Goal: Task Accomplishment & Management: Use online tool/utility

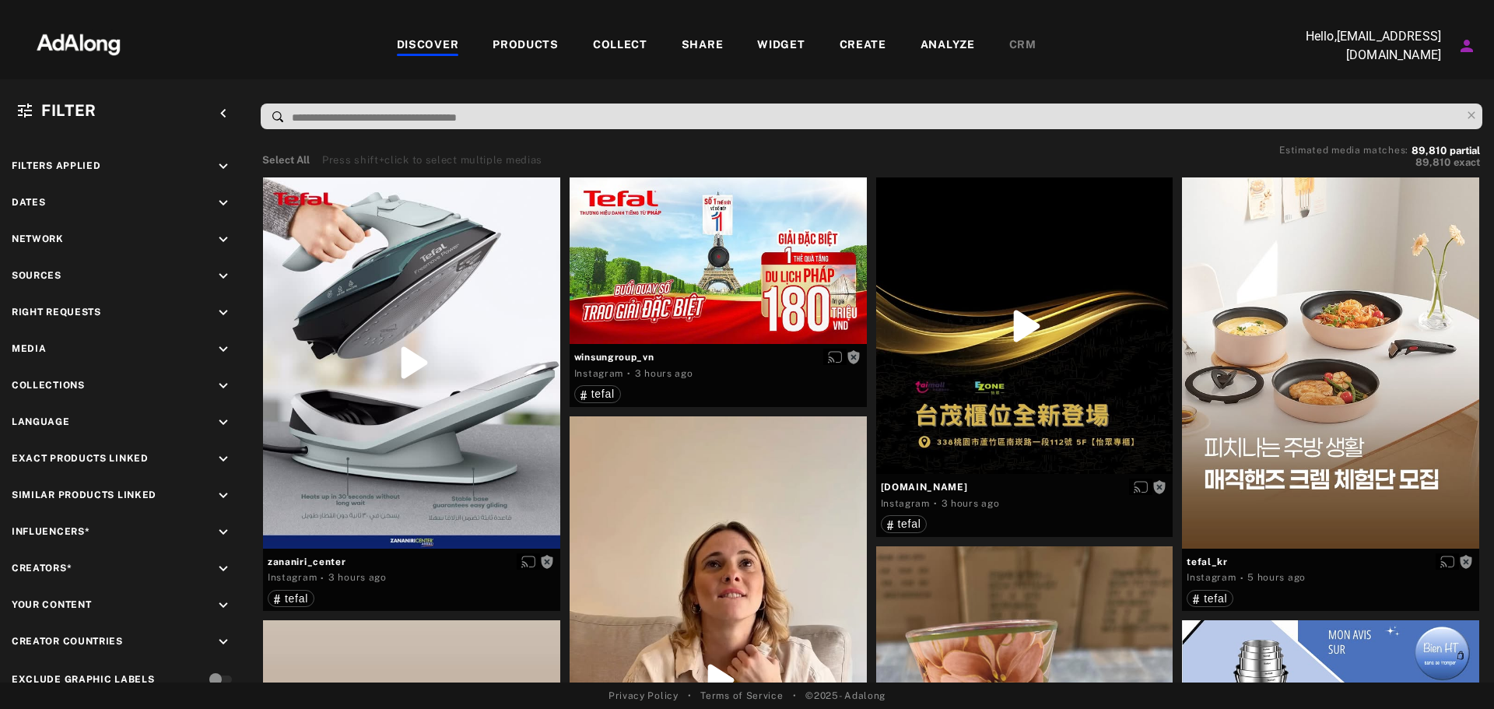
click at [559, 50] on div "PRODUCTS" at bounding box center [526, 46] width 100 height 19
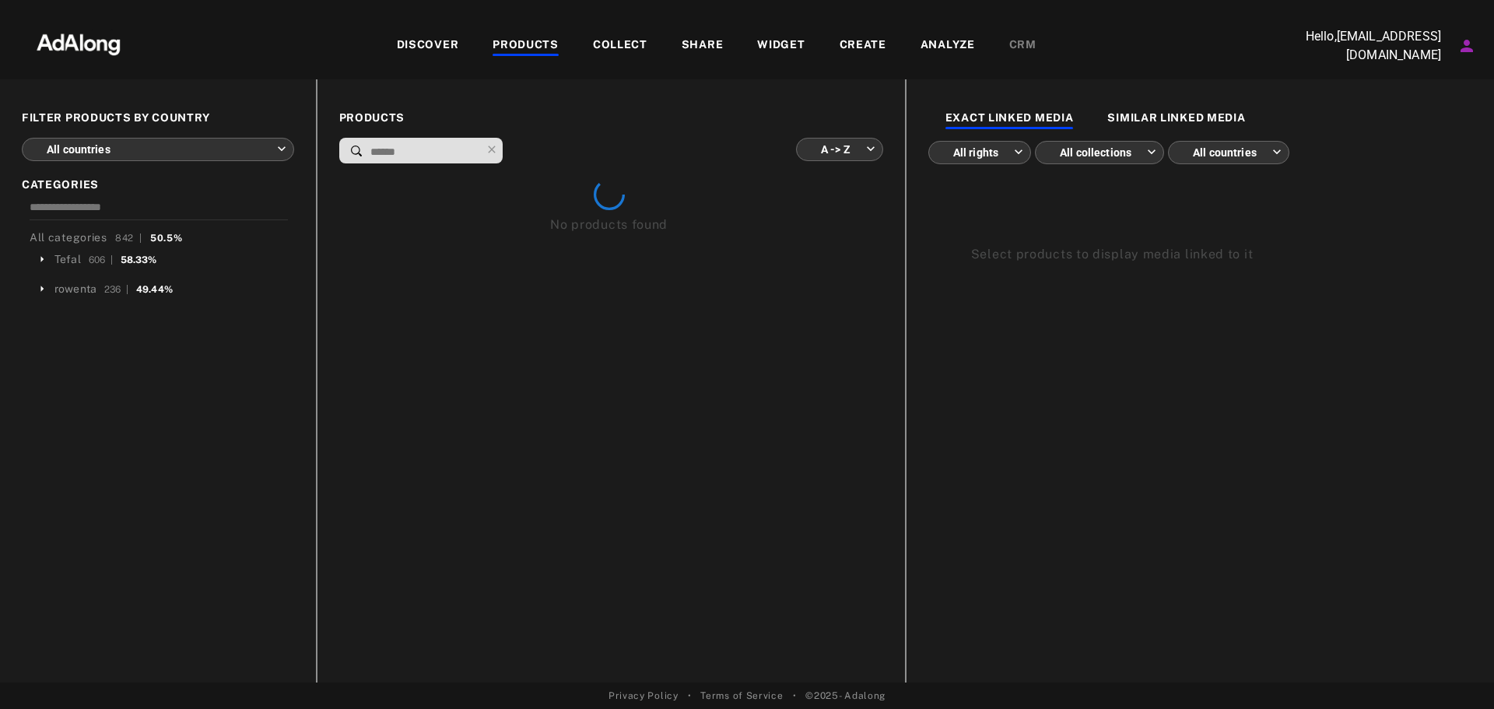
click at [456, 149] on input at bounding box center [425, 152] width 112 height 21
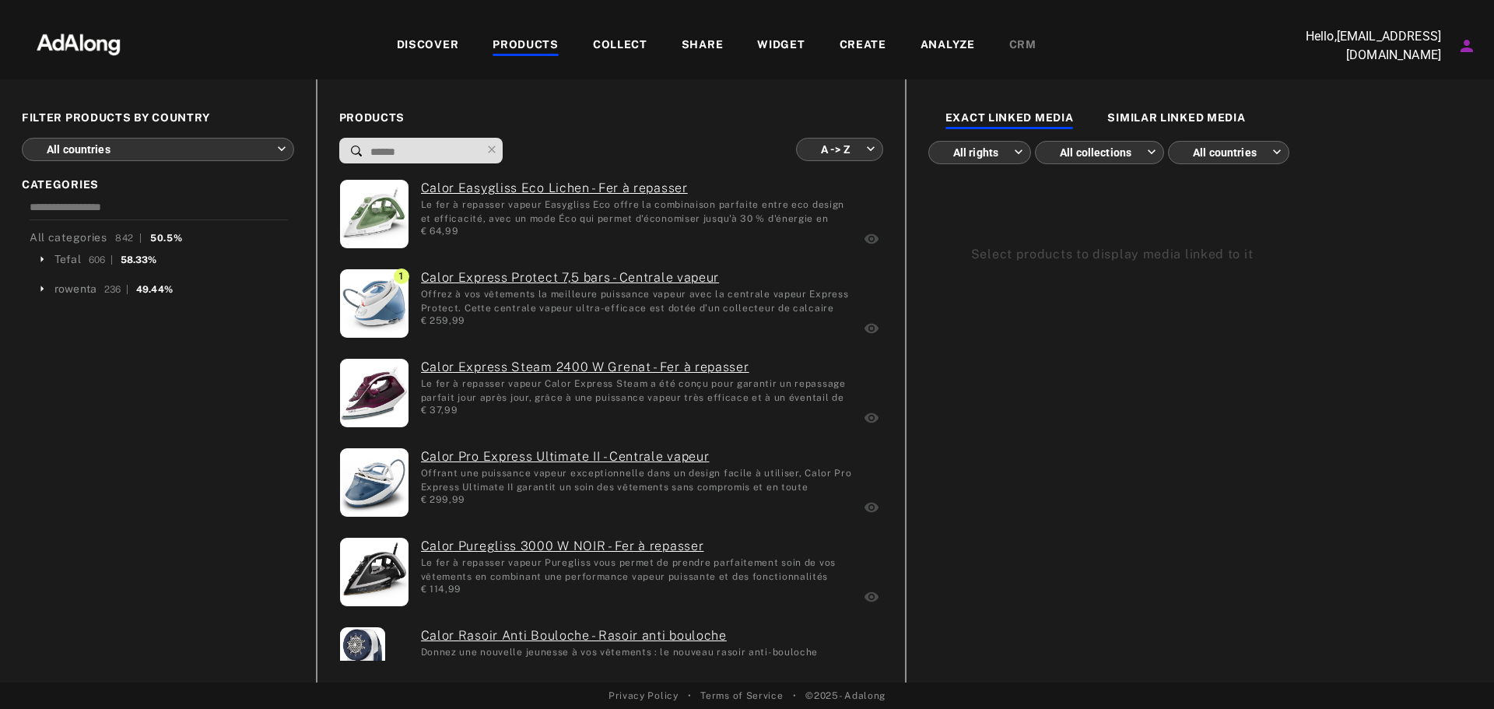
type input "*"
type input "**********"
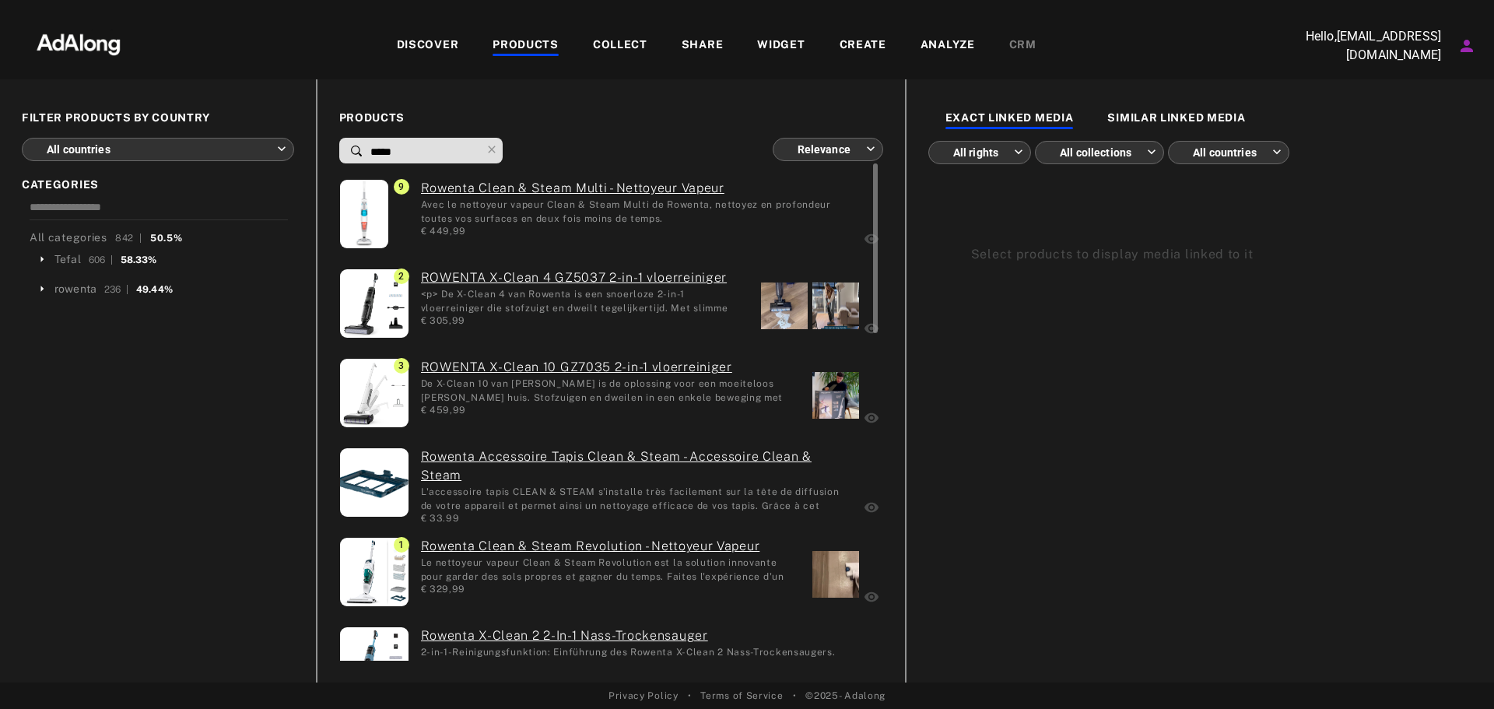
type input "*****"
click at [836, 381] on div at bounding box center [836, 395] width 47 height 47
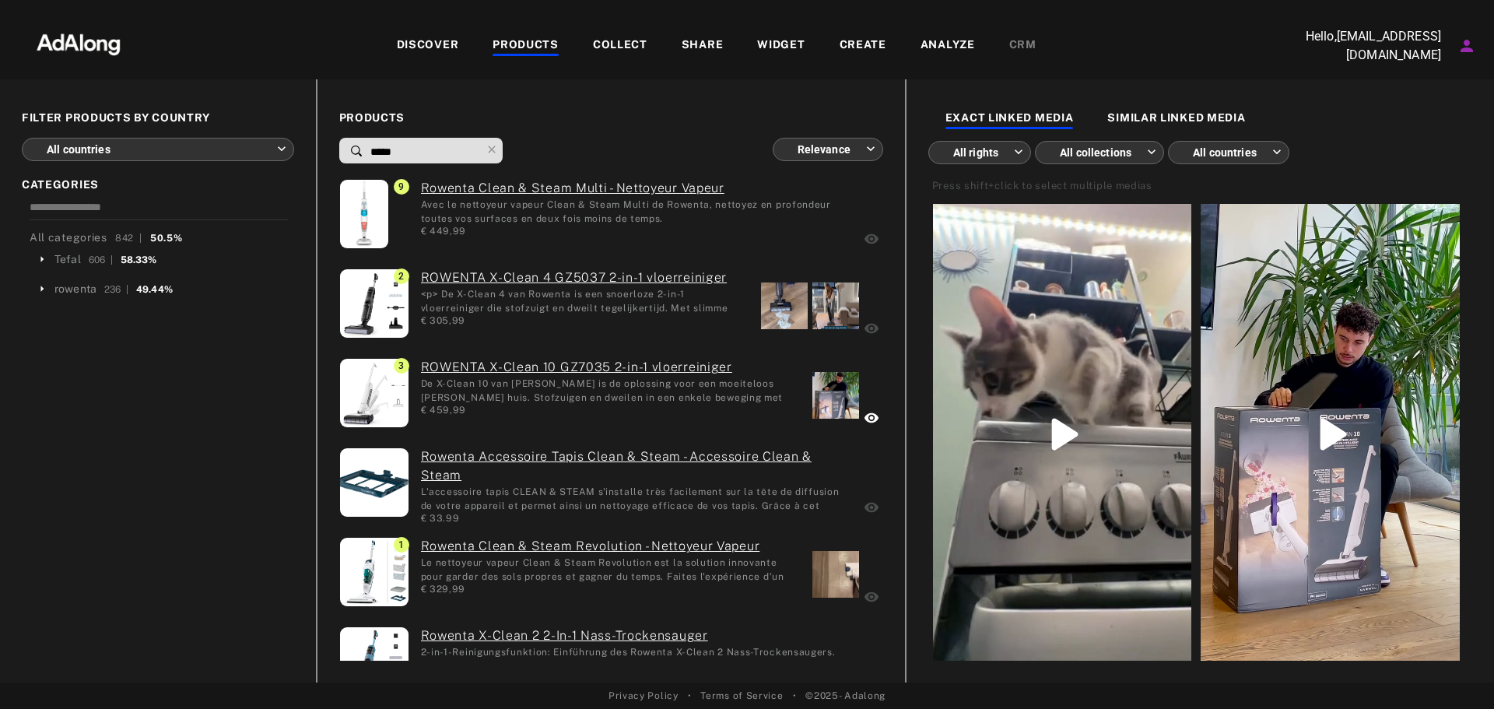
click at [442, 51] on div "DISCOVER" at bounding box center [428, 46] width 62 height 19
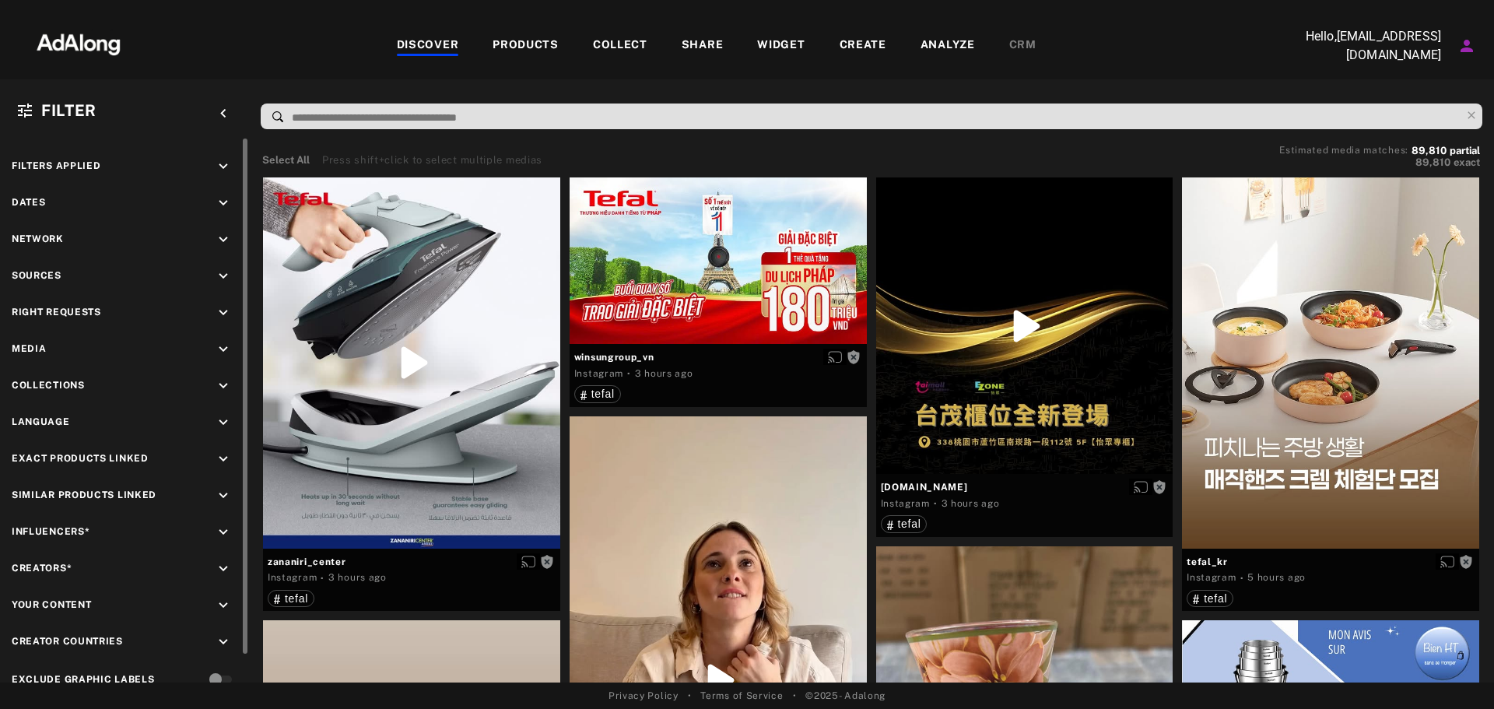
click at [209, 413] on div "Filters applied keyboard_arrow_down Dates keyboard_arrow_down Network keyboard_…" at bounding box center [124, 425] width 249 height 572
click at [214, 419] on div "Language keyboard_arrow_down" at bounding box center [125, 424] width 226 height 21
click at [216, 422] on icon "keyboard_arrow_down" at bounding box center [223, 422] width 17 height 17
click at [77, 487] on input at bounding box center [127, 488] width 209 height 21
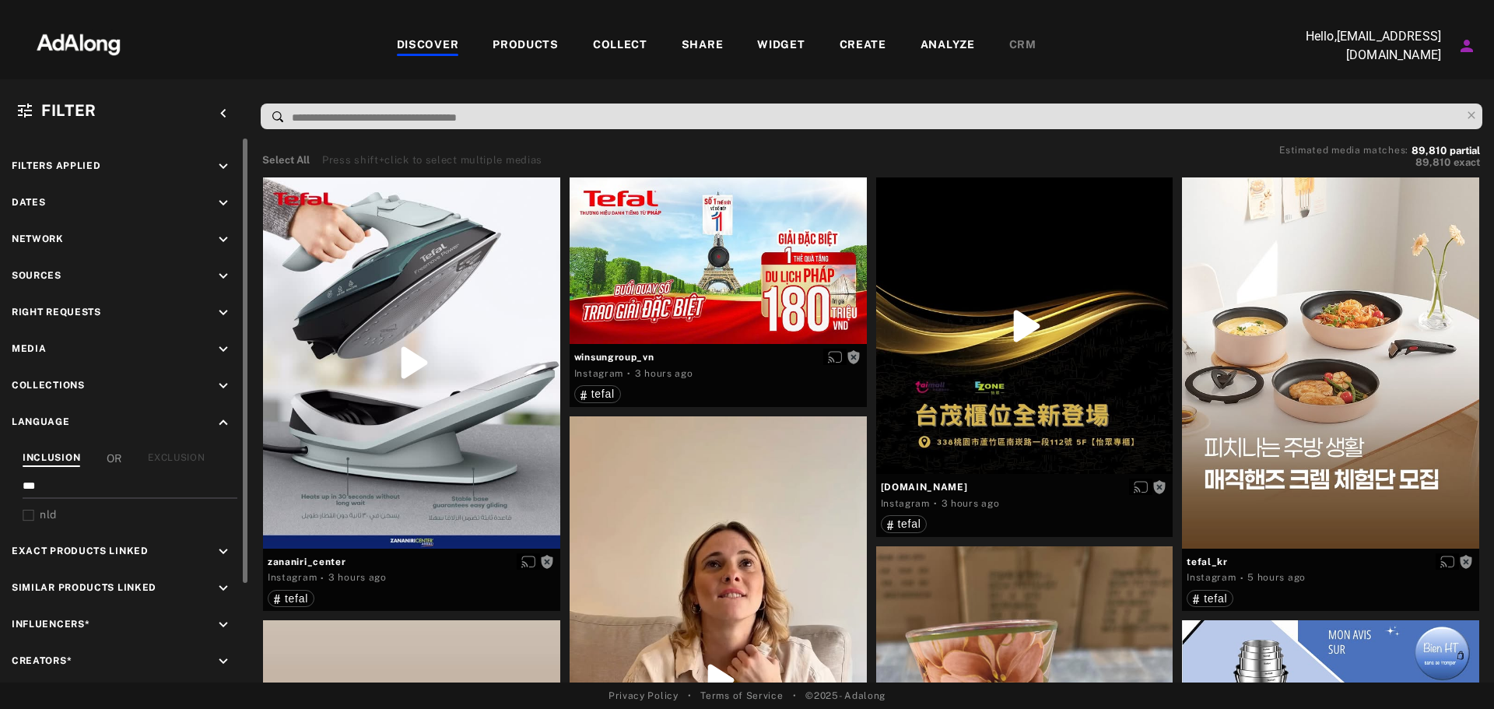
type input "***"
click at [49, 508] on span "nld" at bounding box center [48, 514] width 17 height 12
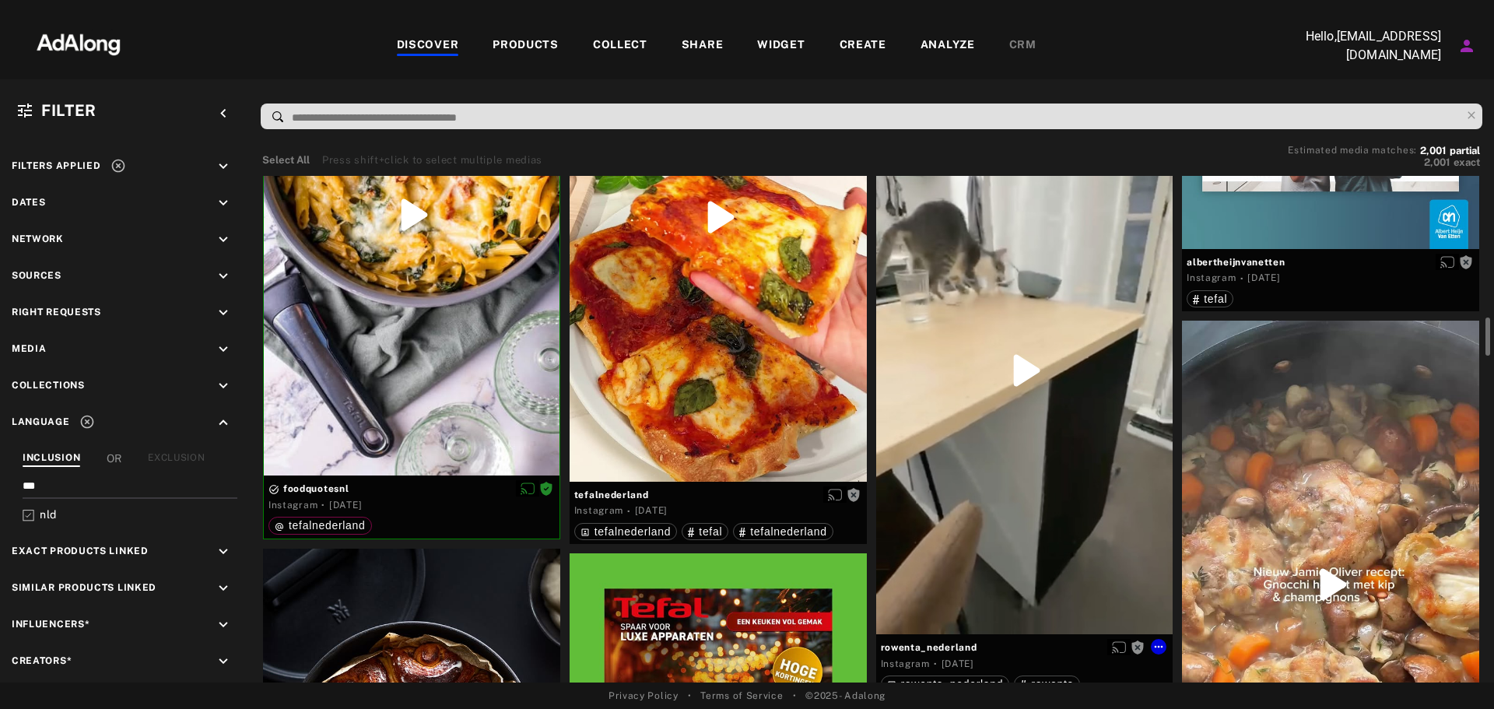
scroll to position [1946, 0]
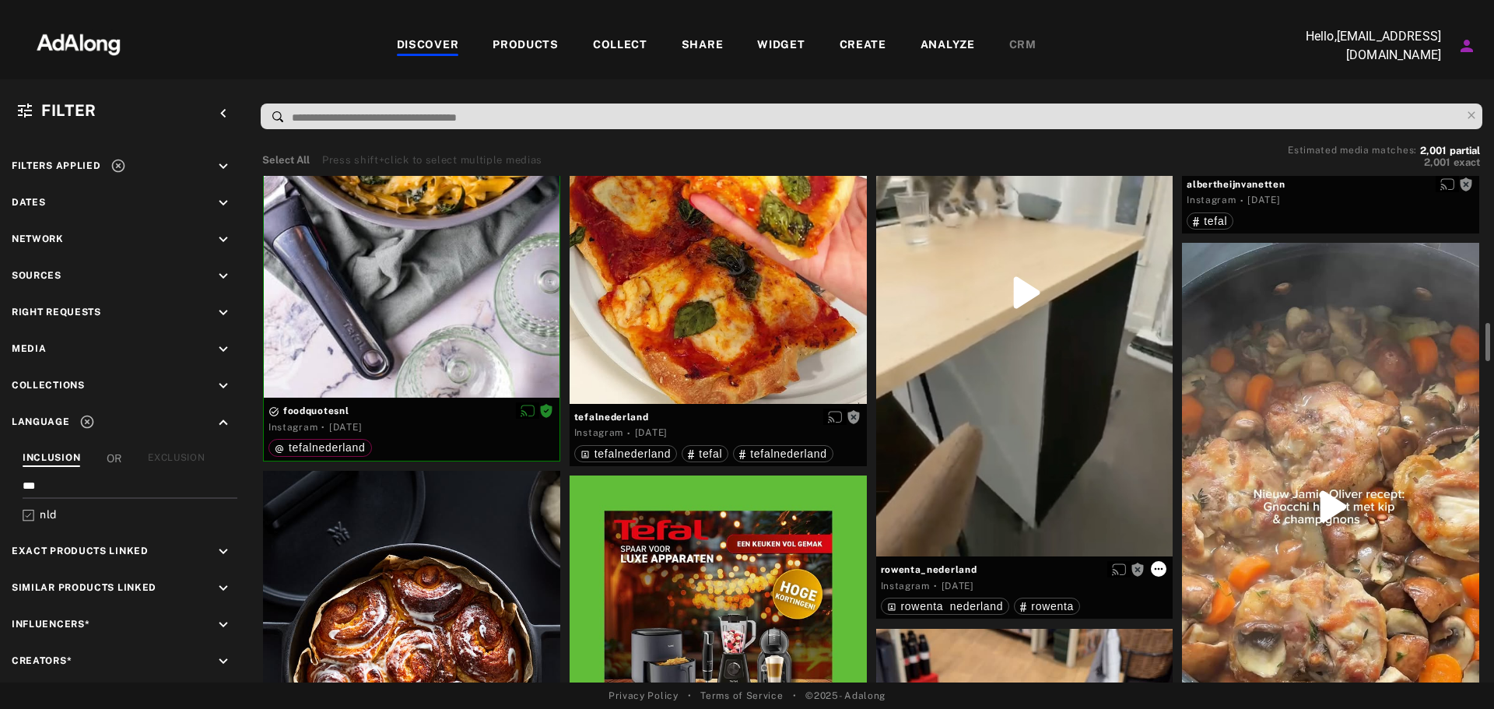
click at [1157, 574] on icon at bounding box center [1159, 569] width 12 height 12
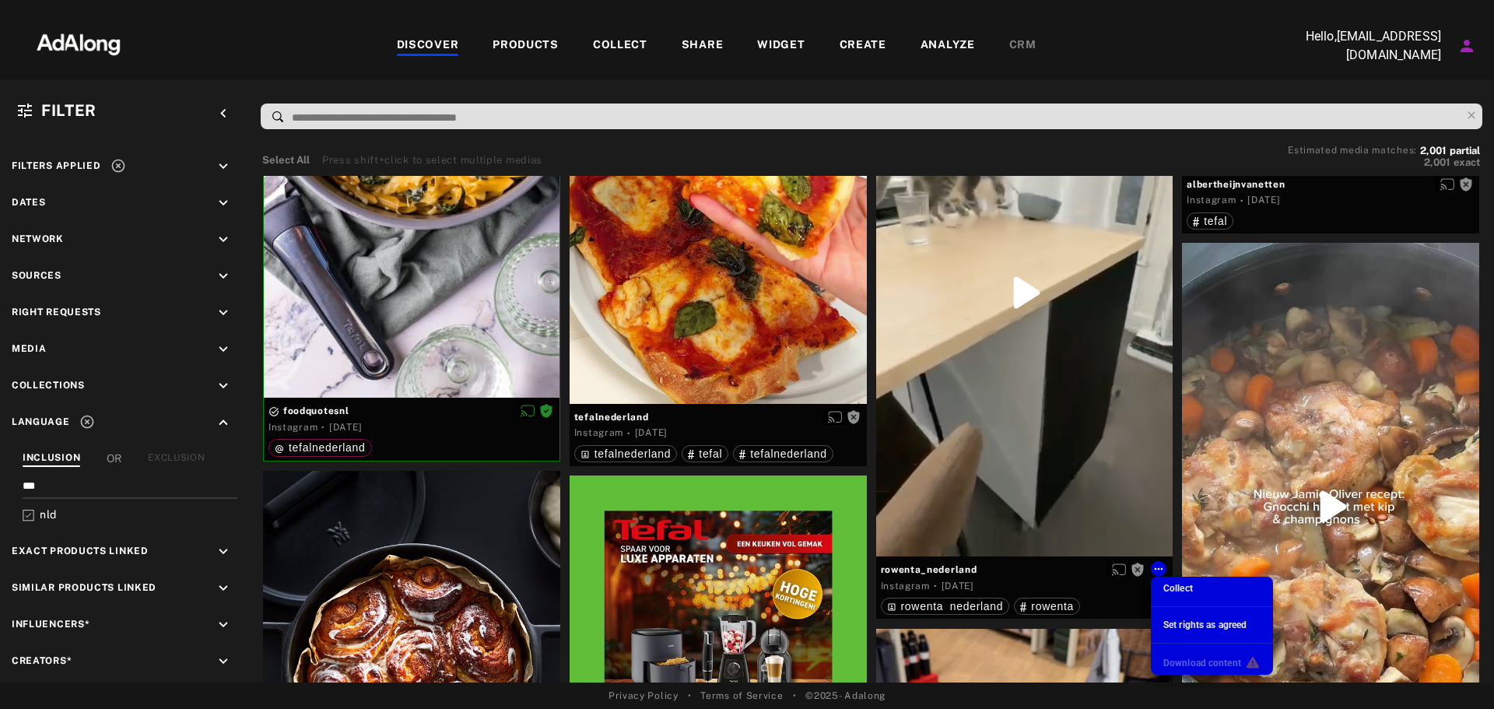
click at [1206, 622] on span "Set rights as agreed" at bounding box center [1205, 625] width 83 height 11
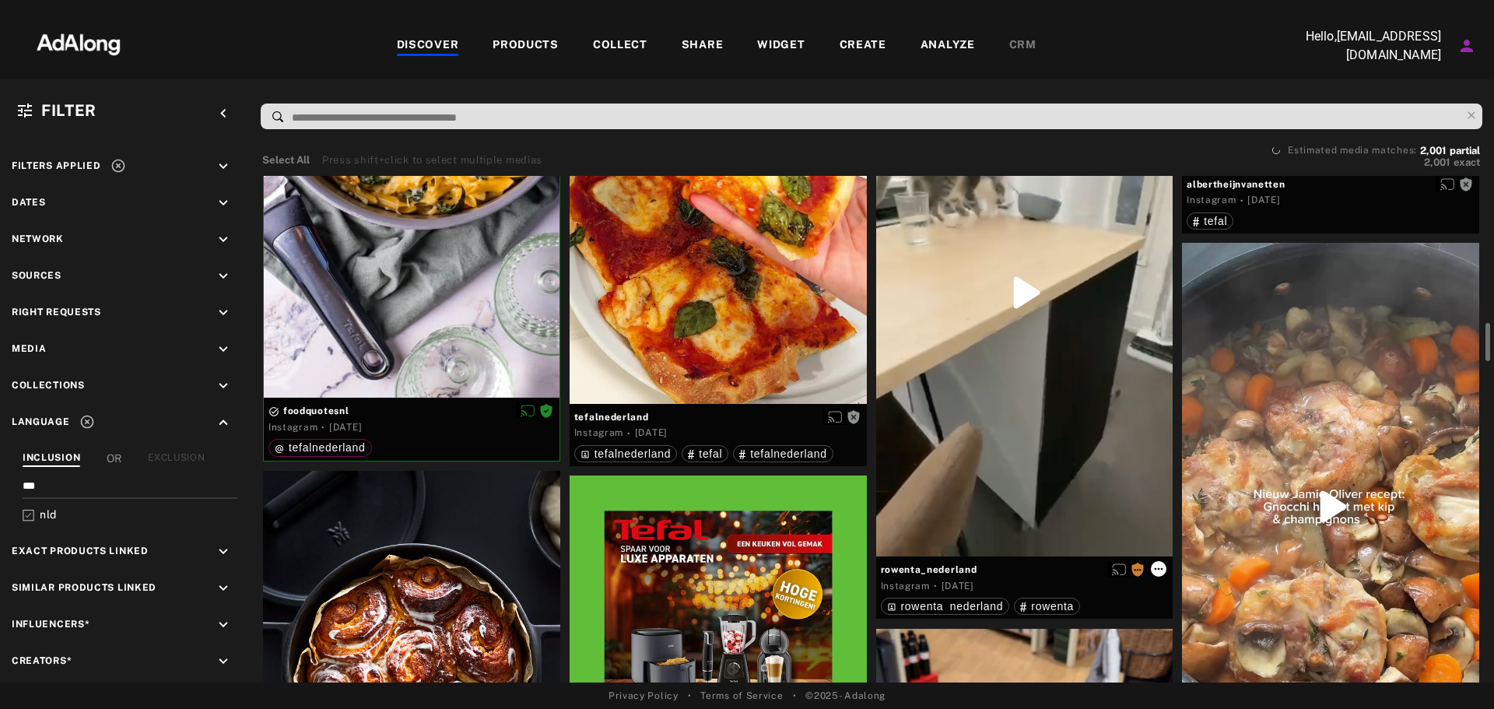
click at [1164, 573] on icon at bounding box center [1159, 569] width 12 height 12
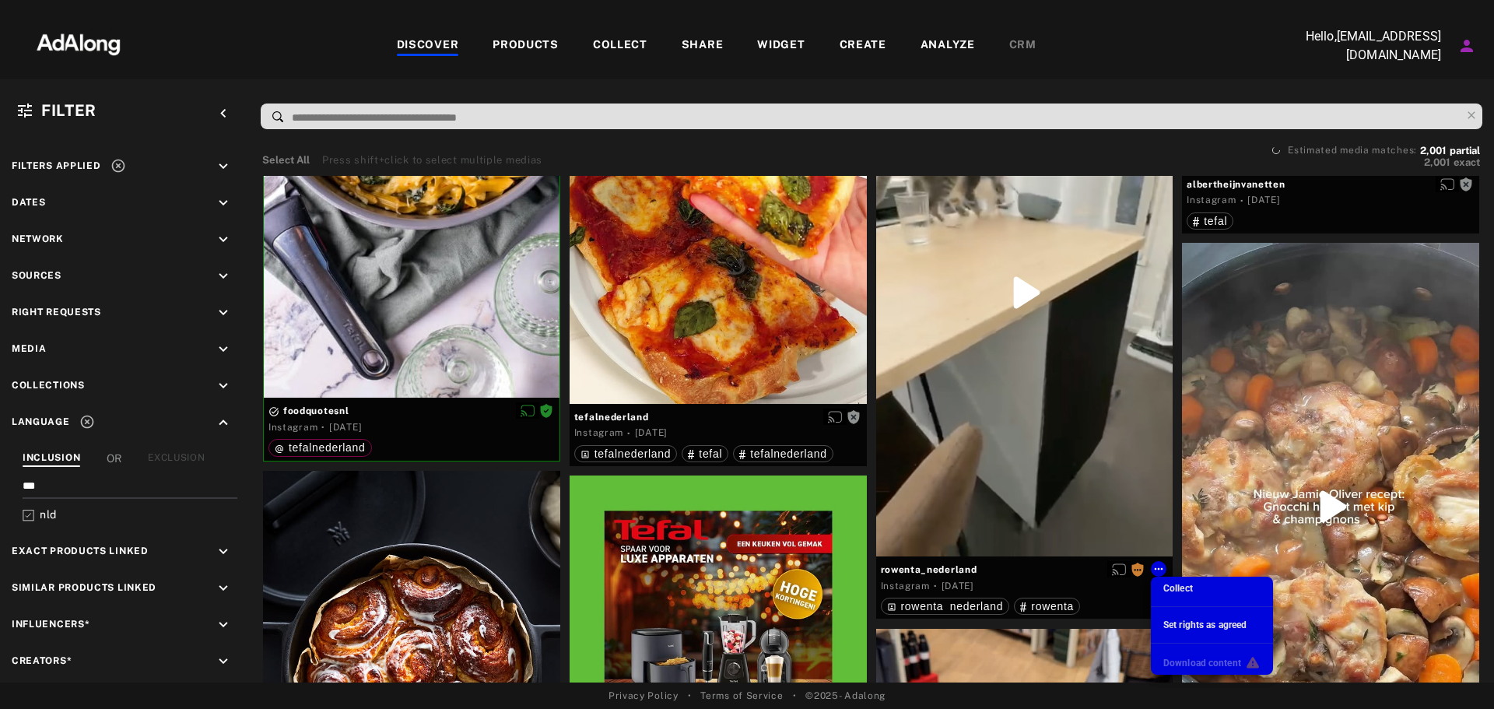
click at [1163, 596] on ul "Collect Set rights as agreed Download content" at bounding box center [1212, 626] width 122 height 98
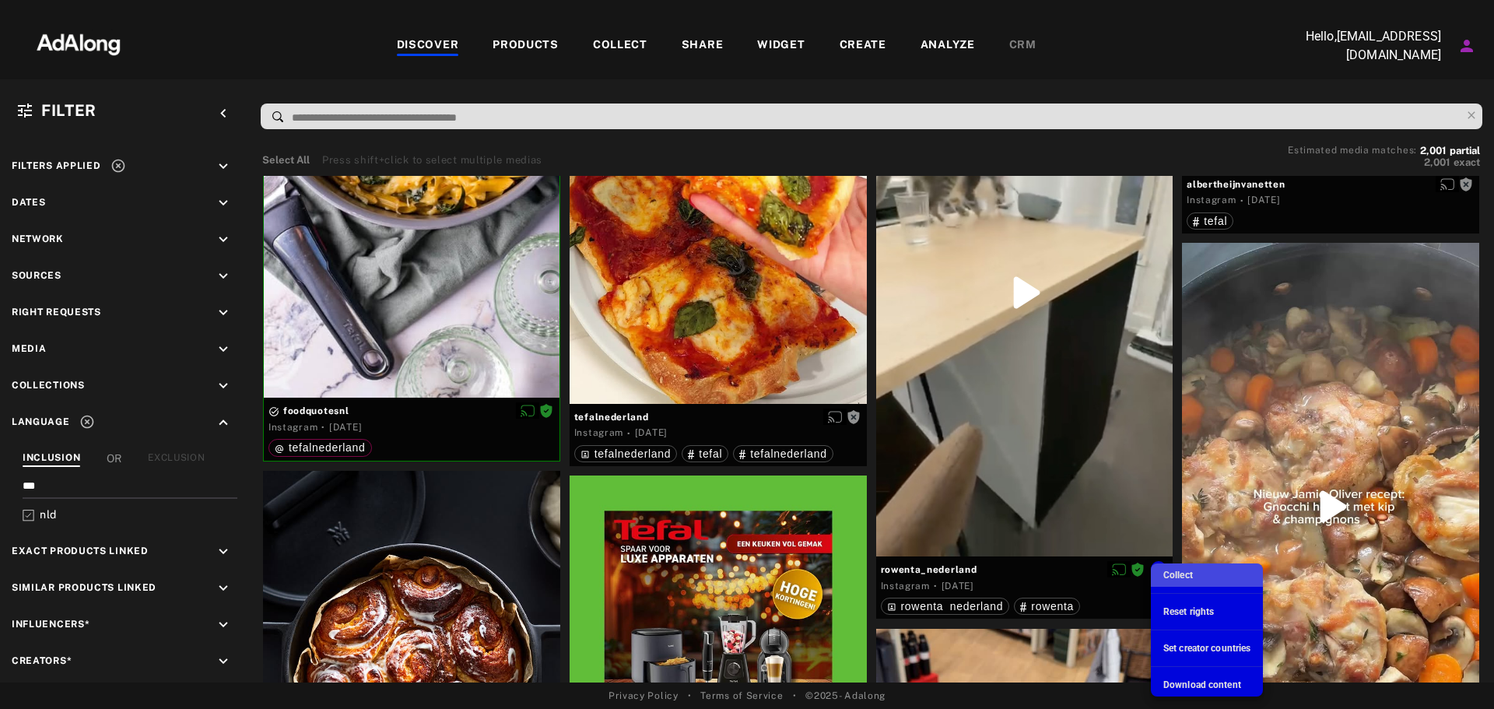
click at [1188, 581] on div "Collect" at bounding box center [1179, 575] width 30 height 14
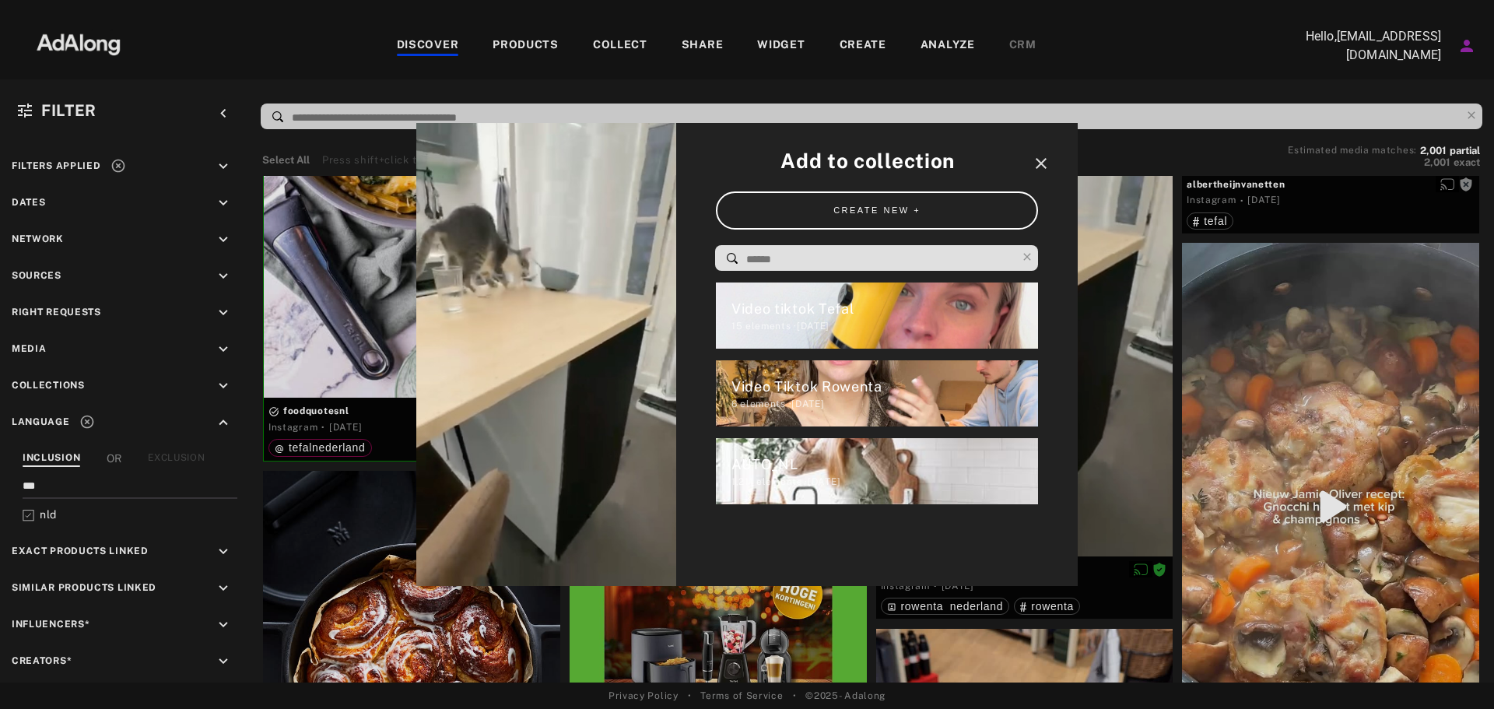
click at [1042, 158] on icon "close" at bounding box center [1041, 163] width 19 height 19
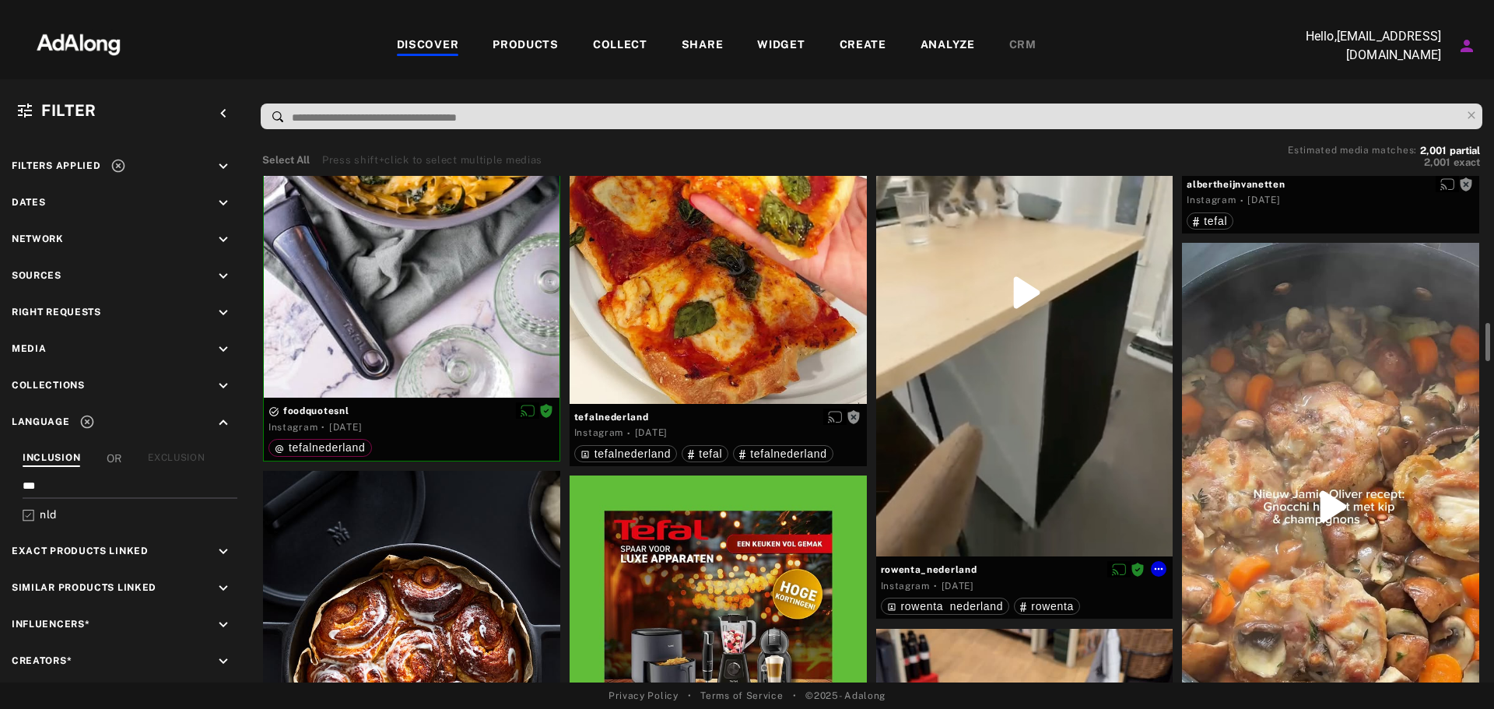
click at [1076, 304] on div at bounding box center [1024, 293] width 297 height 528
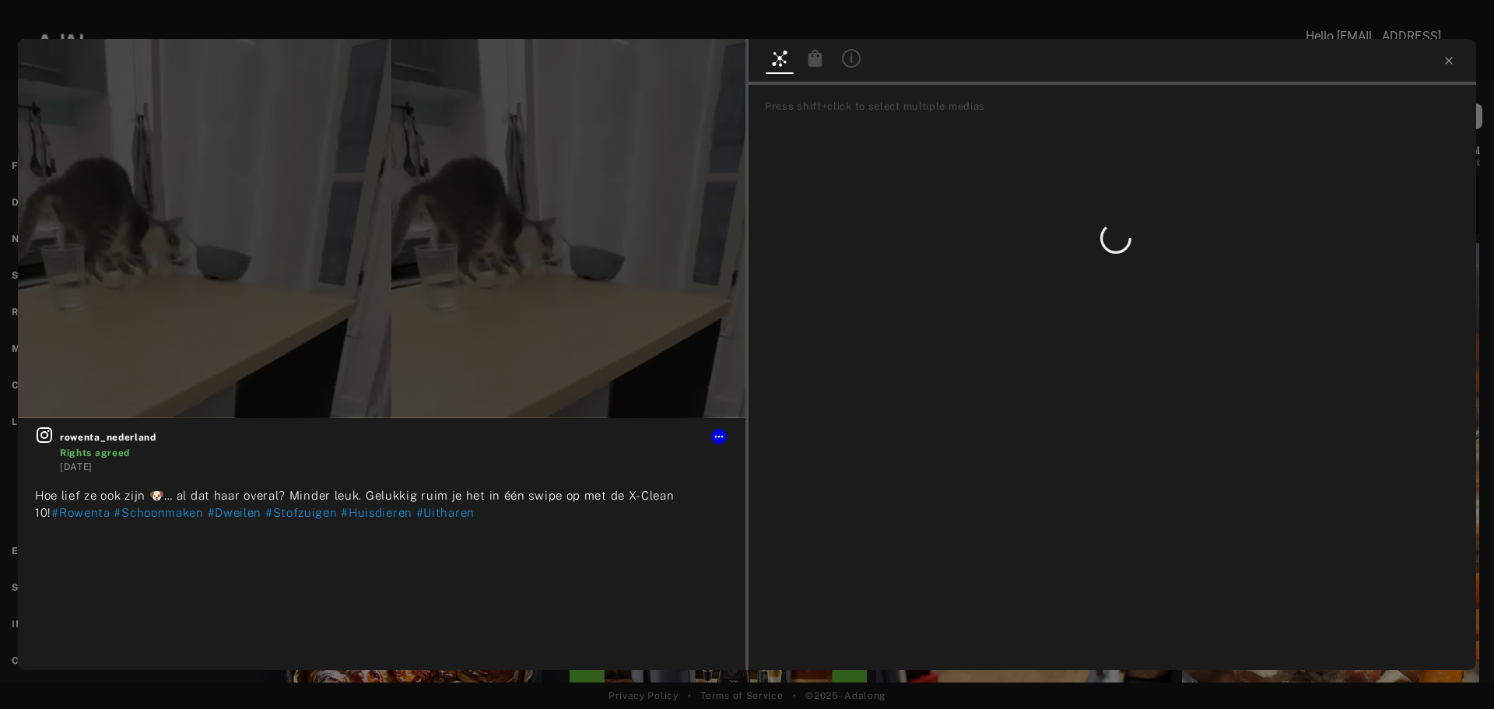
click at [811, 51] on icon at bounding box center [815, 58] width 19 height 19
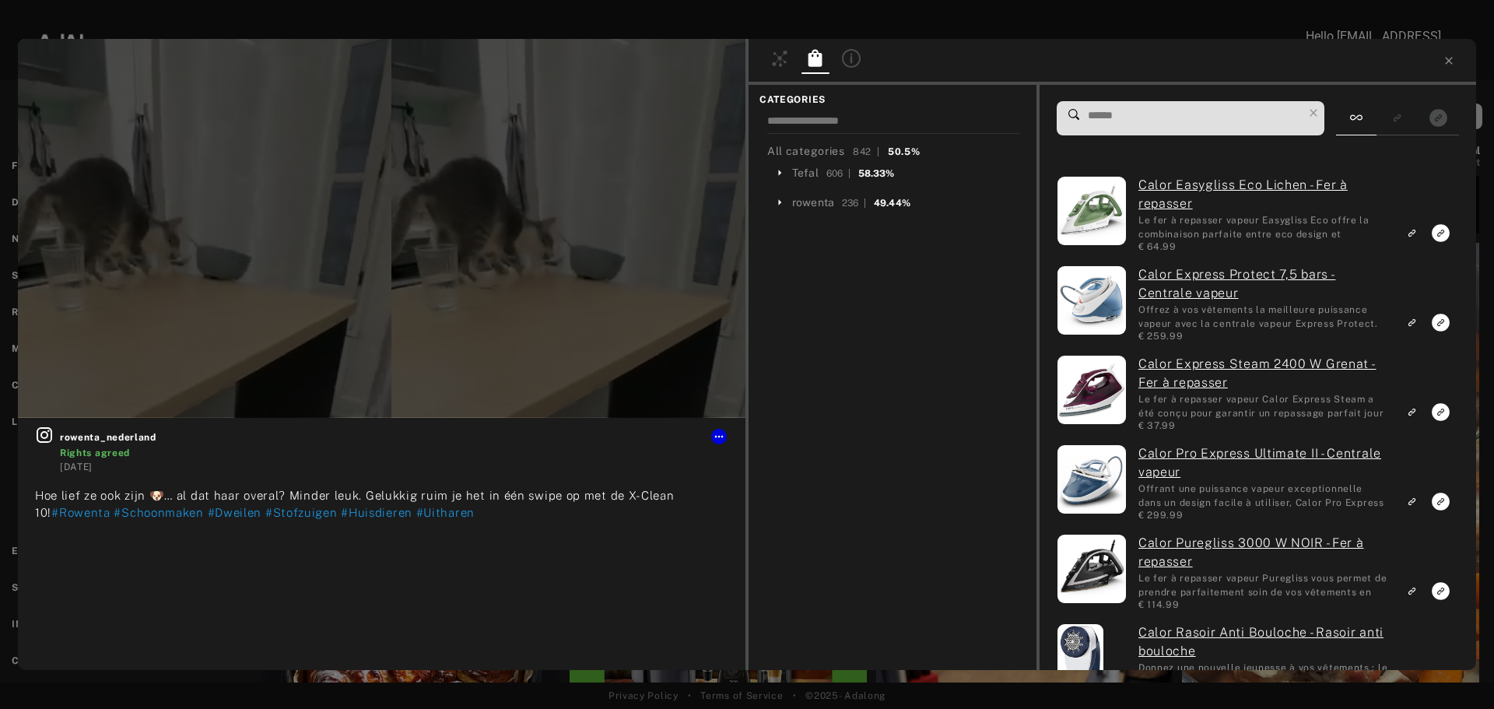
click at [1136, 138] on div "Calor Easygliss Eco Lichen - Fer à repasser Le fer à repasser vapeur Easygliss …" at bounding box center [1258, 385] width 402 height 569
click at [1145, 124] on input at bounding box center [1195, 115] width 216 height 21
type input "*"
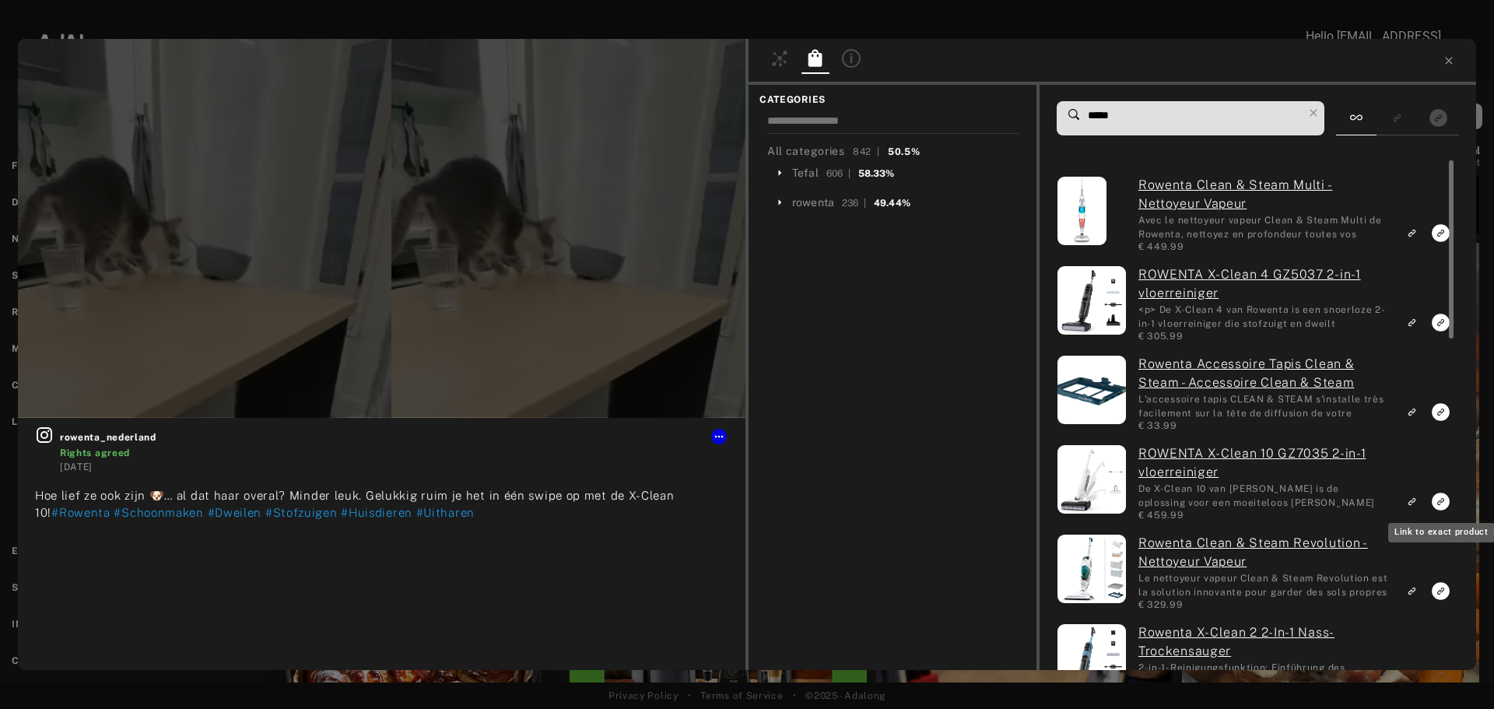
type input "*****"
click at [1441, 500] on icon "Link to exact product" at bounding box center [1441, 502] width 18 height 18
click at [1443, 54] on icon at bounding box center [1449, 60] width 12 height 12
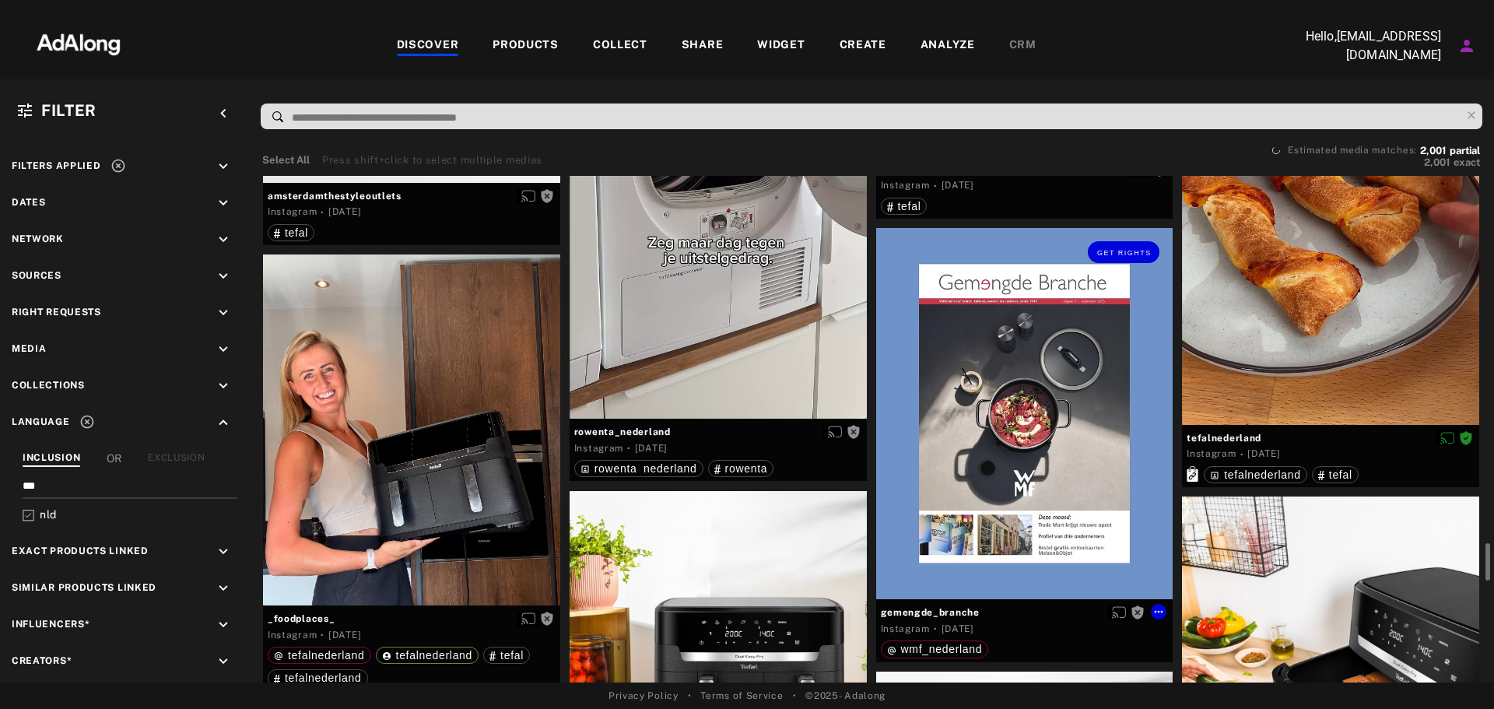
scroll to position [4748, 0]
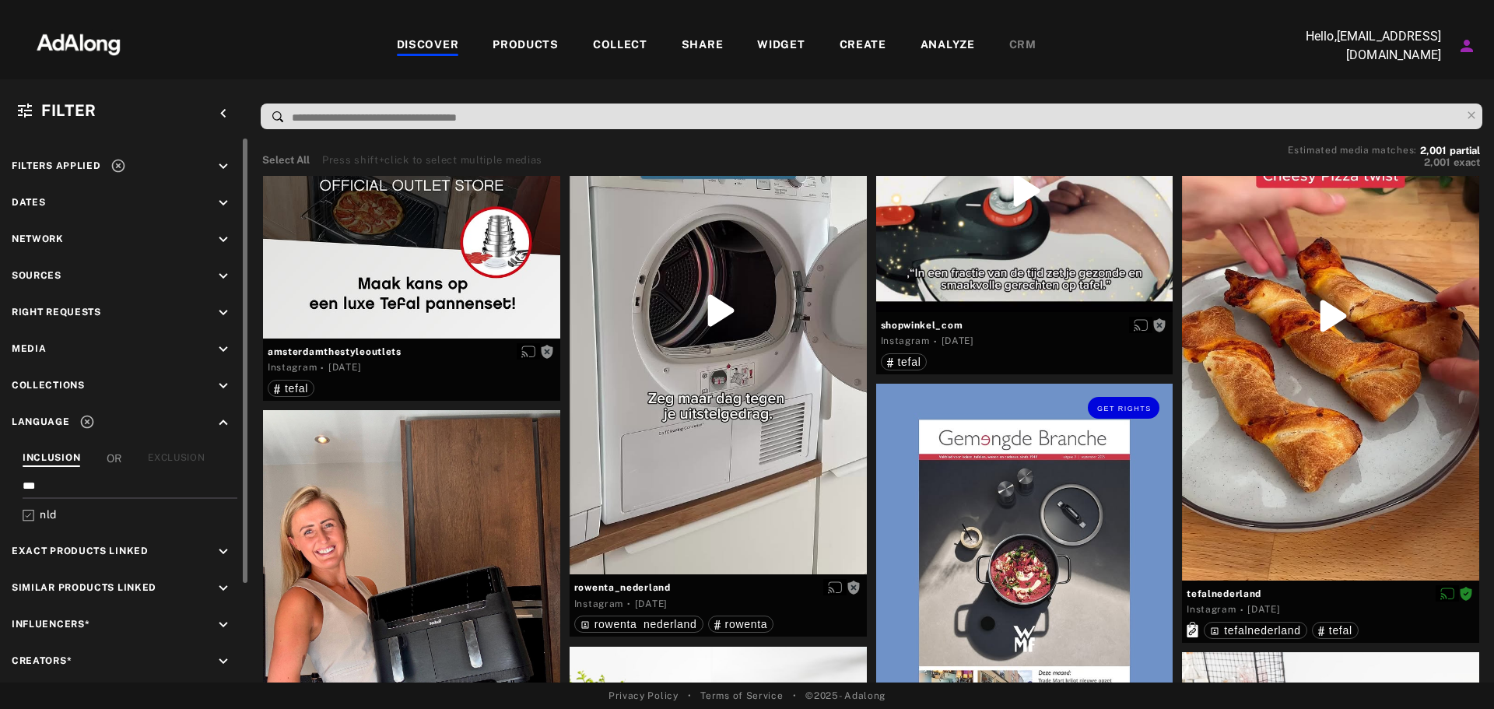
drag, startPoint x: 949, startPoint y: 486, endPoint x: 235, endPoint y: 399, distance: 719.1
click at [235, 399] on div "keyboard_arrow_down" at bounding box center [226, 387] width 23 height 21
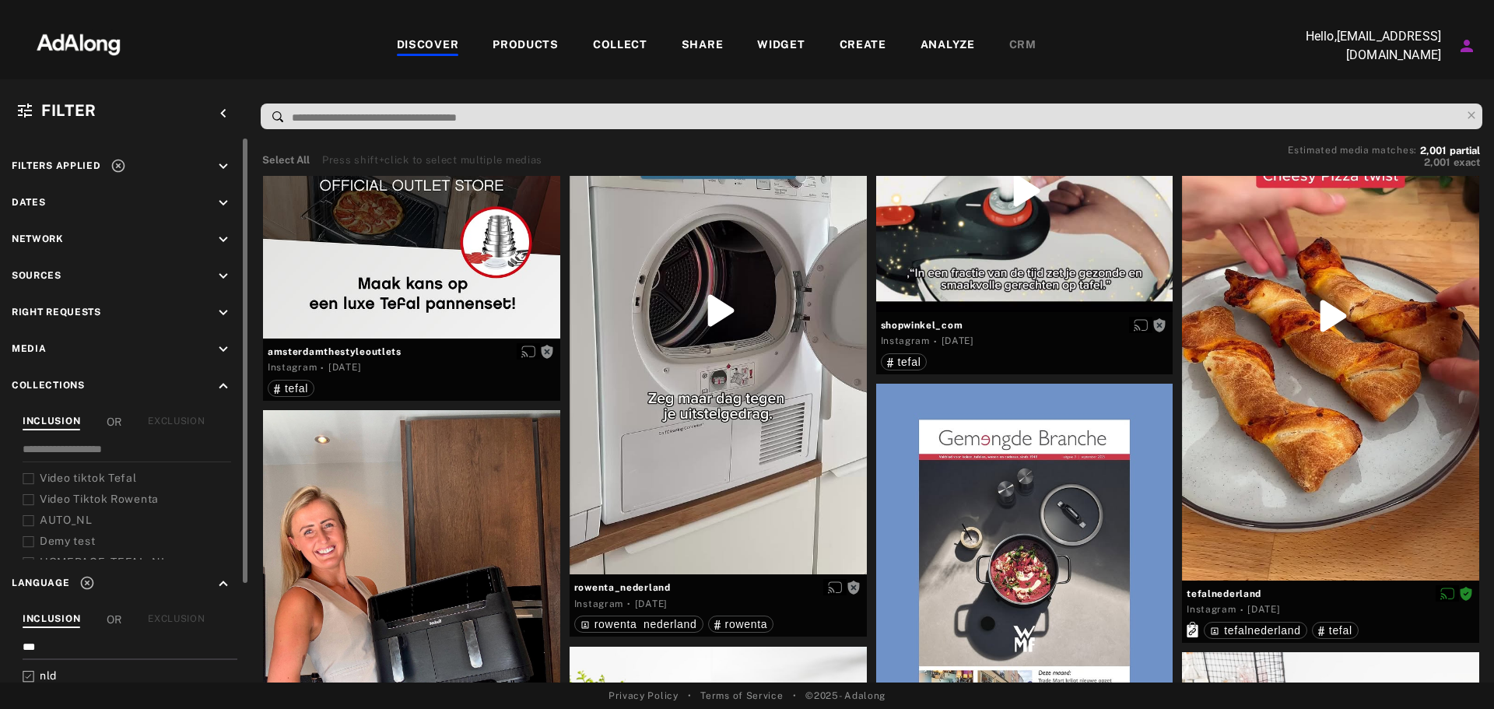
click at [232, 391] on div "keyboard_arrow_up" at bounding box center [226, 387] width 23 height 21
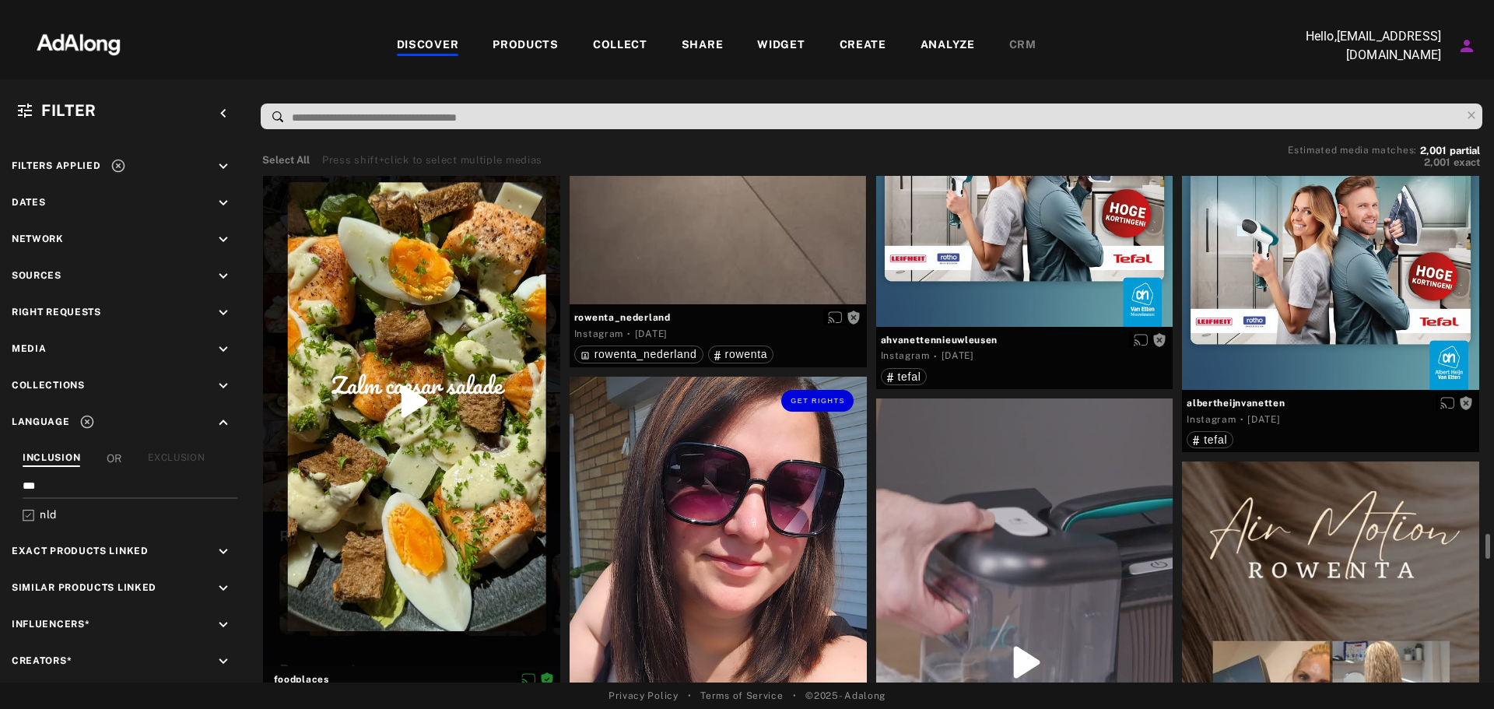
scroll to position [7005, 0]
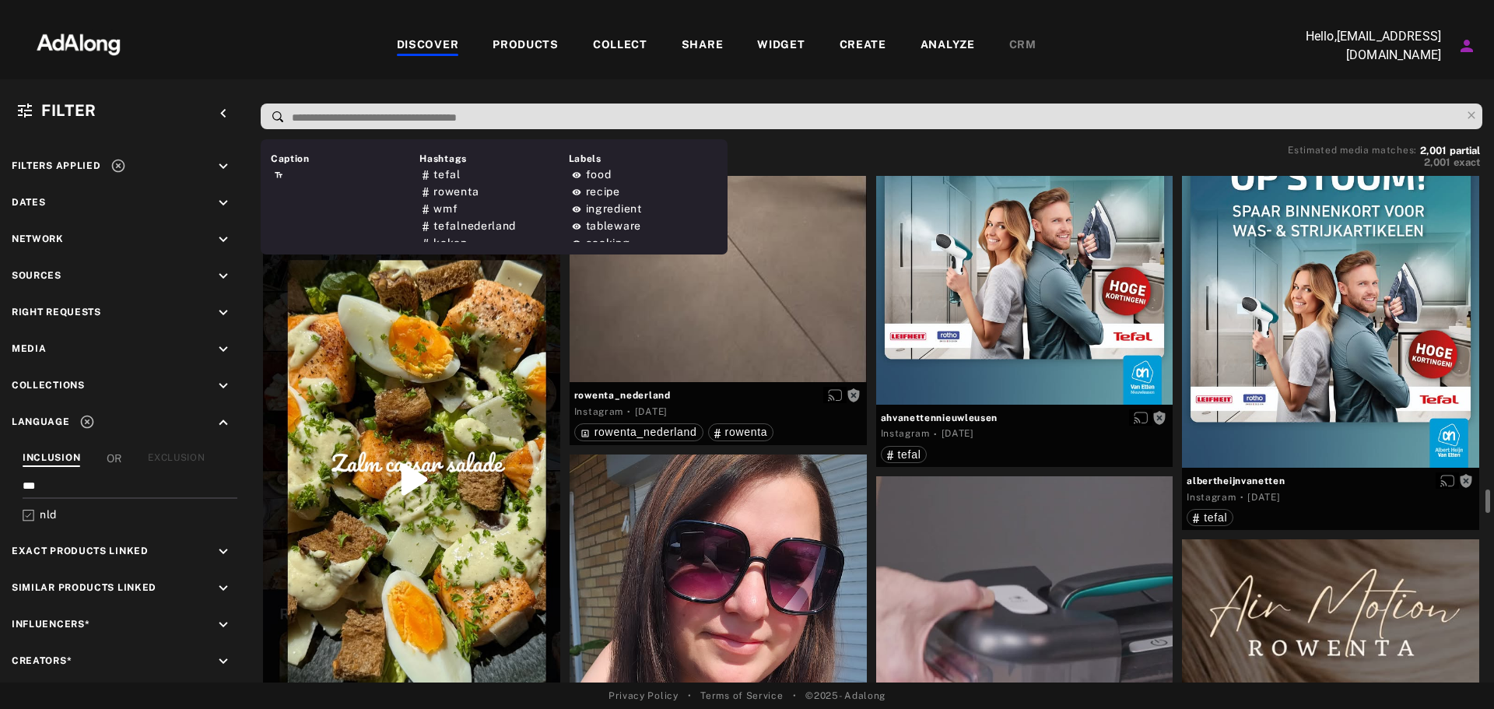
click at [526, 118] on input at bounding box center [875, 117] width 1171 height 21
type input "*****"
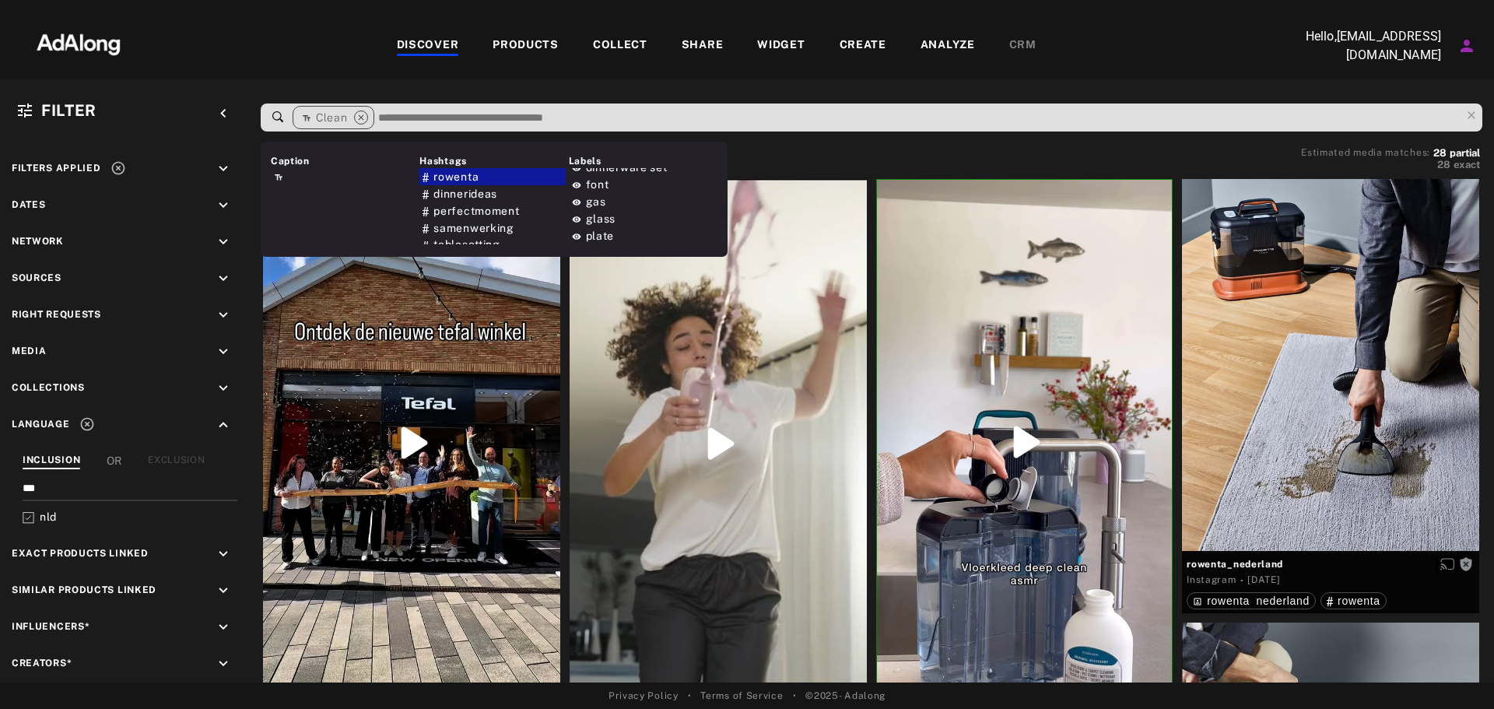
click at [367, 117] on div "Clean close" at bounding box center [334, 117] width 82 height 23
click at [362, 114] on icon "close" at bounding box center [361, 118] width 14 height 14
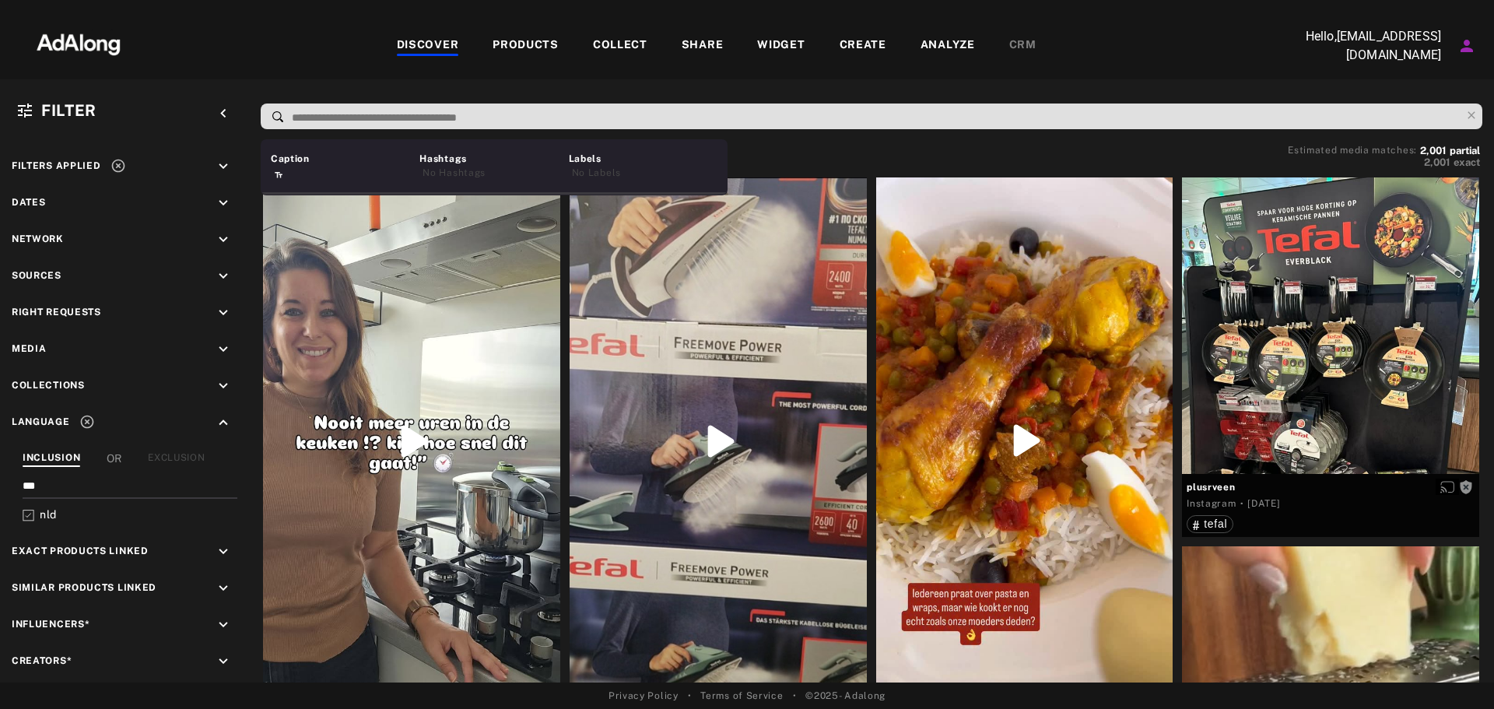
click at [362, 114] on input at bounding box center [875, 117] width 1171 height 21
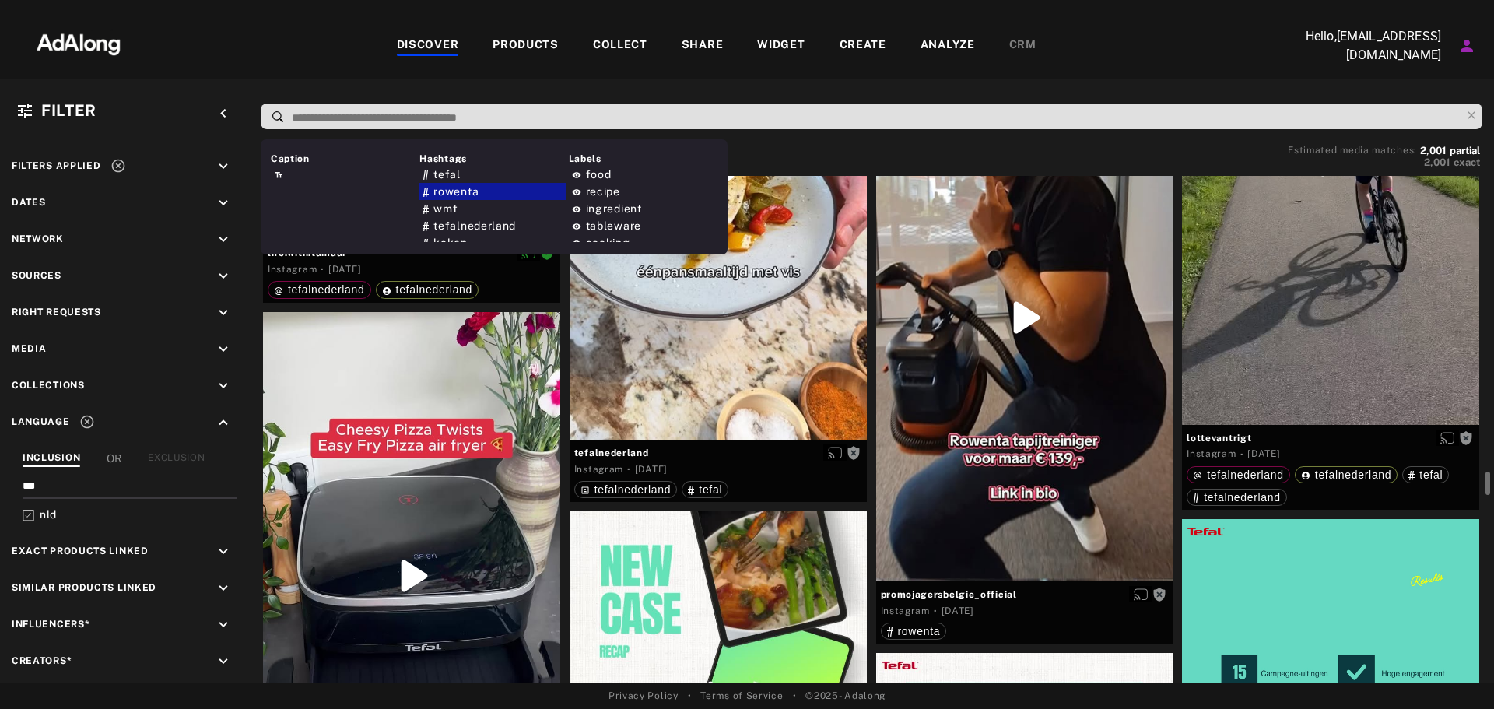
scroll to position [13271, 0]
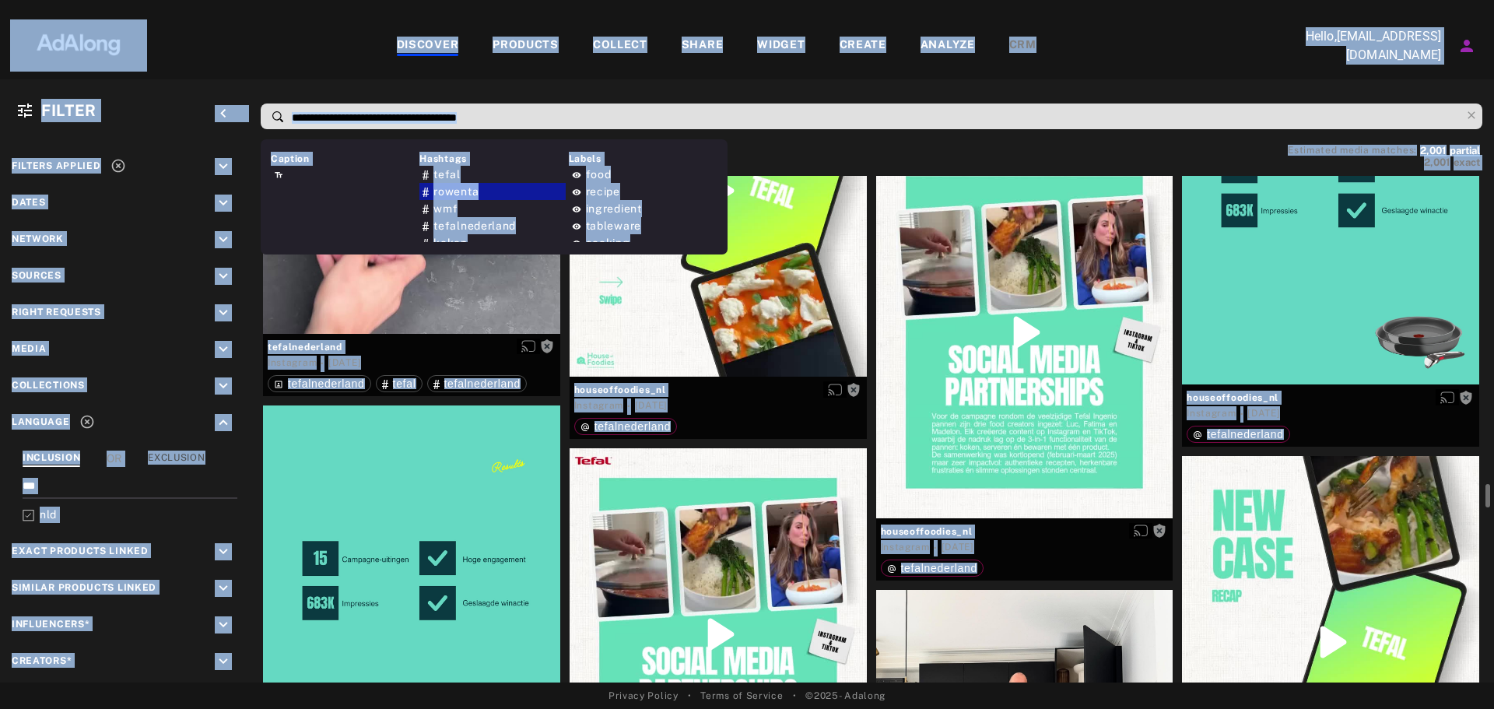
drag, startPoint x: 1491, startPoint y: 490, endPoint x: 1509, endPoint y: 160, distance: 330.5
click at [1494, 160] on html "Add to collection close CREATE NEW + Video tiktok Tefal 15 elements · [DATE] Vi…" at bounding box center [747, 354] width 1494 height 709
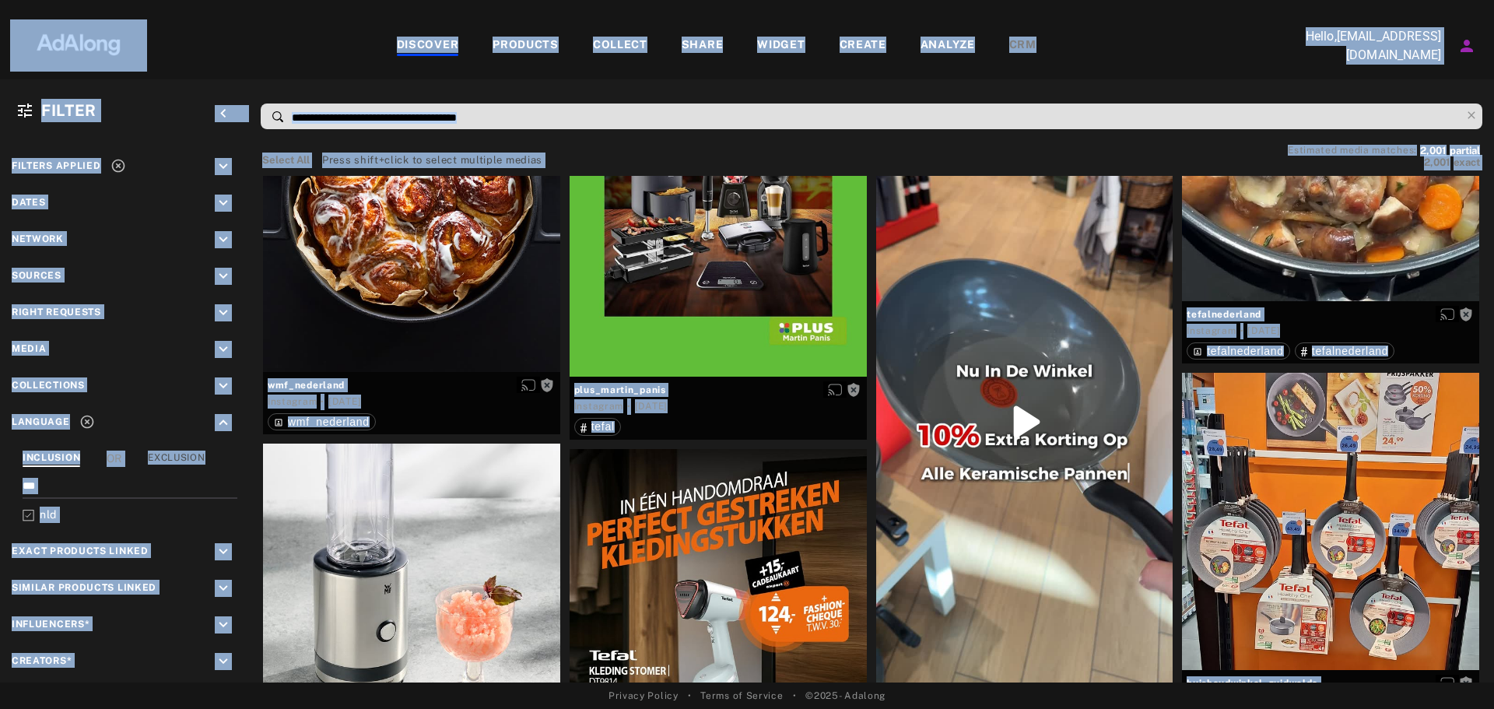
scroll to position [0, 0]
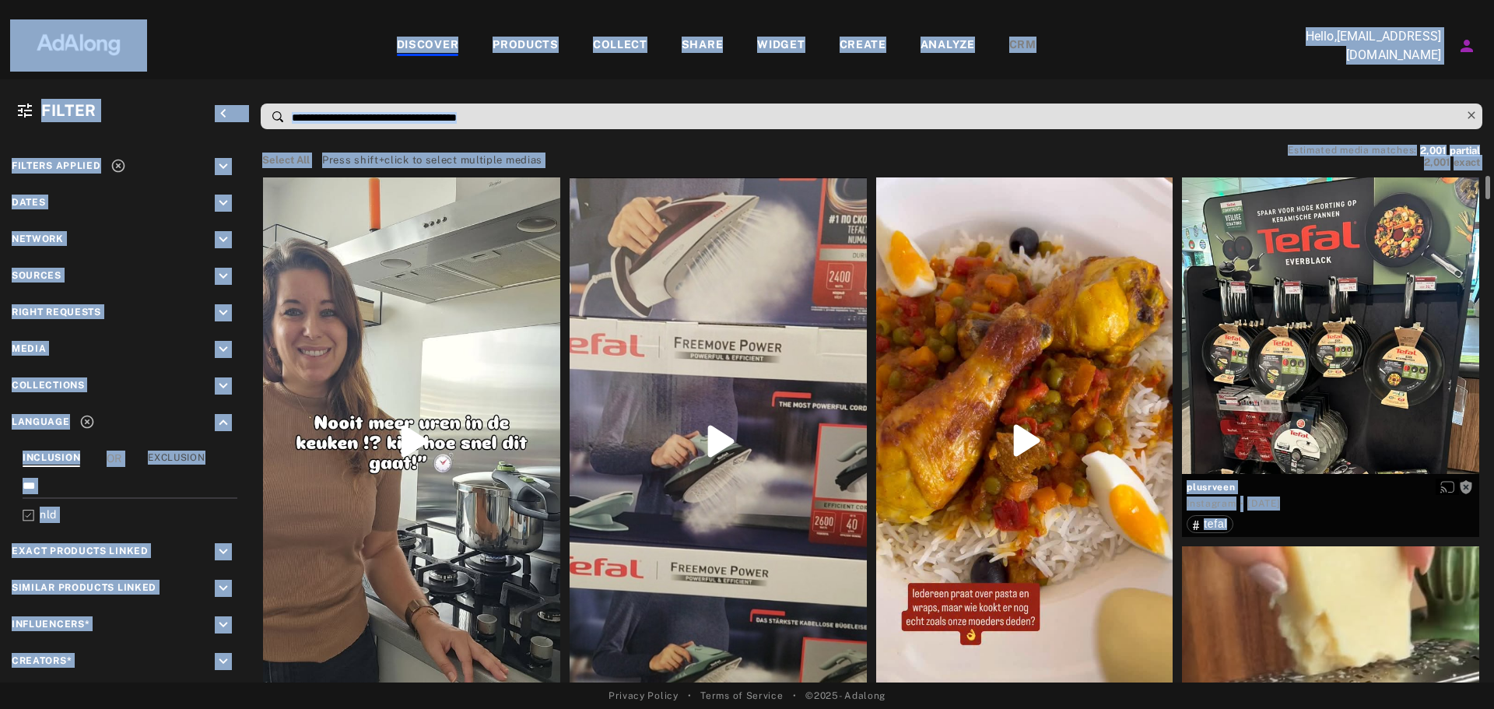
drag, startPoint x: 1486, startPoint y: 500, endPoint x: 1468, endPoint y: 109, distance: 391.1
click at [1468, 109] on div "Filter keyboard_arrow_left Filters applied keyboard_arrow_down Dates keyboard_a…" at bounding box center [747, 380] width 1494 height 603
click at [500, 82] on div "Filter keyboard_arrow_left Filters applied keyboard_arrow_down Dates keyboard_a…" at bounding box center [747, 380] width 1494 height 603
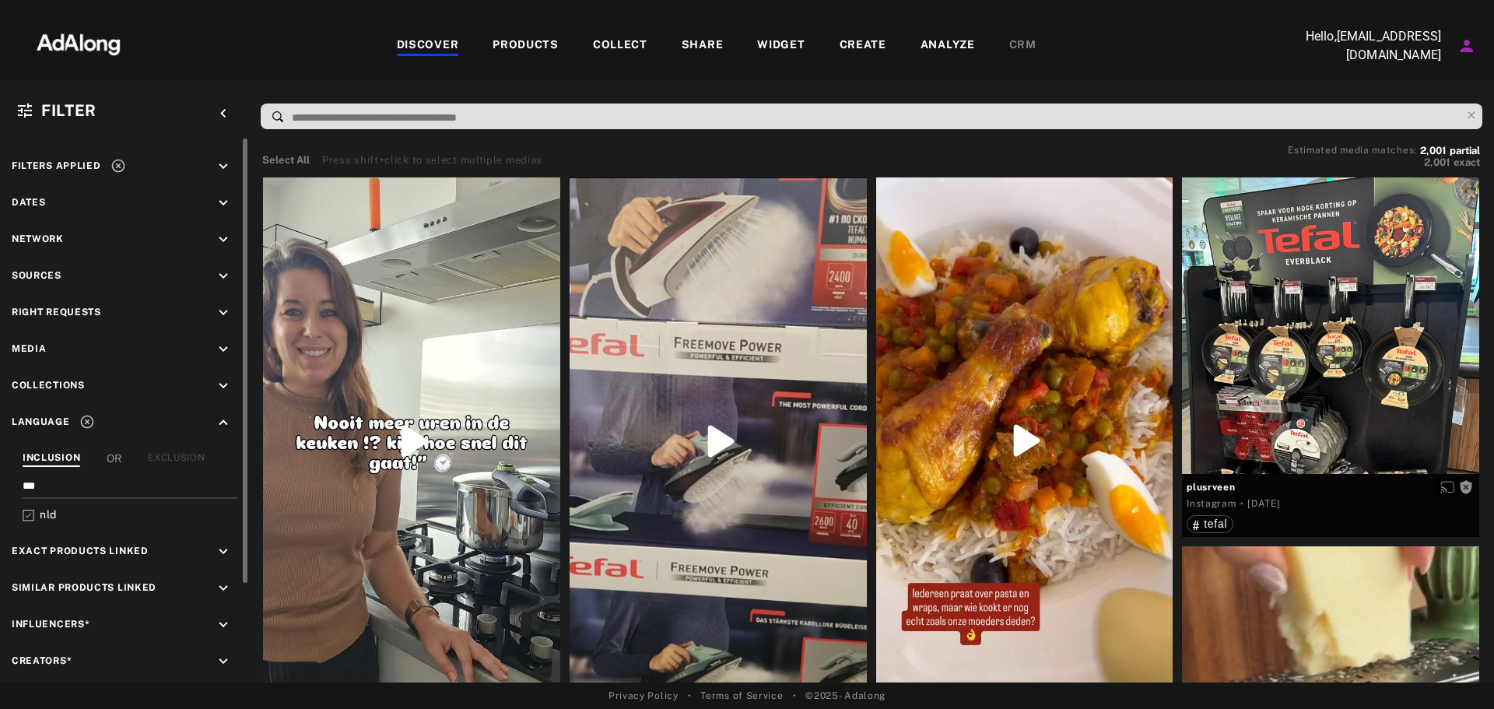
click at [226, 273] on icon "keyboard_arrow_down" at bounding box center [223, 276] width 17 height 17
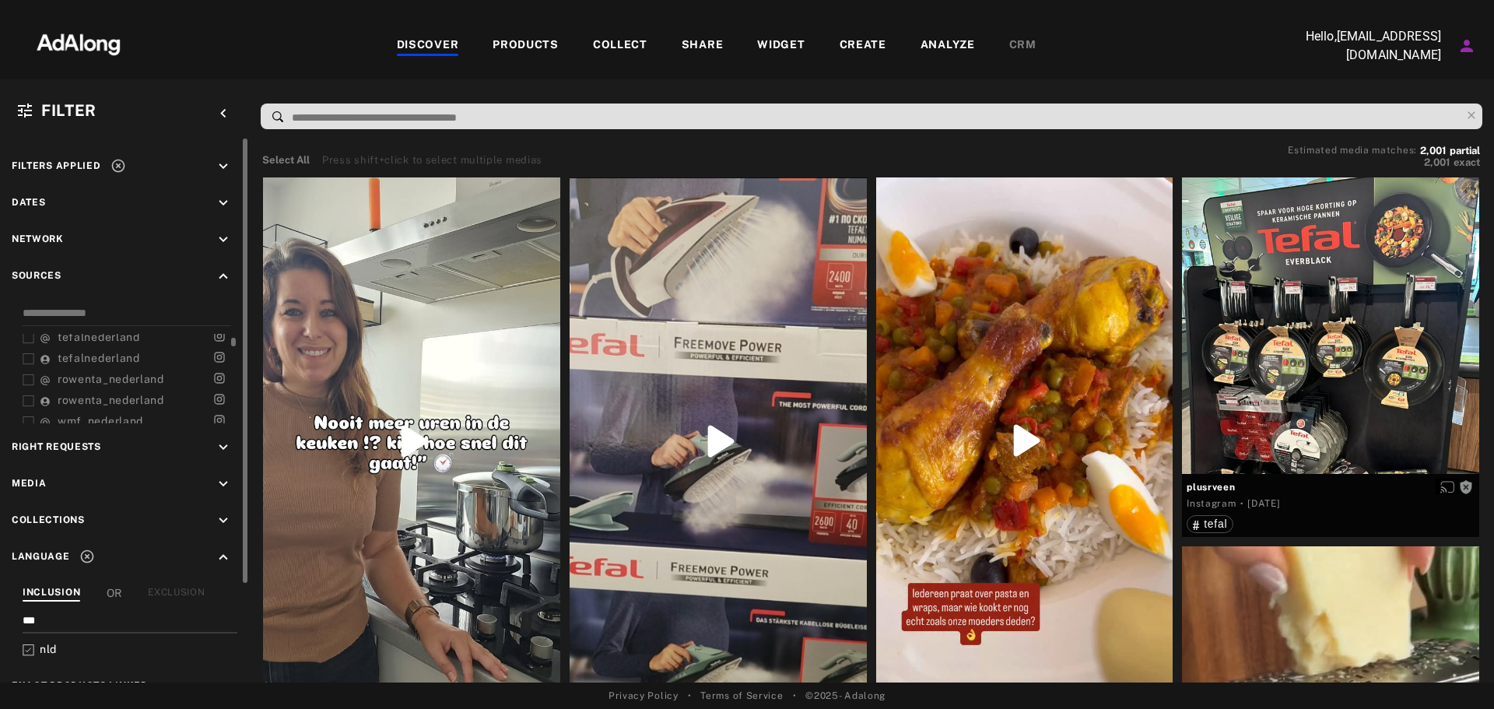
scroll to position [93, 0]
click at [108, 357] on span "rowenta_nederland" at bounding box center [111, 353] width 107 height 12
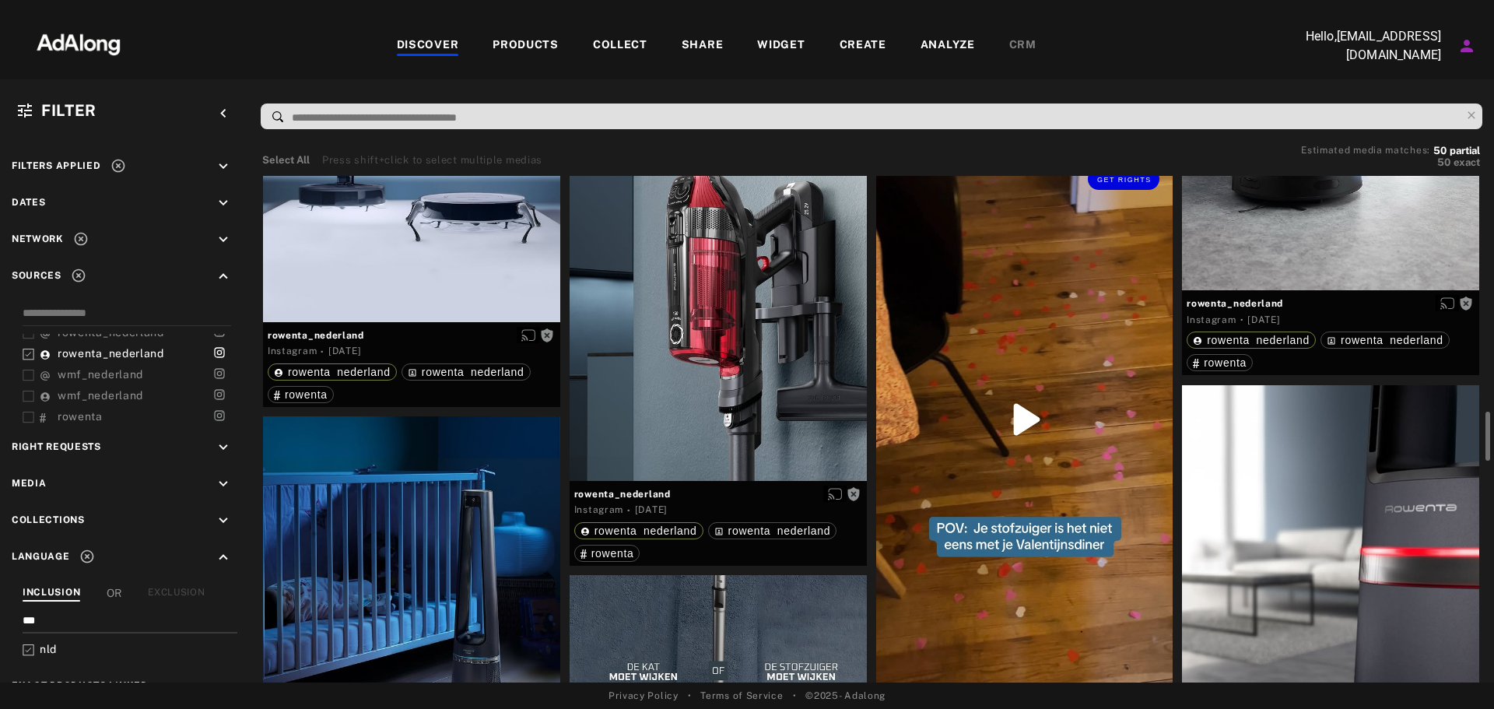
scroll to position [2646, 0]
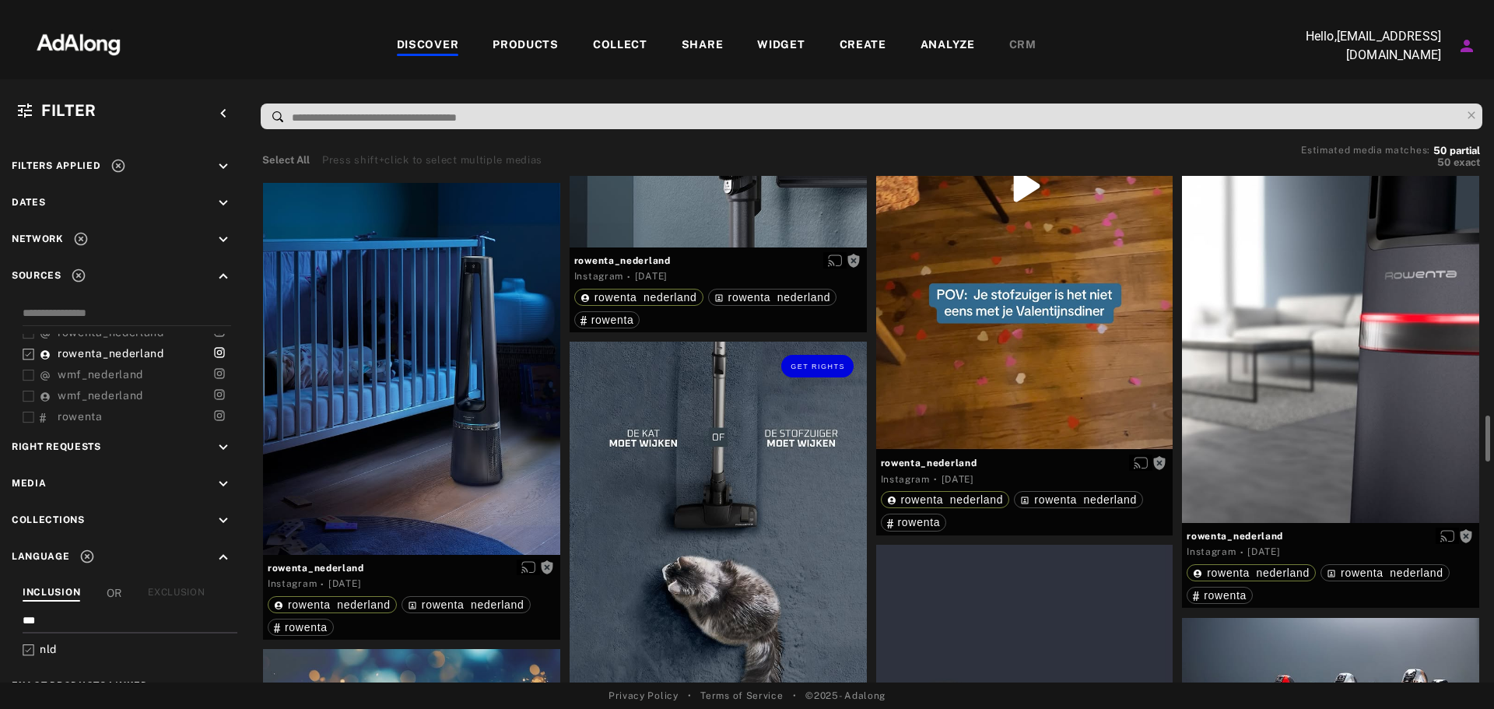
drag, startPoint x: 1092, startPoint y: 621, endPoint x: 655, endPoint y: 438, distance: 474.1
click at [764, 416] on div "testeuse_product Instagram · [DATE] rowenta_nederland rowenta_nederland testeus…" at bounding box center [871, 534] width 1226 height 6007
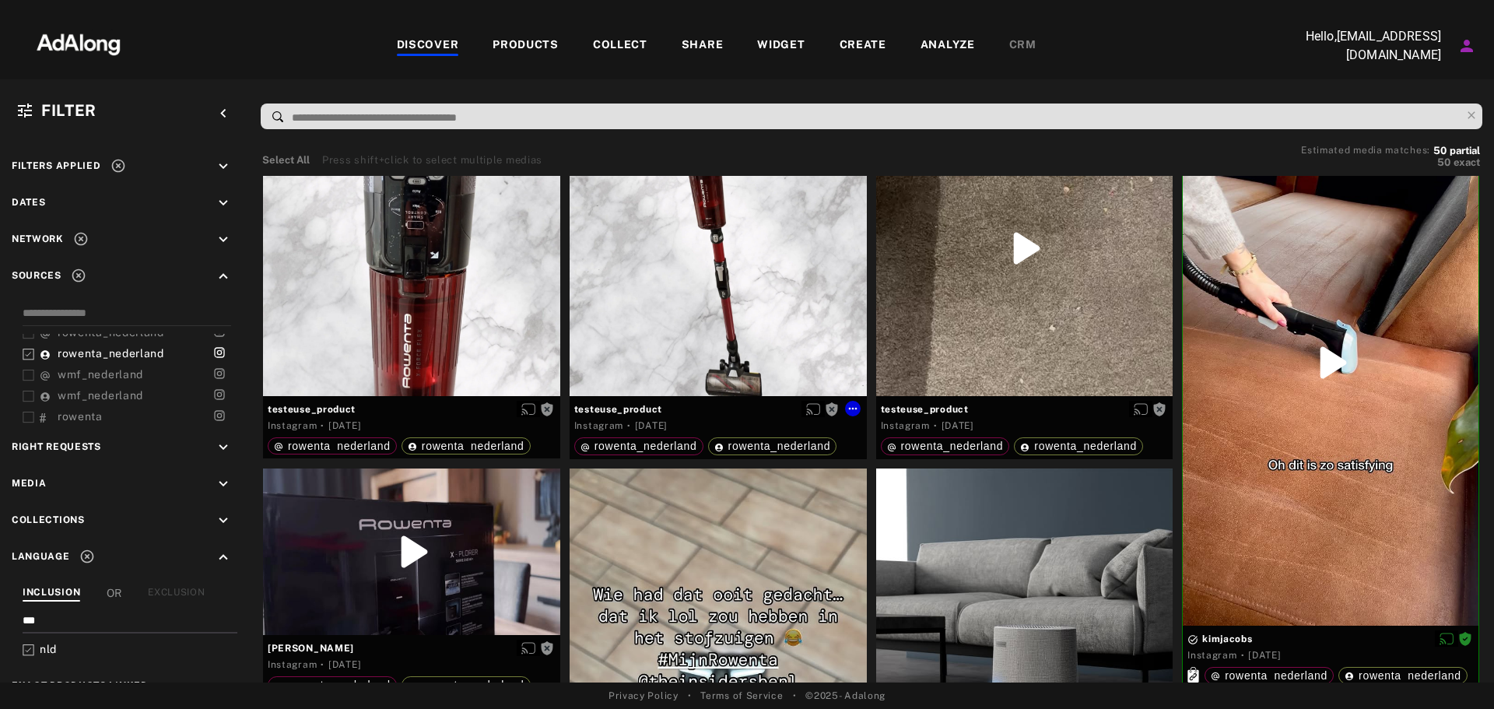
scroll to position [0, 0]
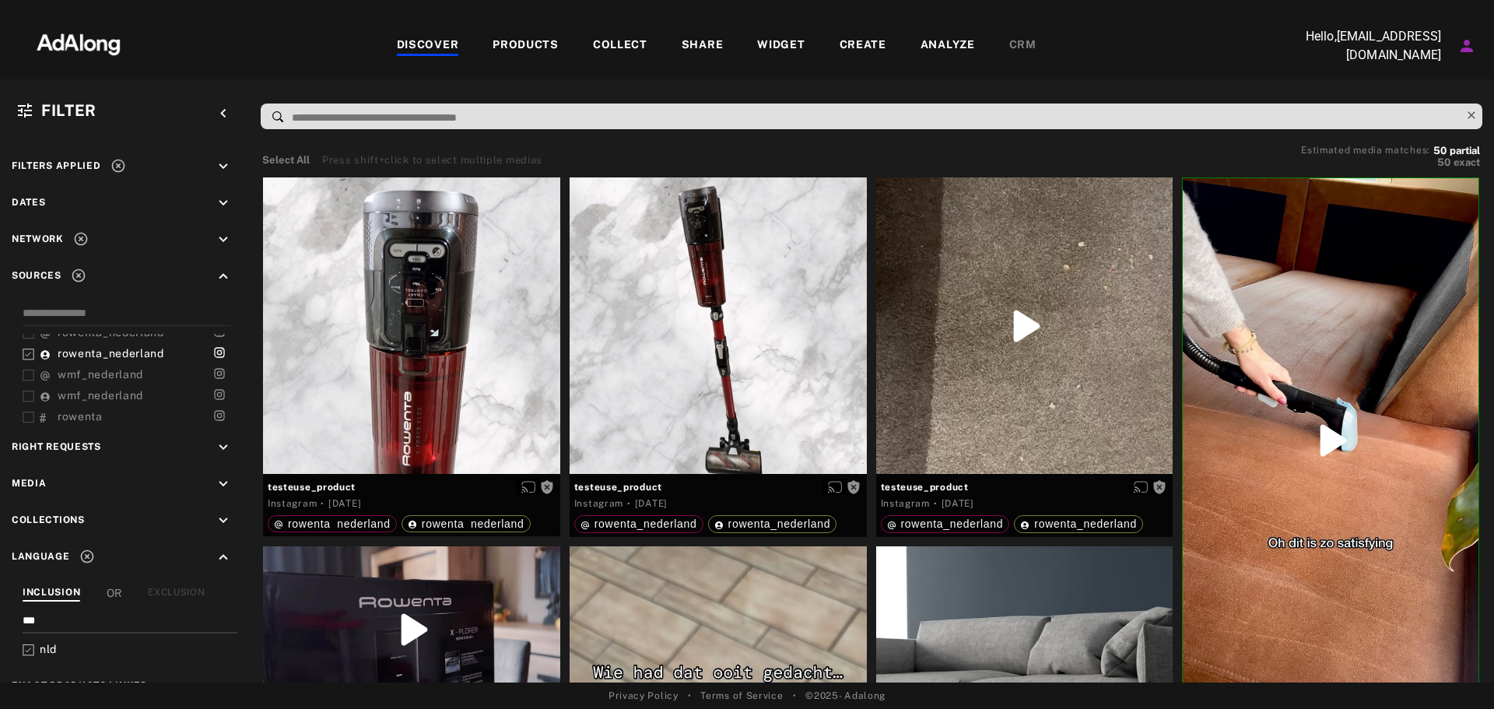
click at [1463, 118] on icon at bounding box center [1472, 115] width 22 height 22
click at [30, 350] on icon at bounding box center [29, 355] width 12 height 12
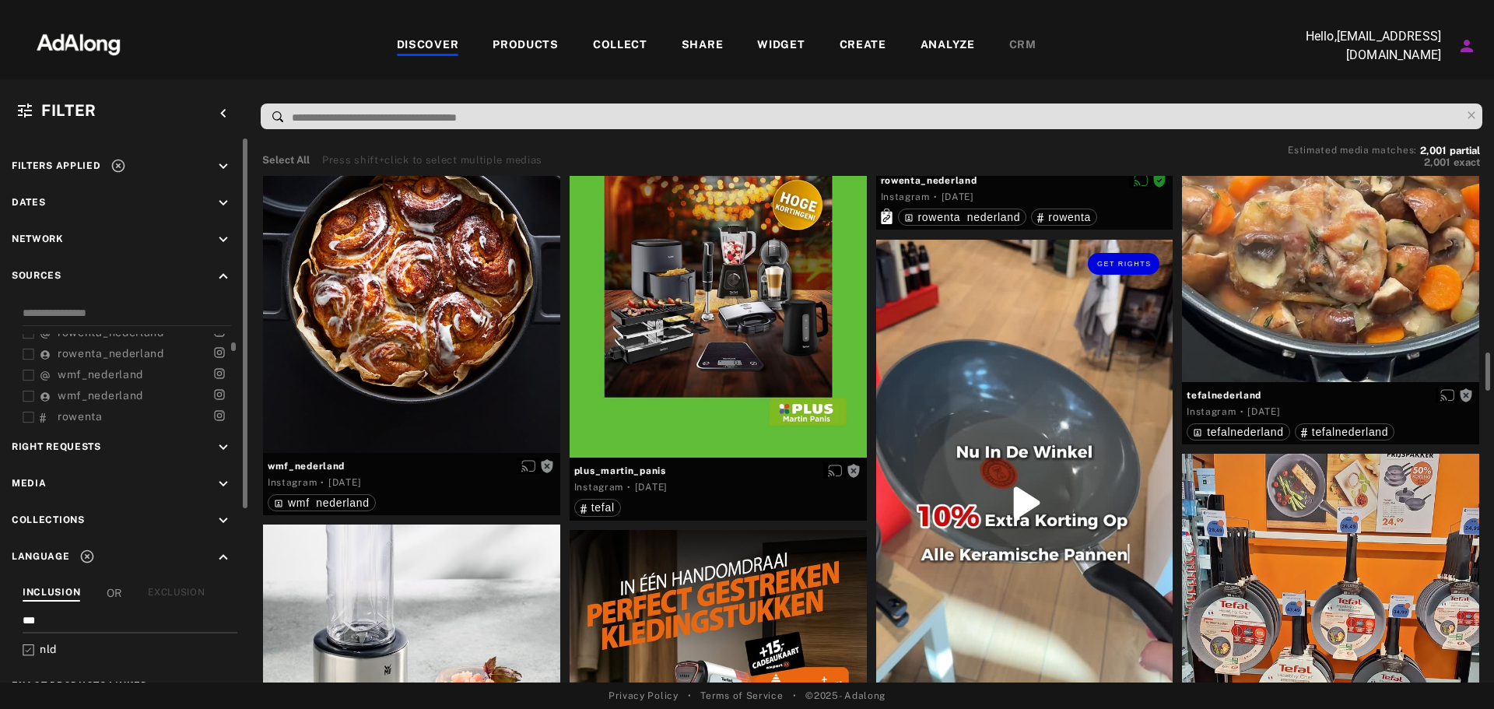
scroll to position [2413, 0]
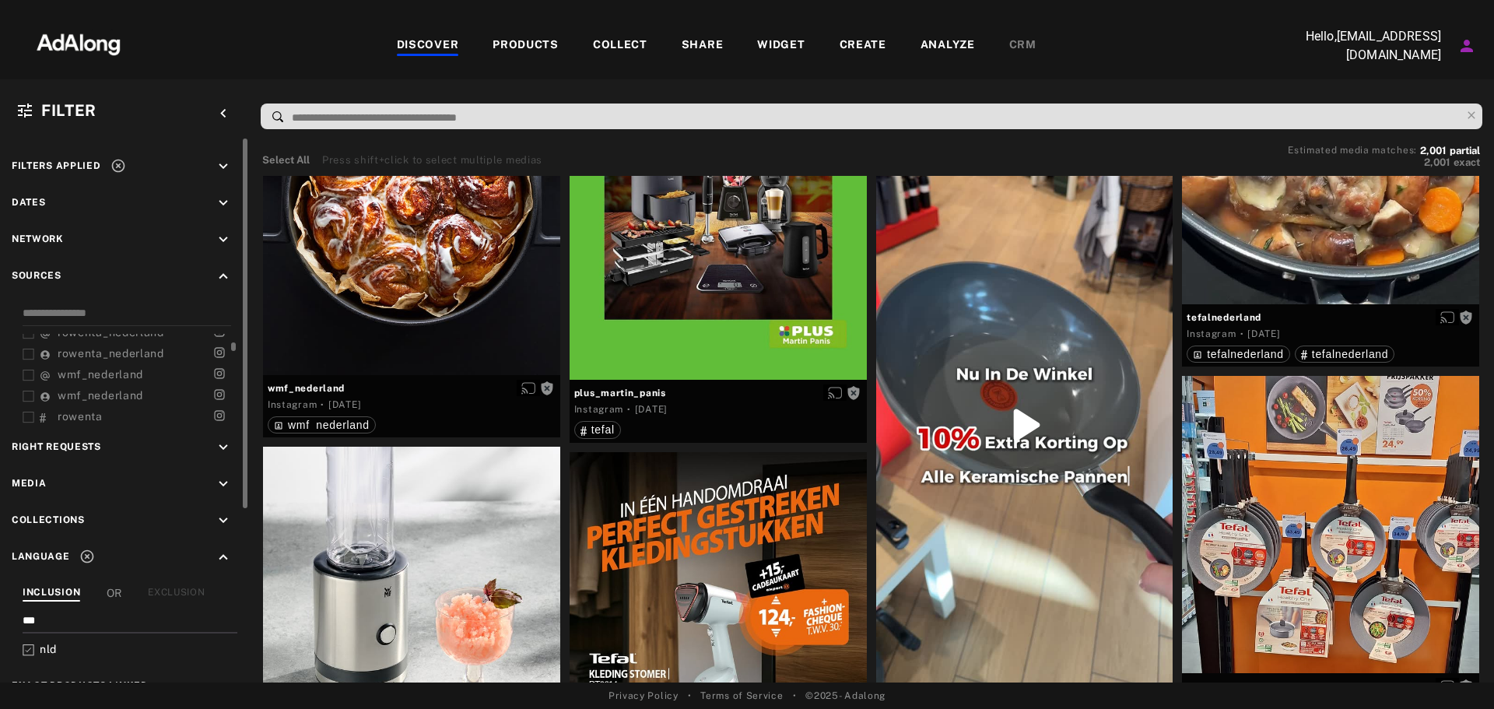
click at [541, 39] on div "PRODUCTS" at bounding box center [526, 46] width 66 height 19
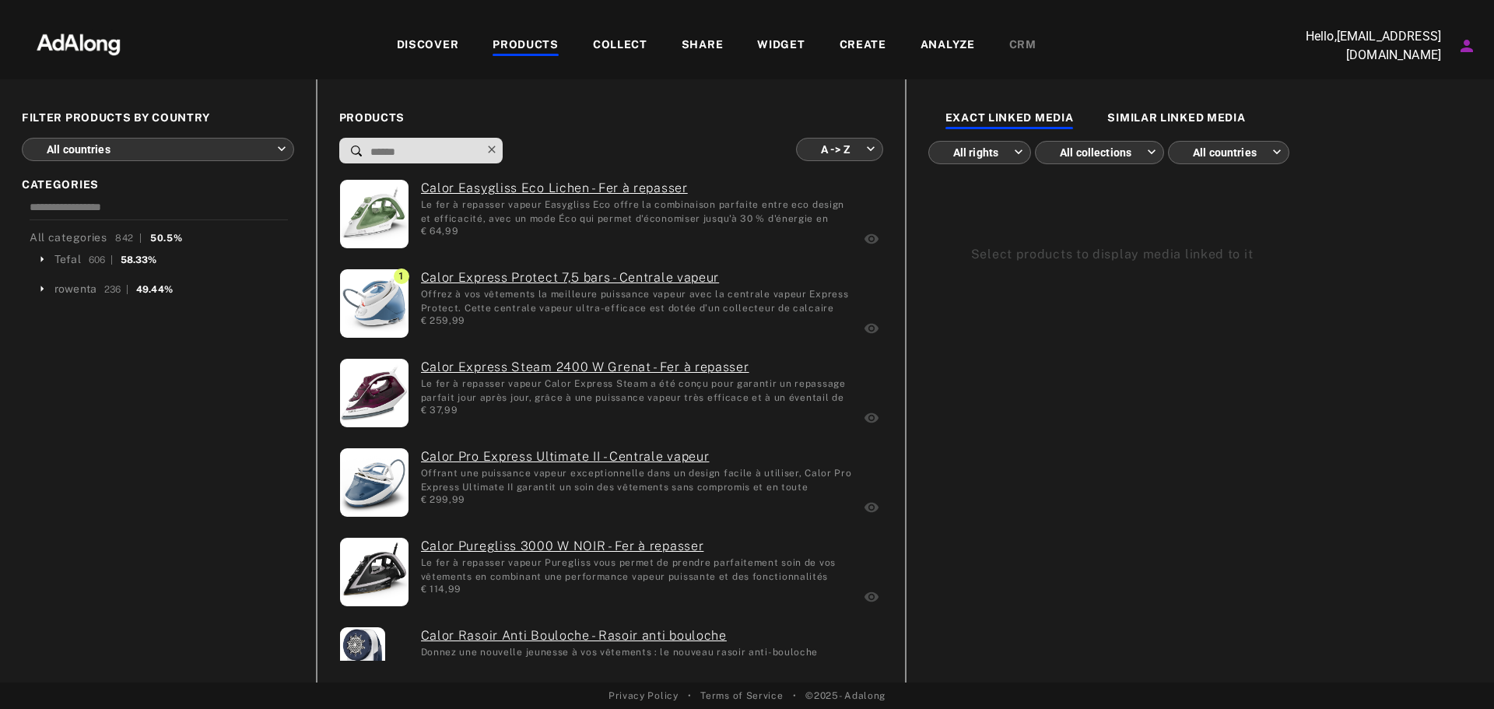
click at [503, 143] on icon at bounding box center [492, 150] width 22 height 22
click at [481, 146] on input at bounding box center [425, 152] width 112 height 21
type input "*"
type input "**********"
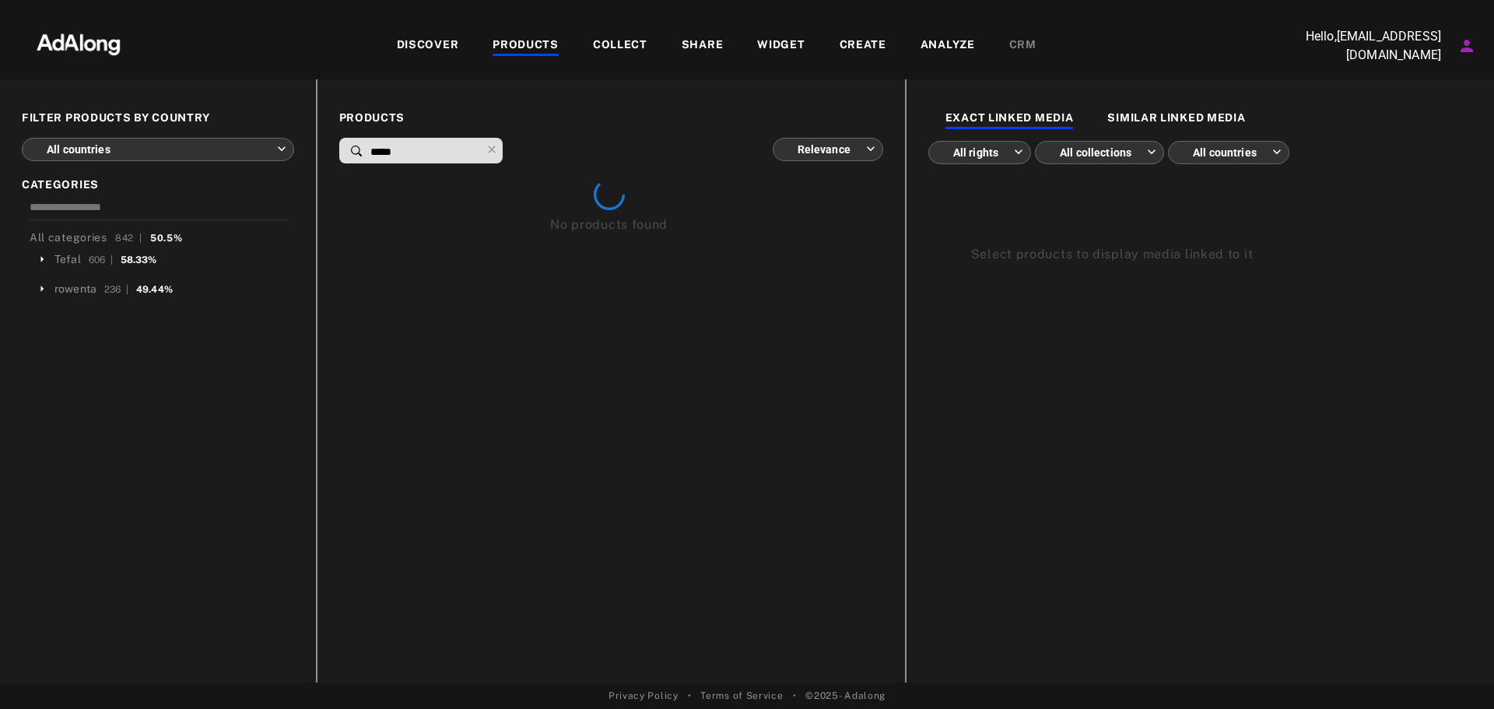
type input "*****"
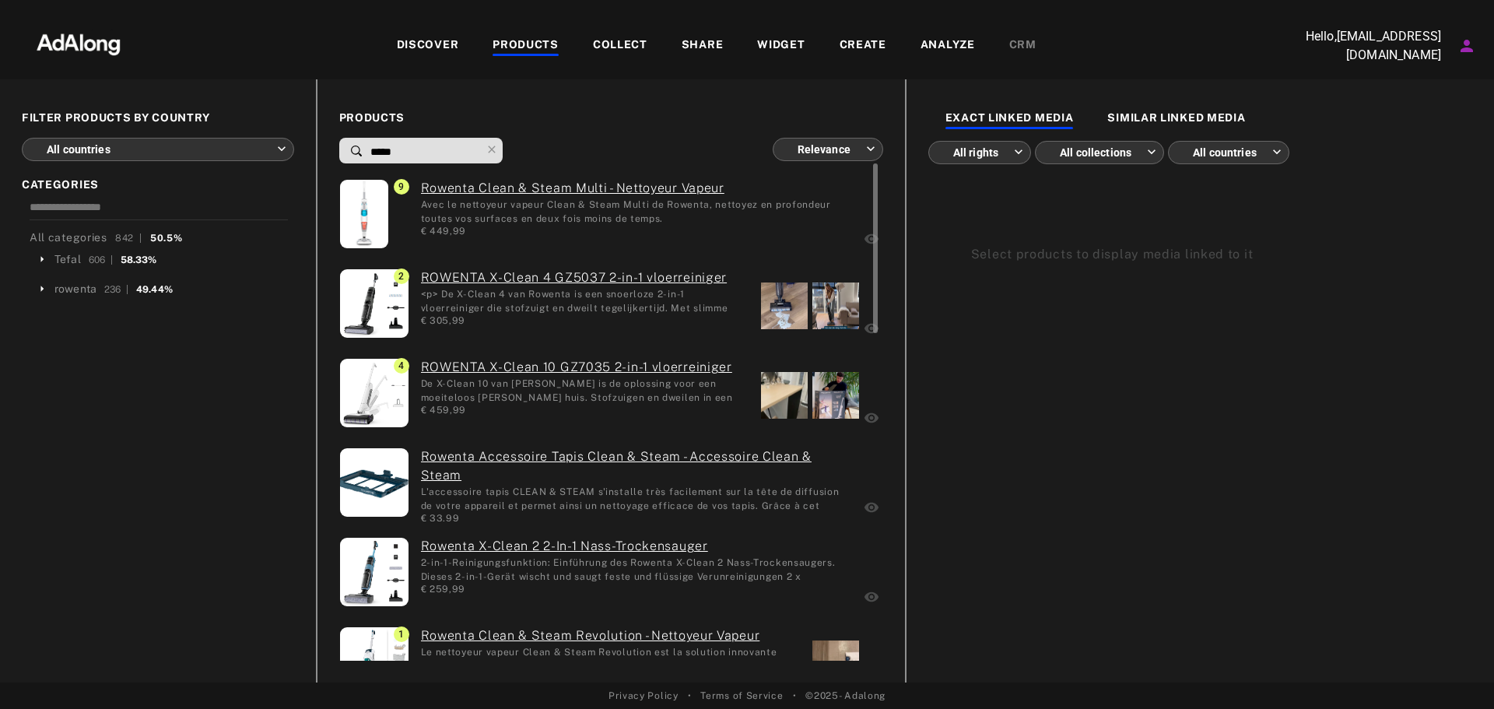
click at [841, 304] on div at bounding box center [836, 306] width 47 height 47
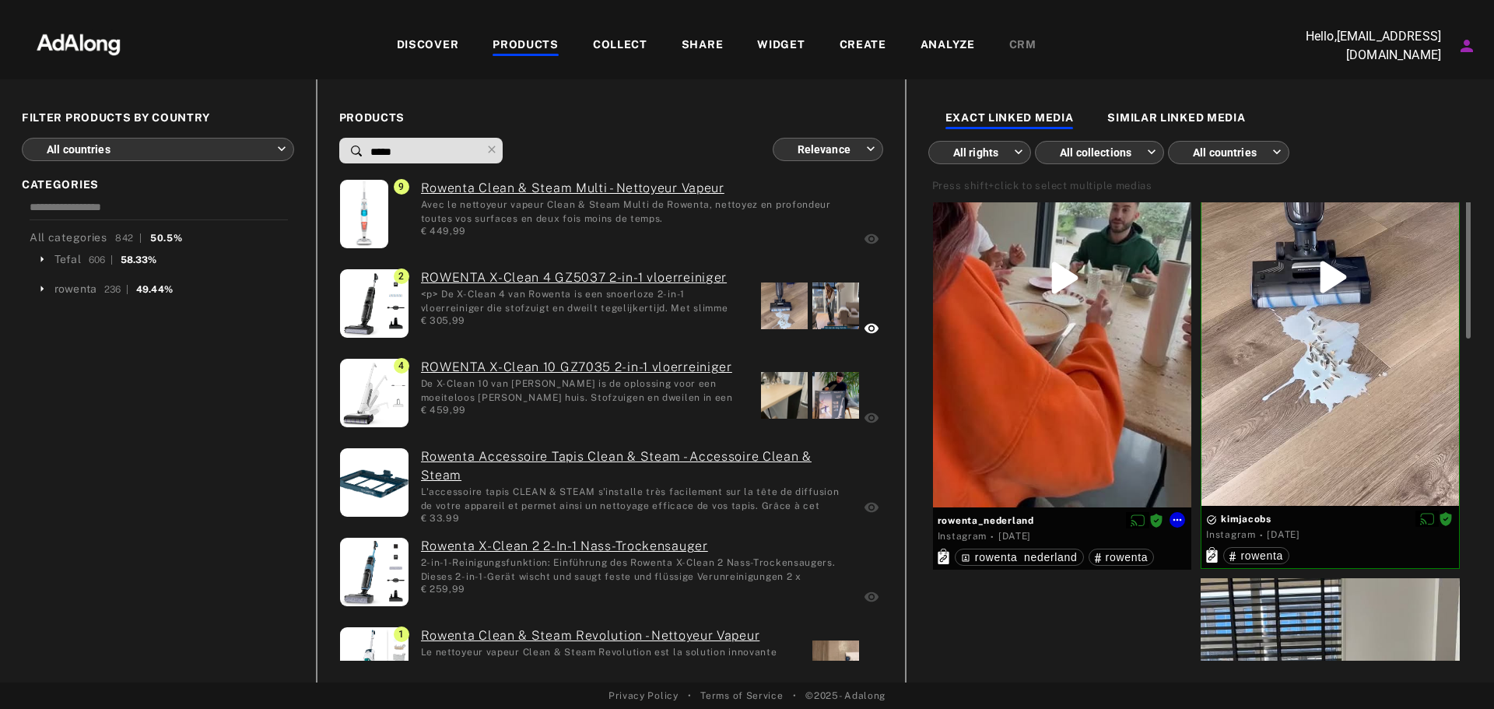
scroll to position [233, 0]
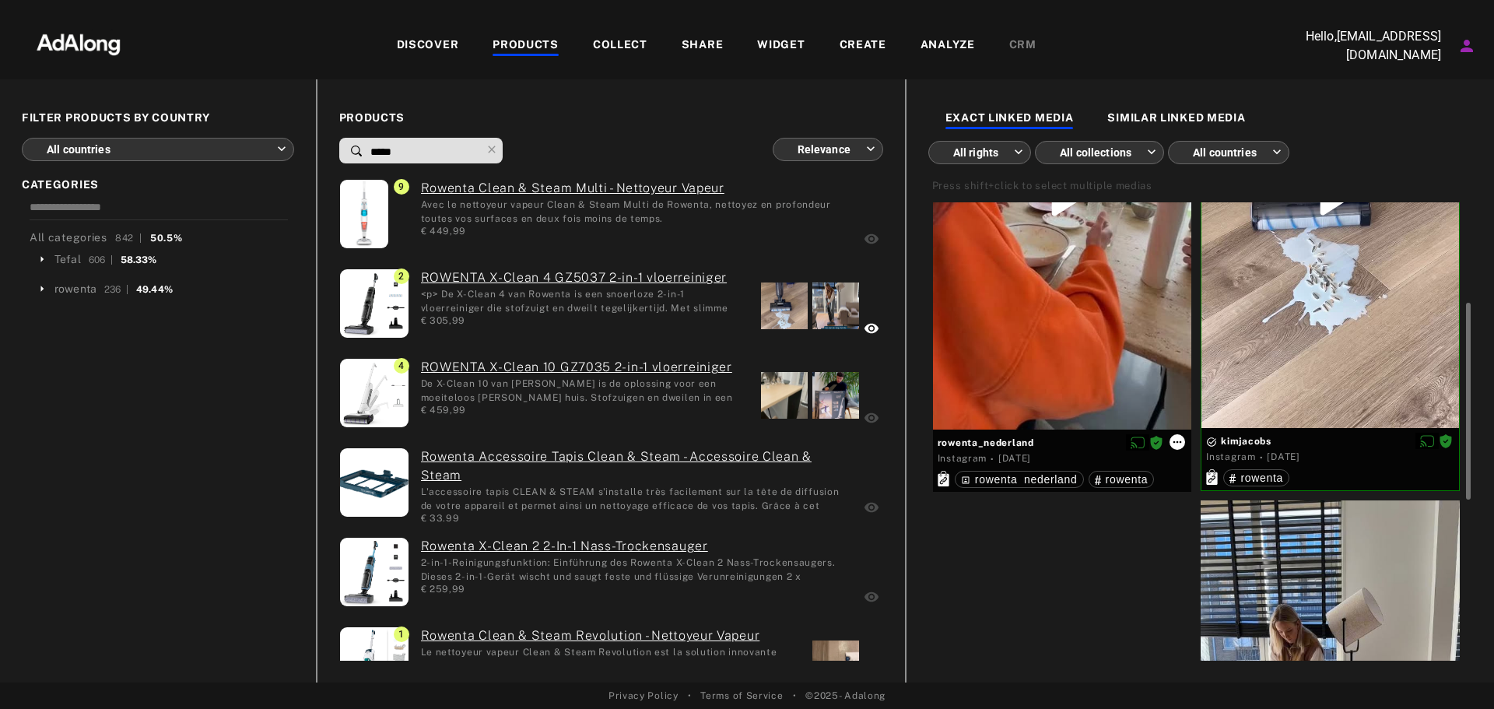
click at [1181, 441] on icon at bounding box center [1178, 442] width 9 height 2
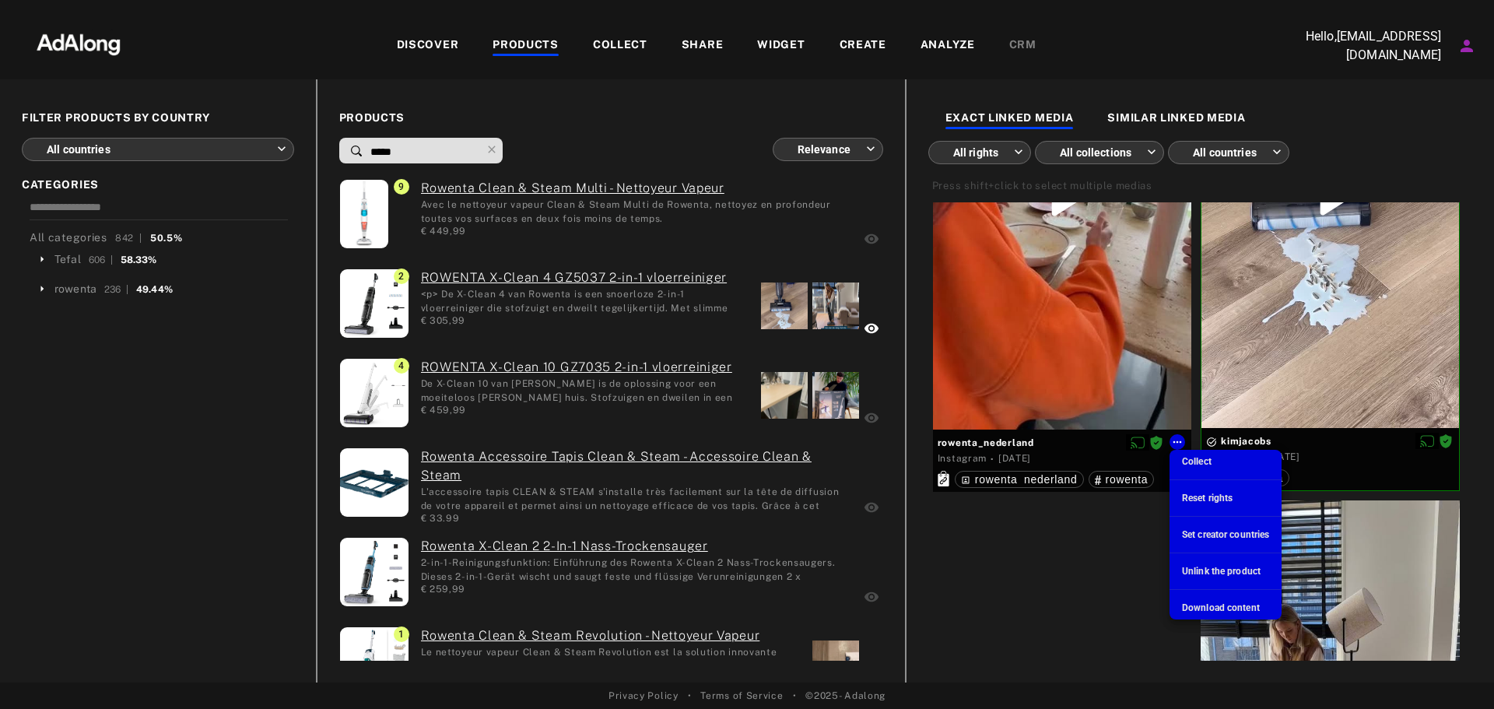
click at [1123, 578] on div at bounding box center [747, 354] width 1494 height 709
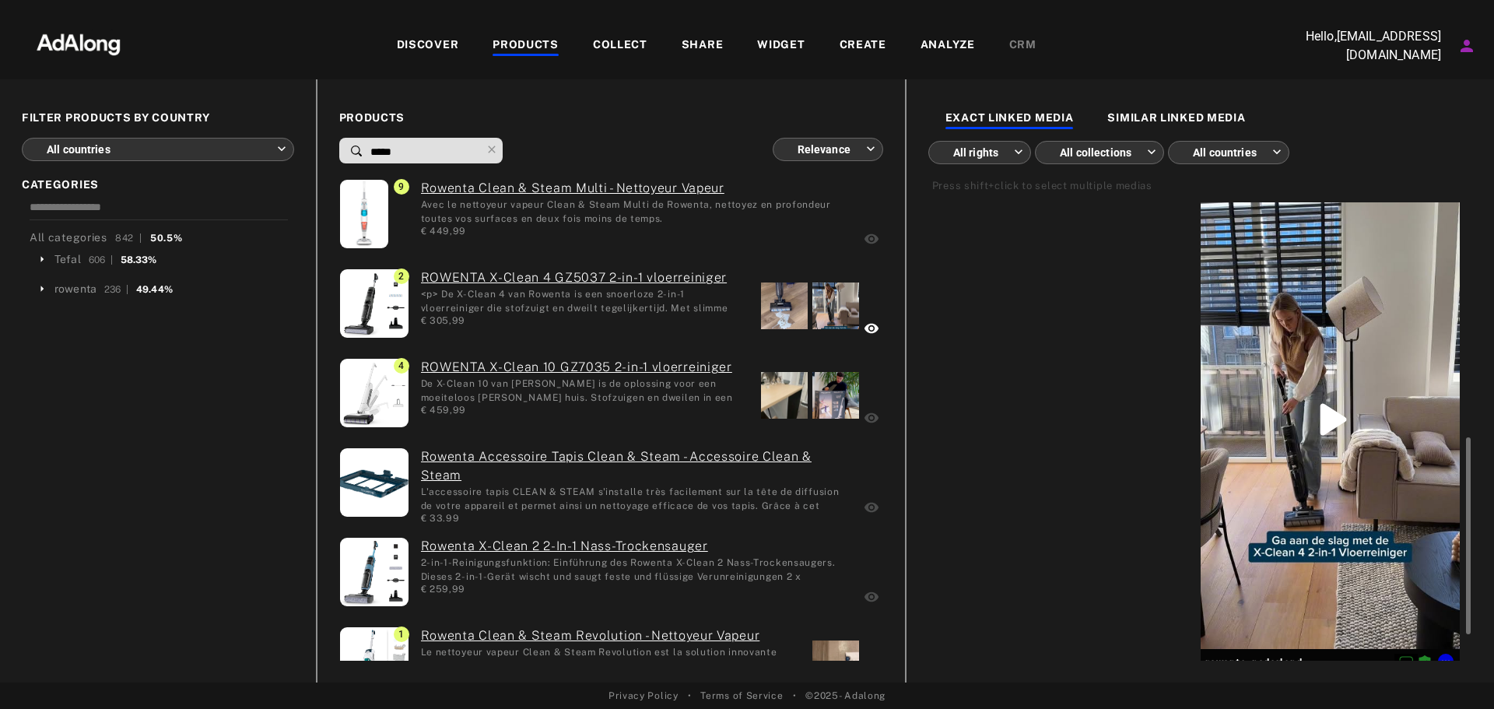
scroll to position [606, 0]
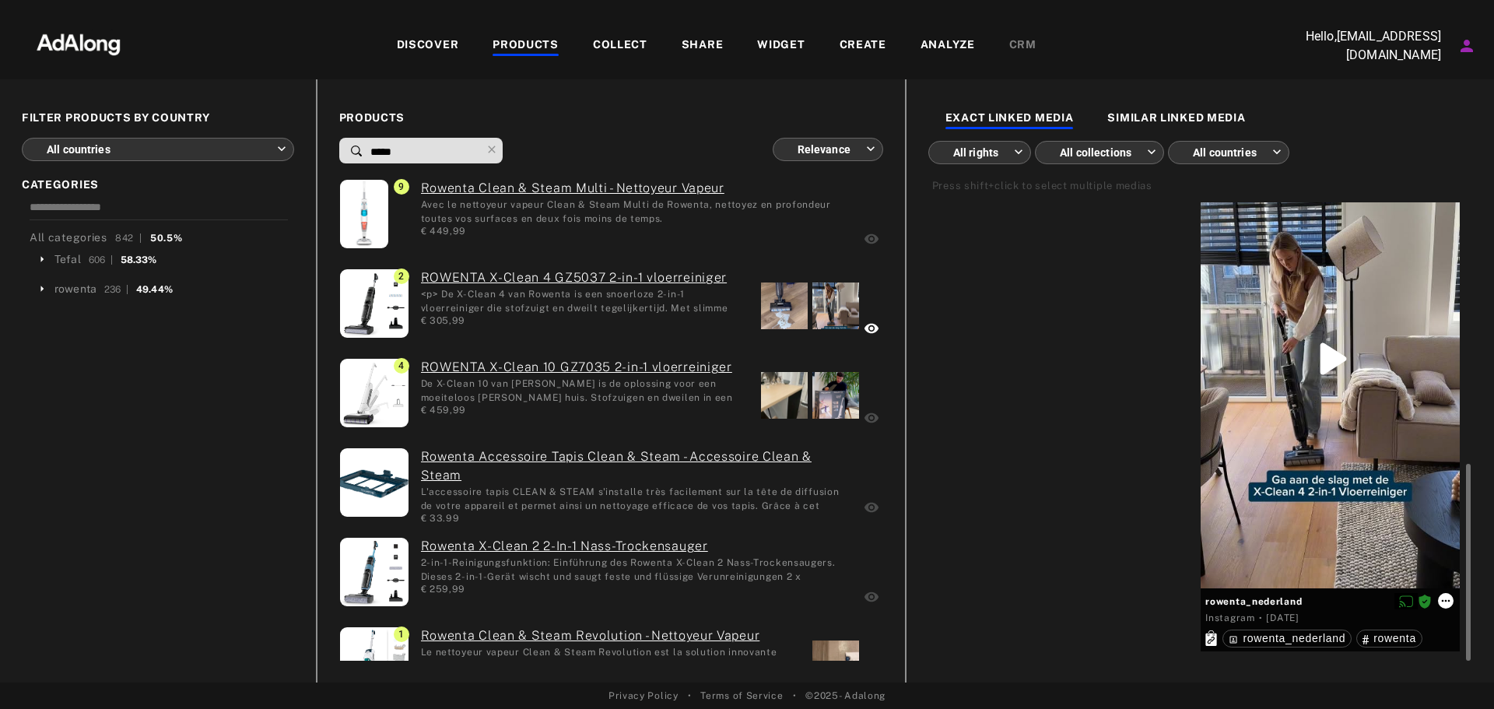
click at [1445, 602] on icon at bounding box center [1446, 601] width 9 height 2
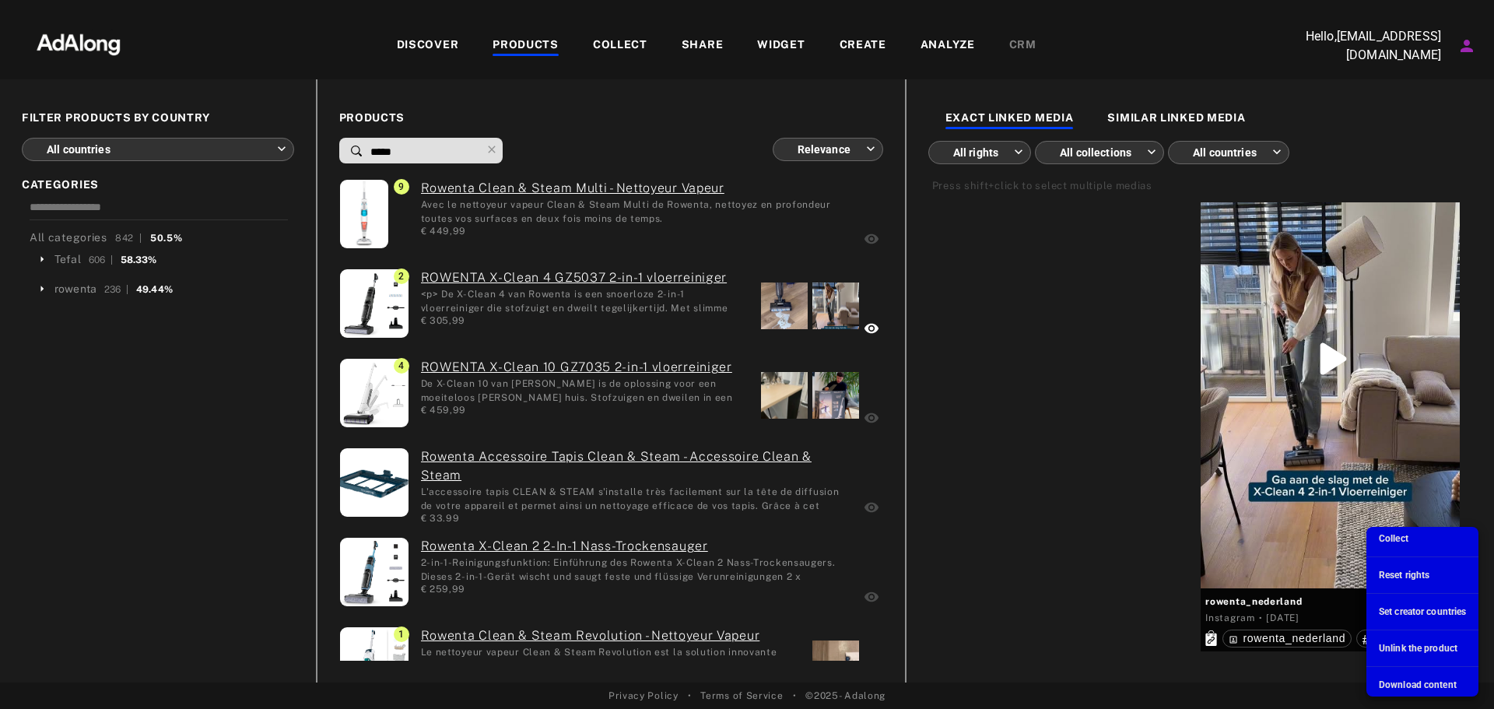
click at [1124, 545] on div at bounding box center [747, 354] width 1494 height 709
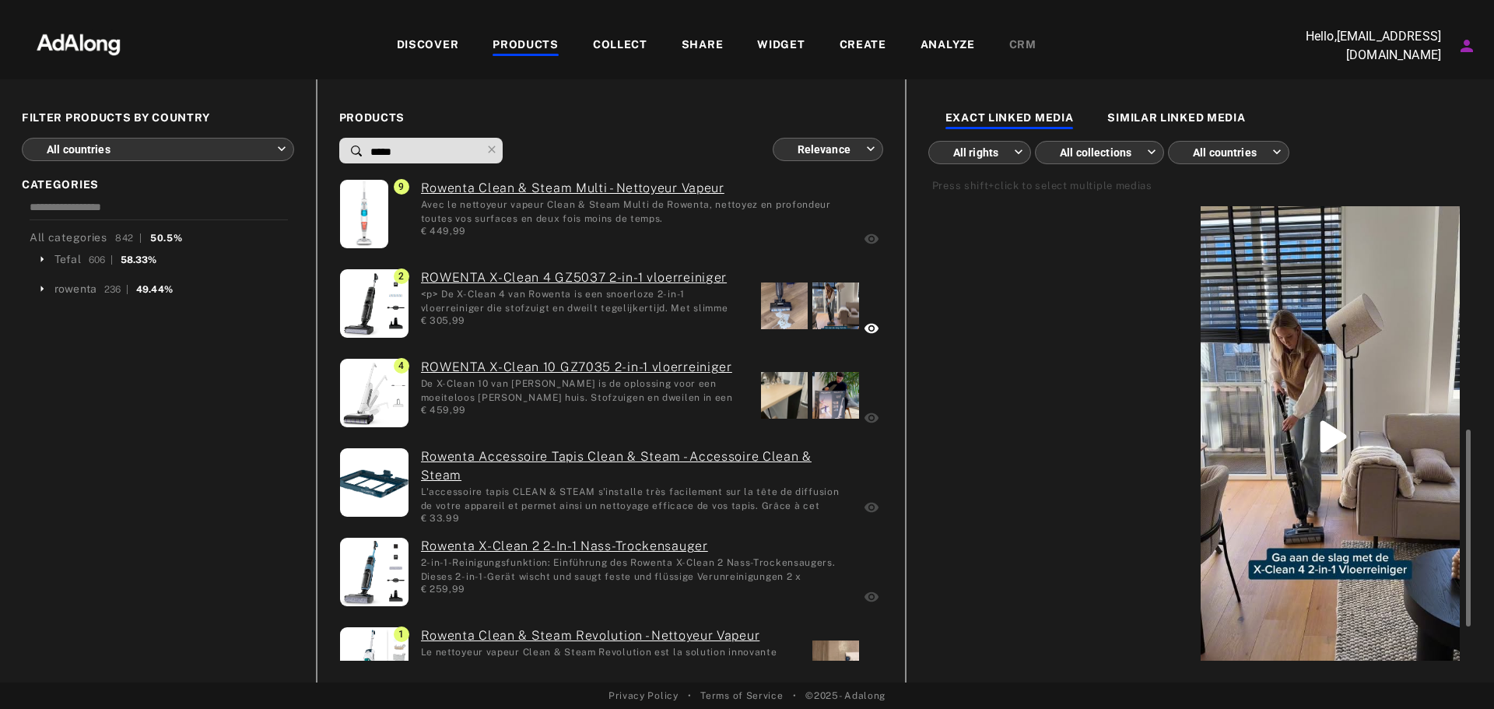
scroll to position [450, 0]
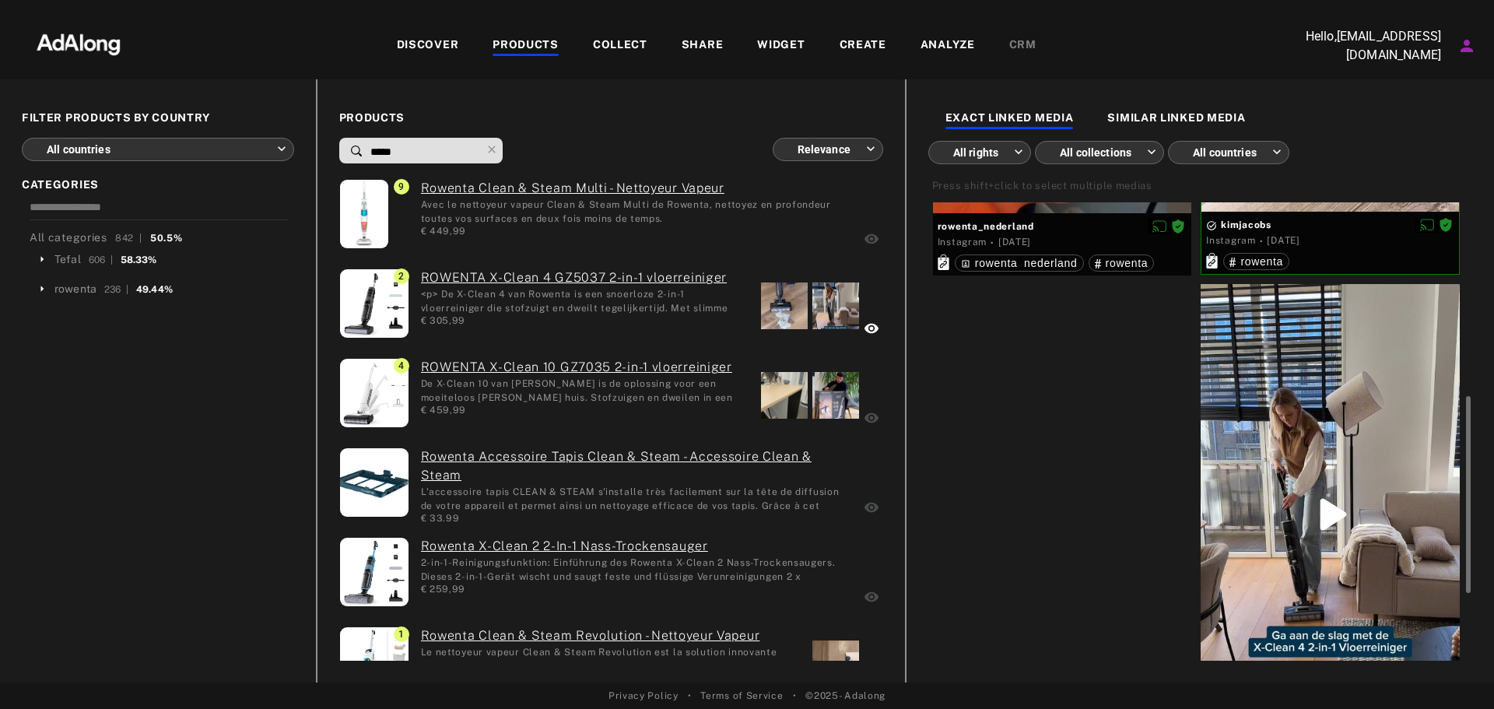
click at [1402, 323] on div at bounding box center [1330, 514] width 259 height 460
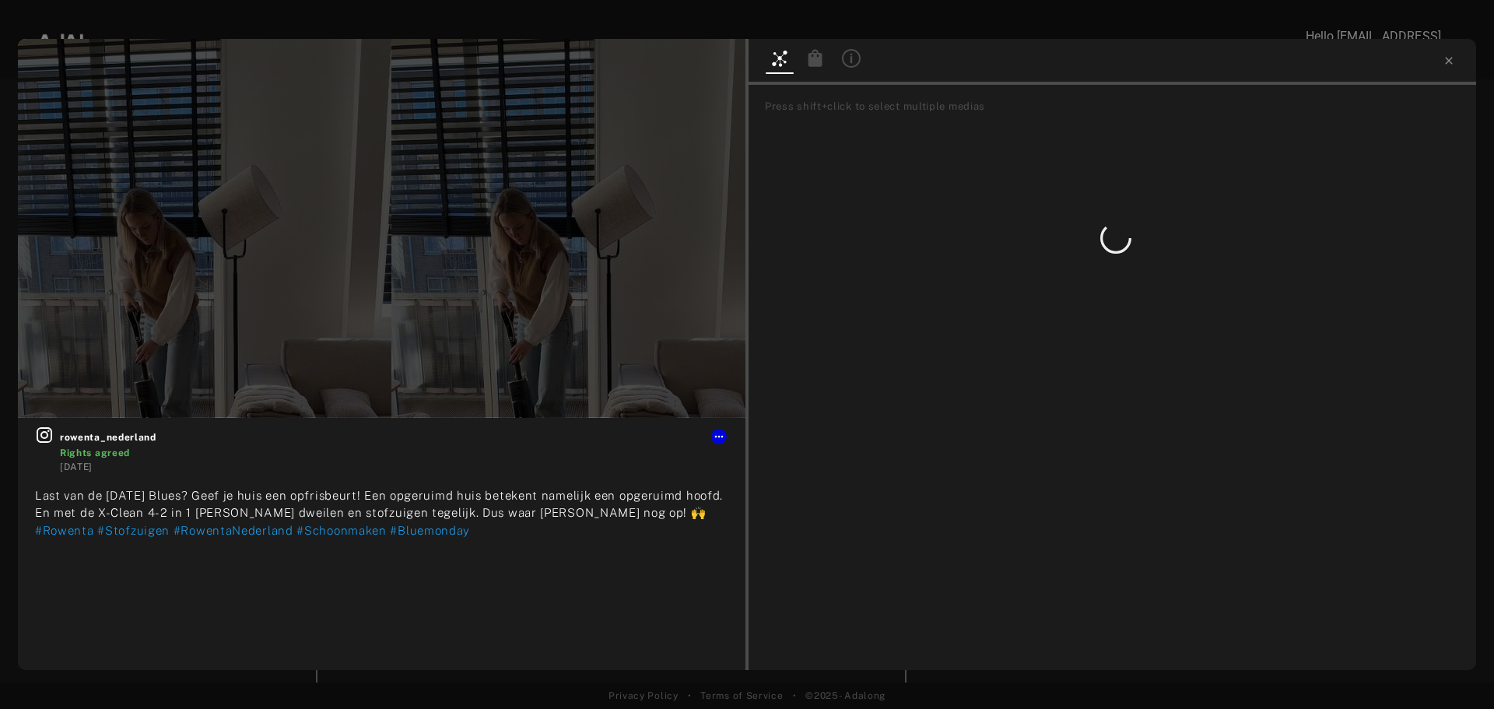
click at [802, 54] on div at bounding box center [816, 60] width 36 height 27
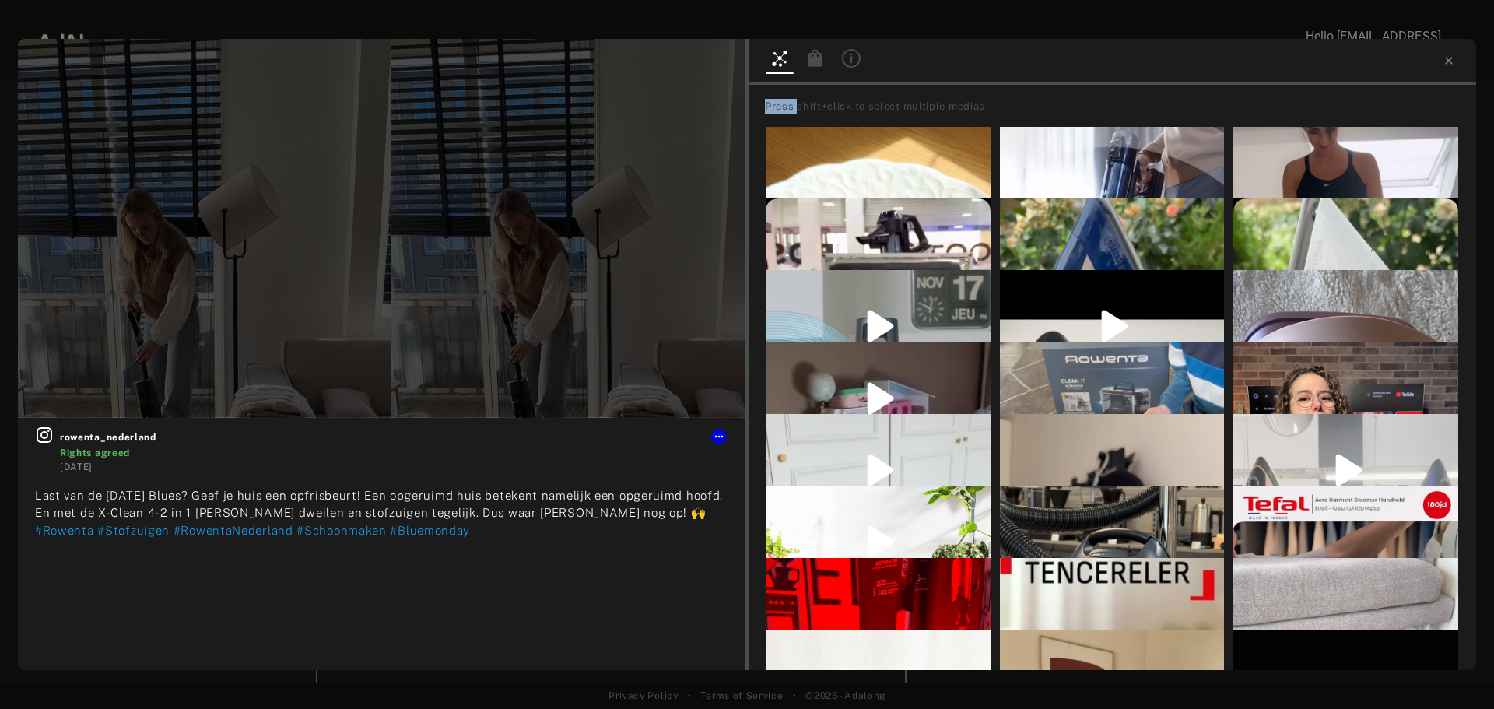
click at [802, 55] on div at bounding box center [816, 60] width 28 height 23
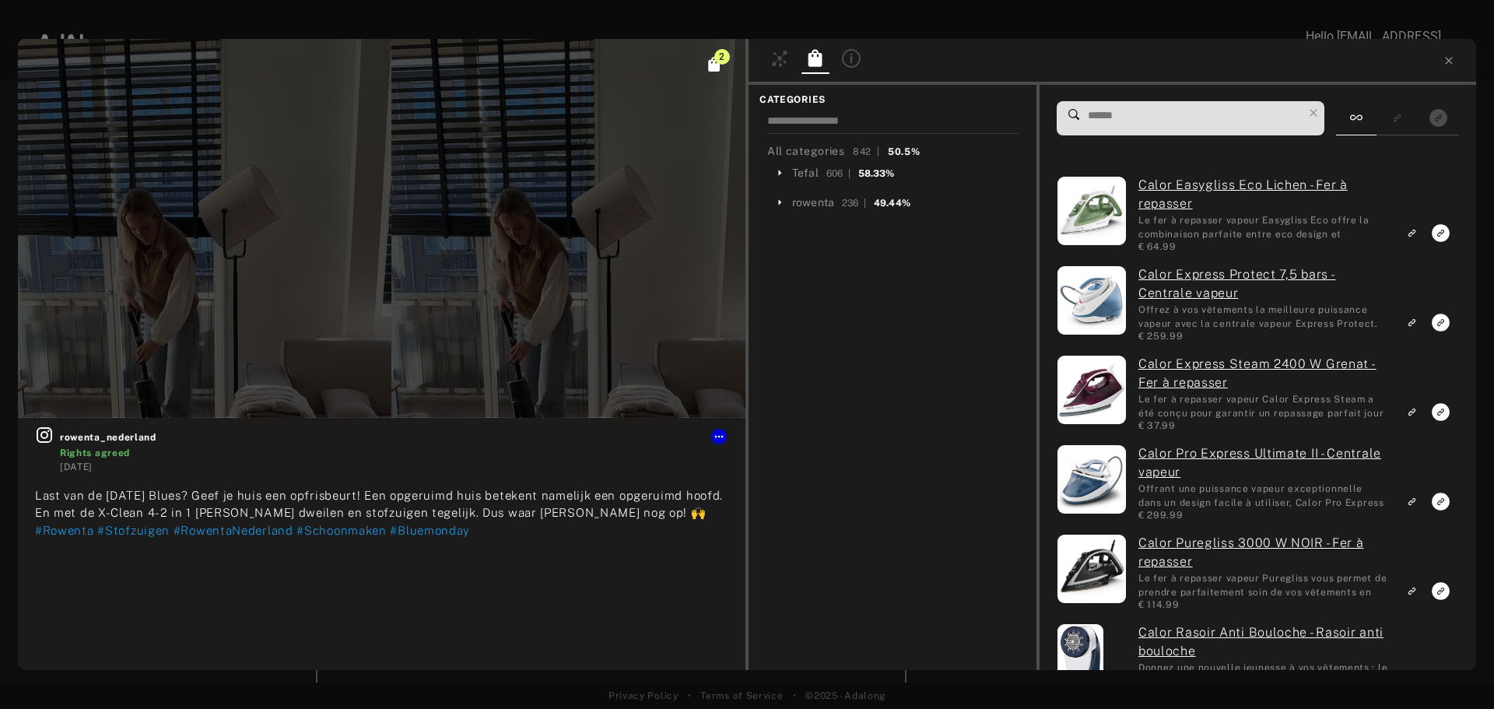
click at [724, 64] on span "2" at bounding box center [723, 57] width 16 height 16
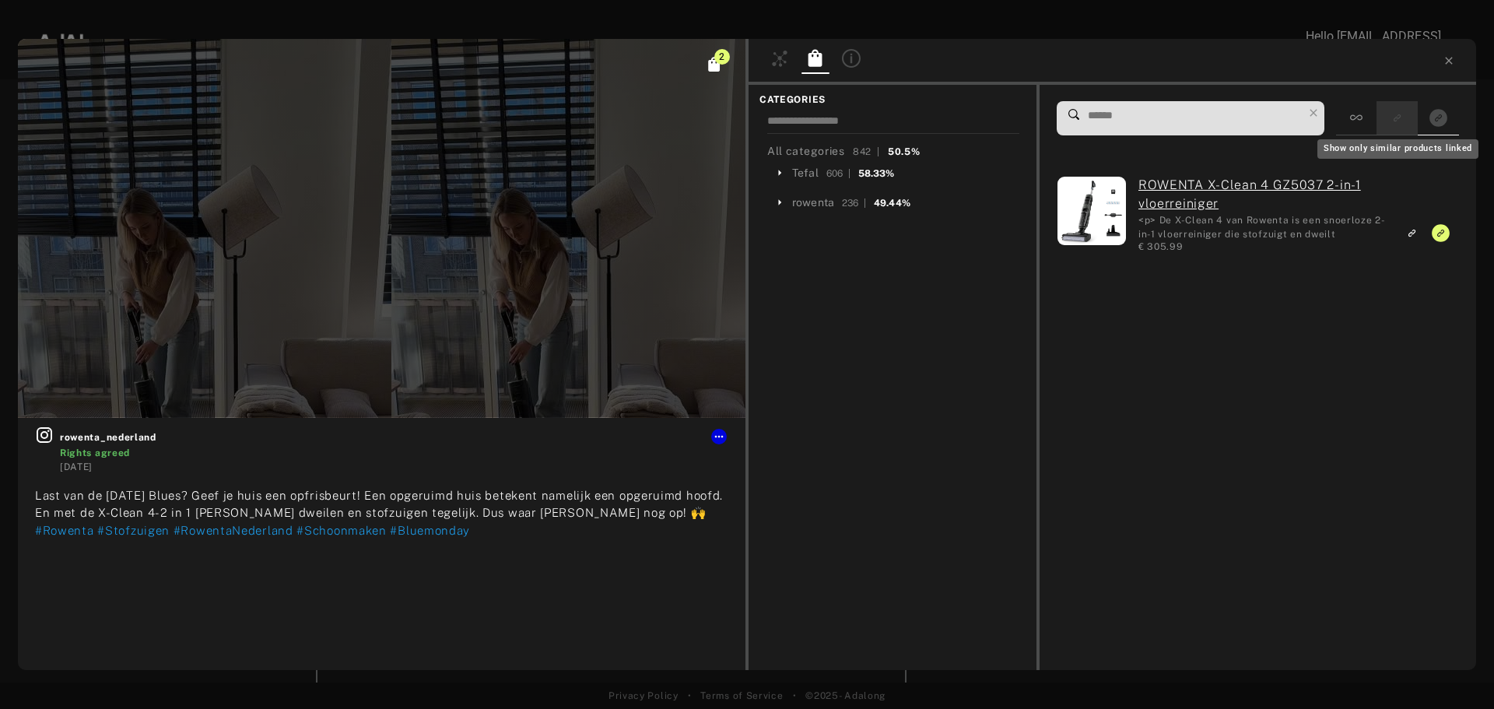
click at [1392, 127] on rect "Show only similar products linked" at bounding box center [1397, 117] width 19 height 19
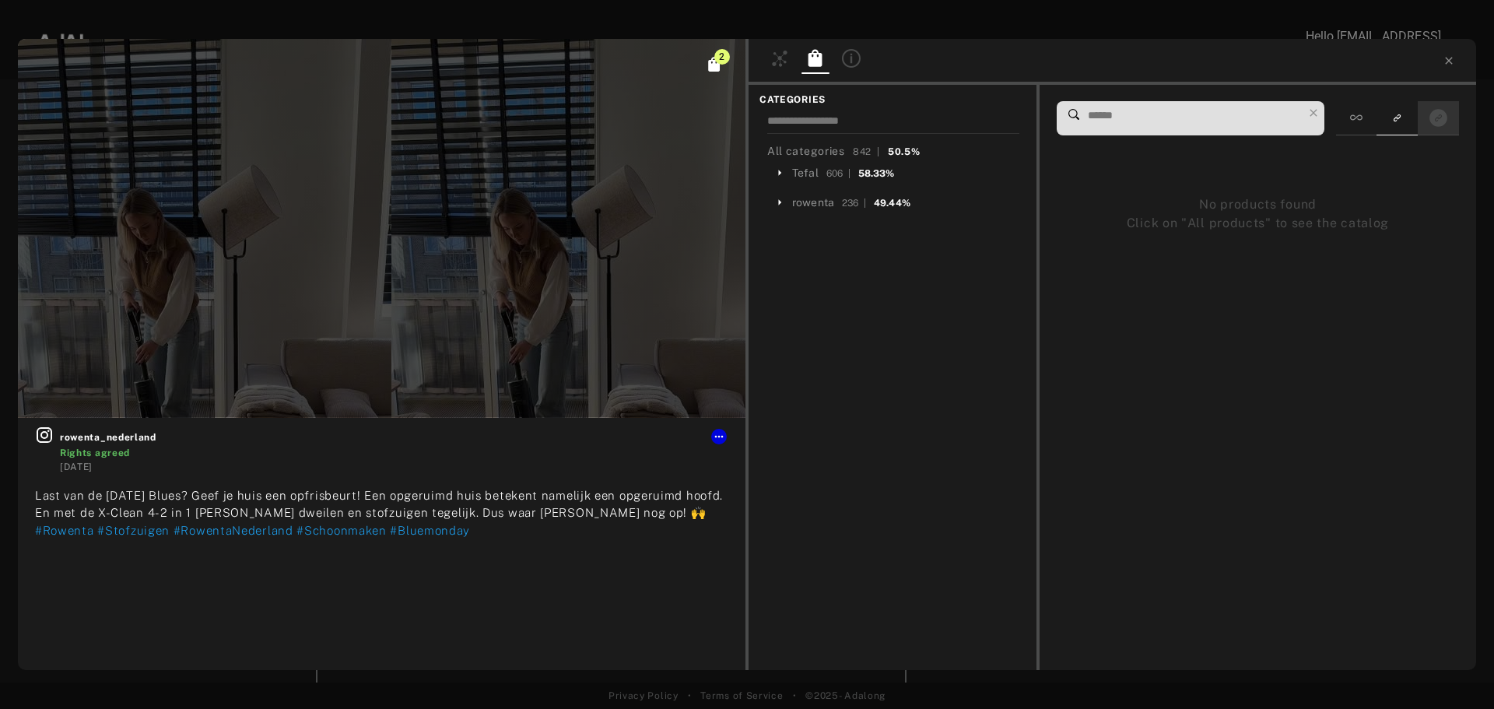
click at [1424, 121] on div at bounding box center [1438, 118] width 41 height 34
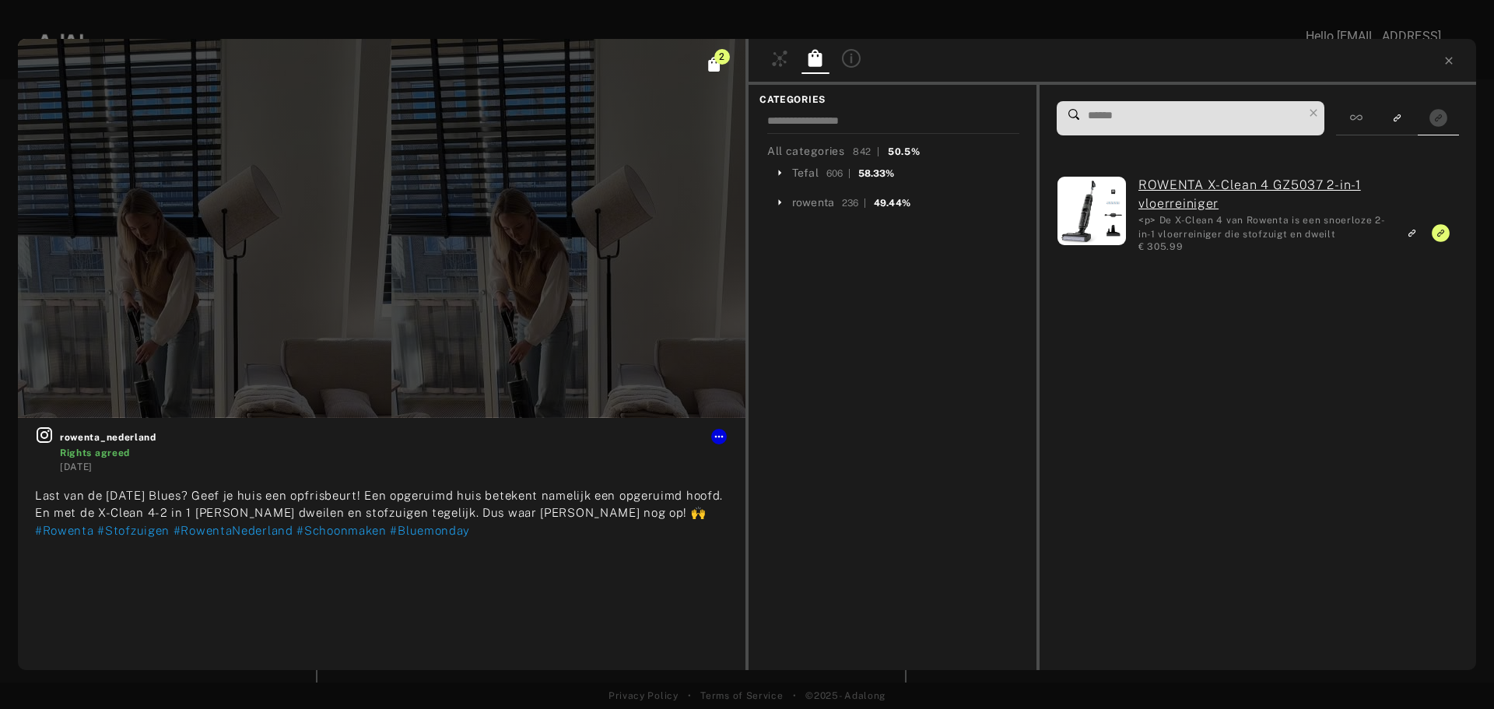
click at [1215, 107] on input at bounding box center [1195, 115] width 216 height 21
type input "*****"
click at [1370, 112] on div at bounding box center [1356, 118] width 40 height 34
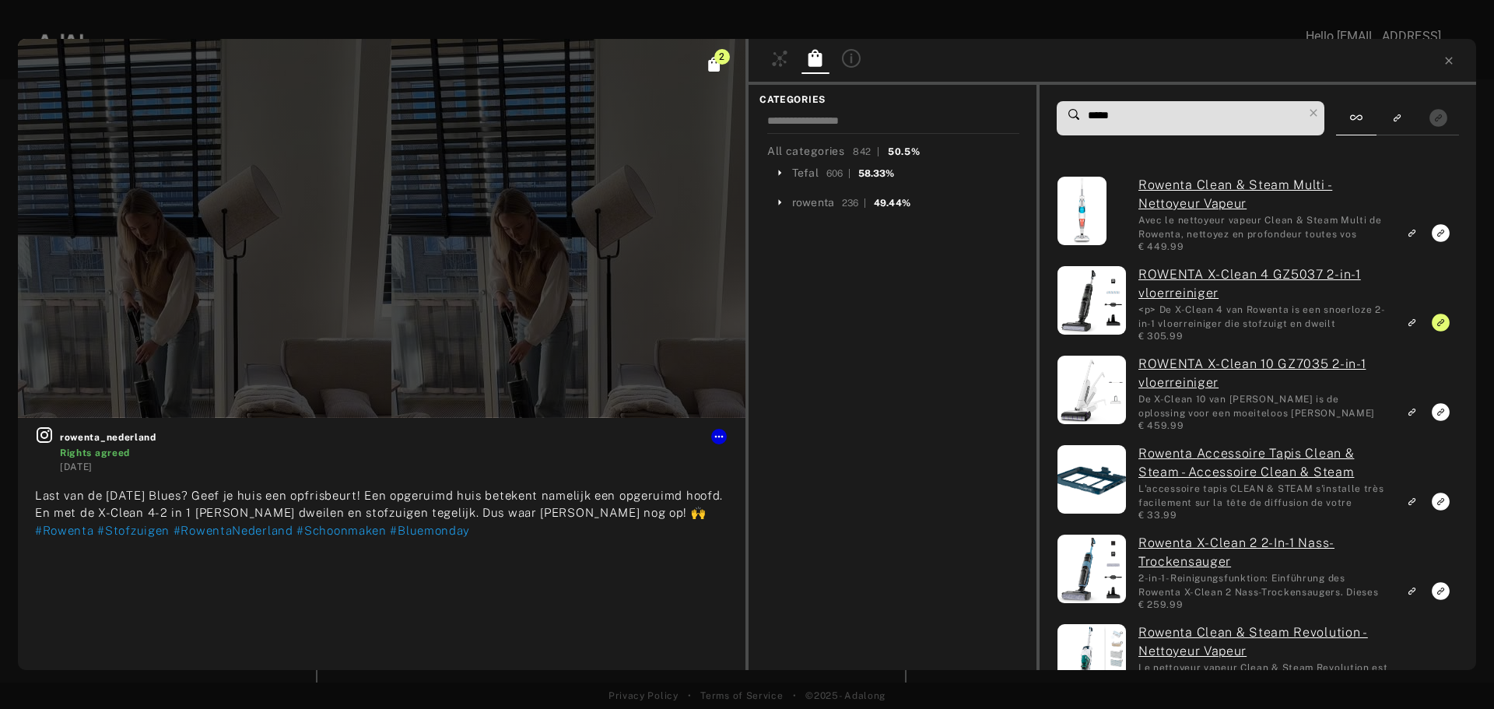
click at [1191, 118] on input "*****" at bounding box center [1195, 115] width 216 height 21
click at [1415, 414] on icon "Link to similar product" at bounding box center [1411, 412] width 11 height 9
click at [1456, 62] on div at bounding box center [1113, 62] width 728 height 46
click at [1455, 62] on div at bounding box center [1113, 62] width 728 height 46
click at [1446, 65] on icon at bounding box center [1449, 60] width 12 height 12
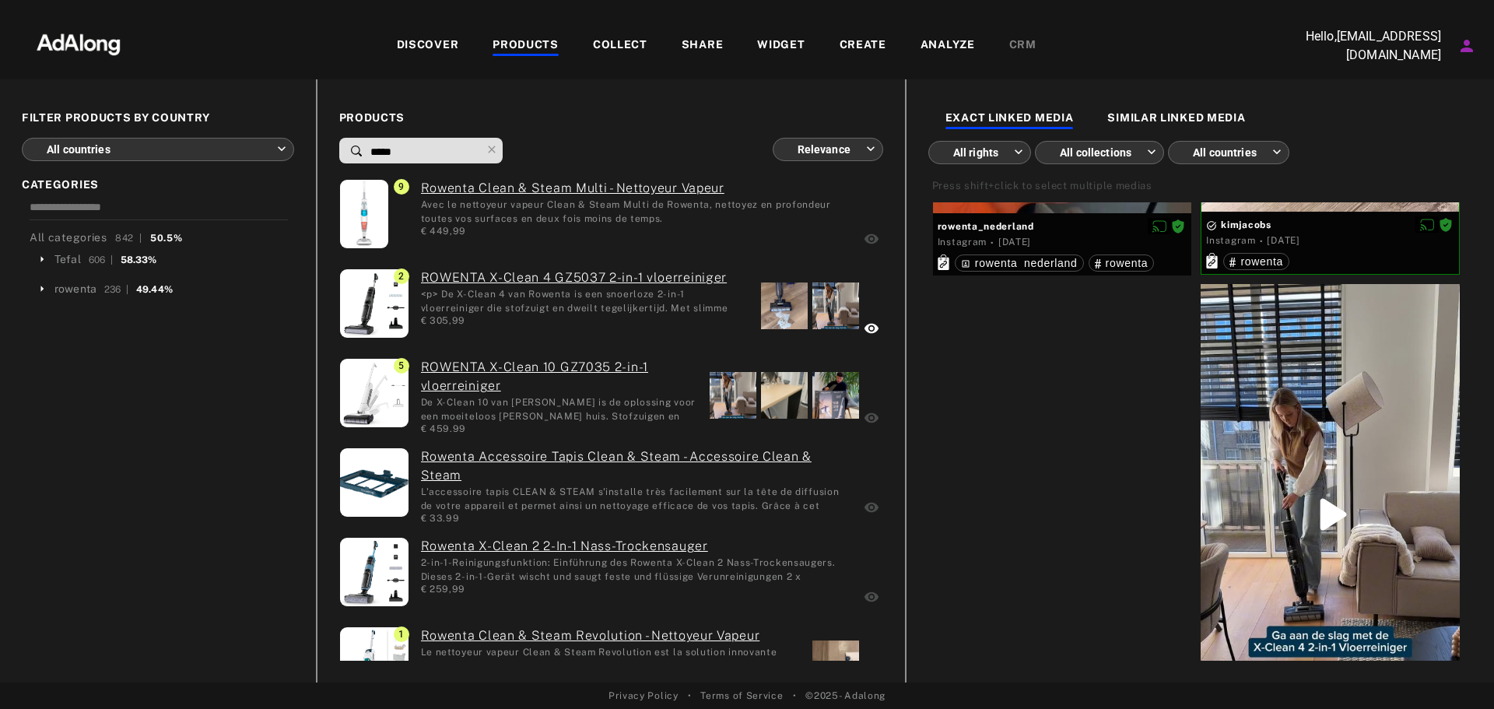
click at [1189, 106] on div "EXACT LINKED MEDIA SIMILAR LINKED MEDIA All rights *** ​ All collections *** ​ …" at bounding box center [1199, 380] width 589 height 603
click at [1173, 111] on div "SIMILAR LINKED MEDIA" at bounding box center [1177, 119] width 138 height 19
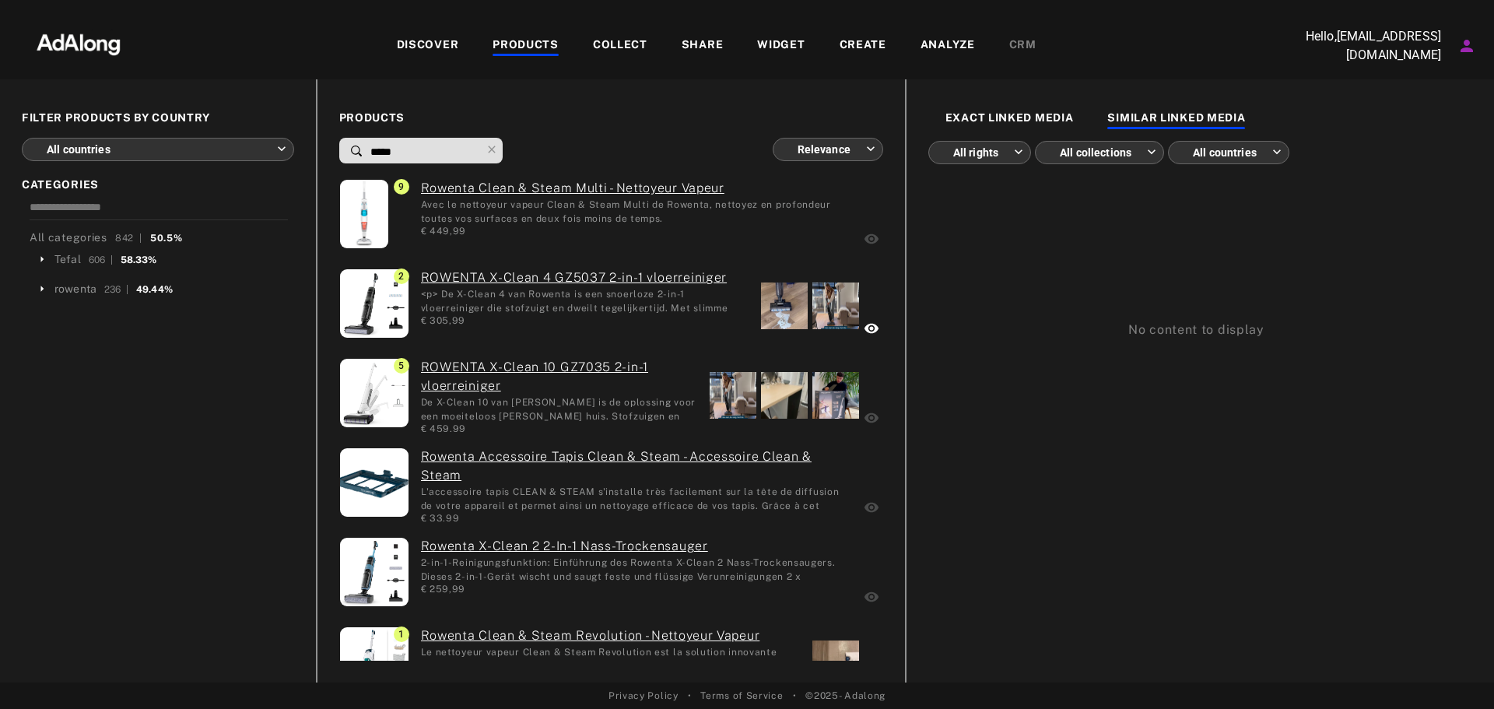
click at [606, 41] on div "COLLECT" at bounding box center [620, 46] width 54 height 19
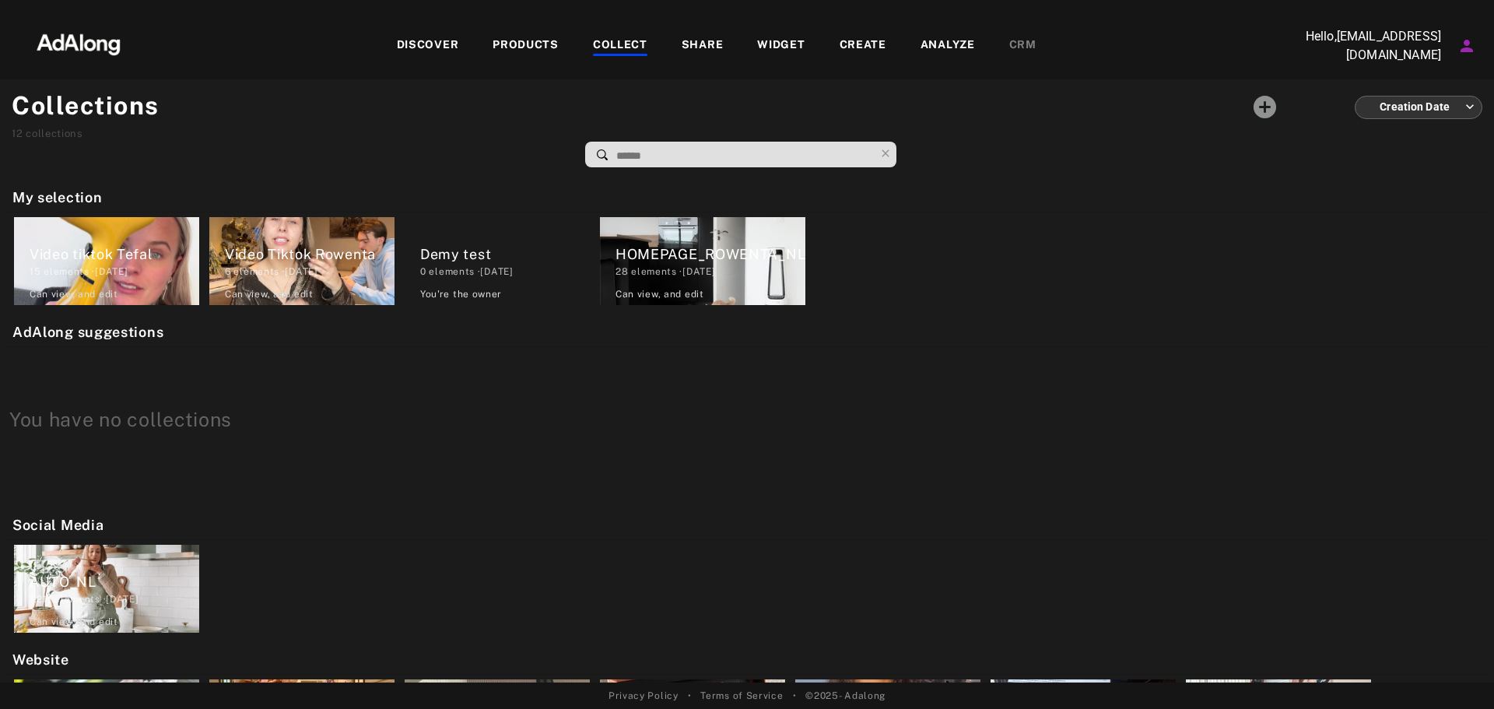
click at [506, 40] on div "PRODUCTS" at bounding box center [526, 46] width 66 height 19
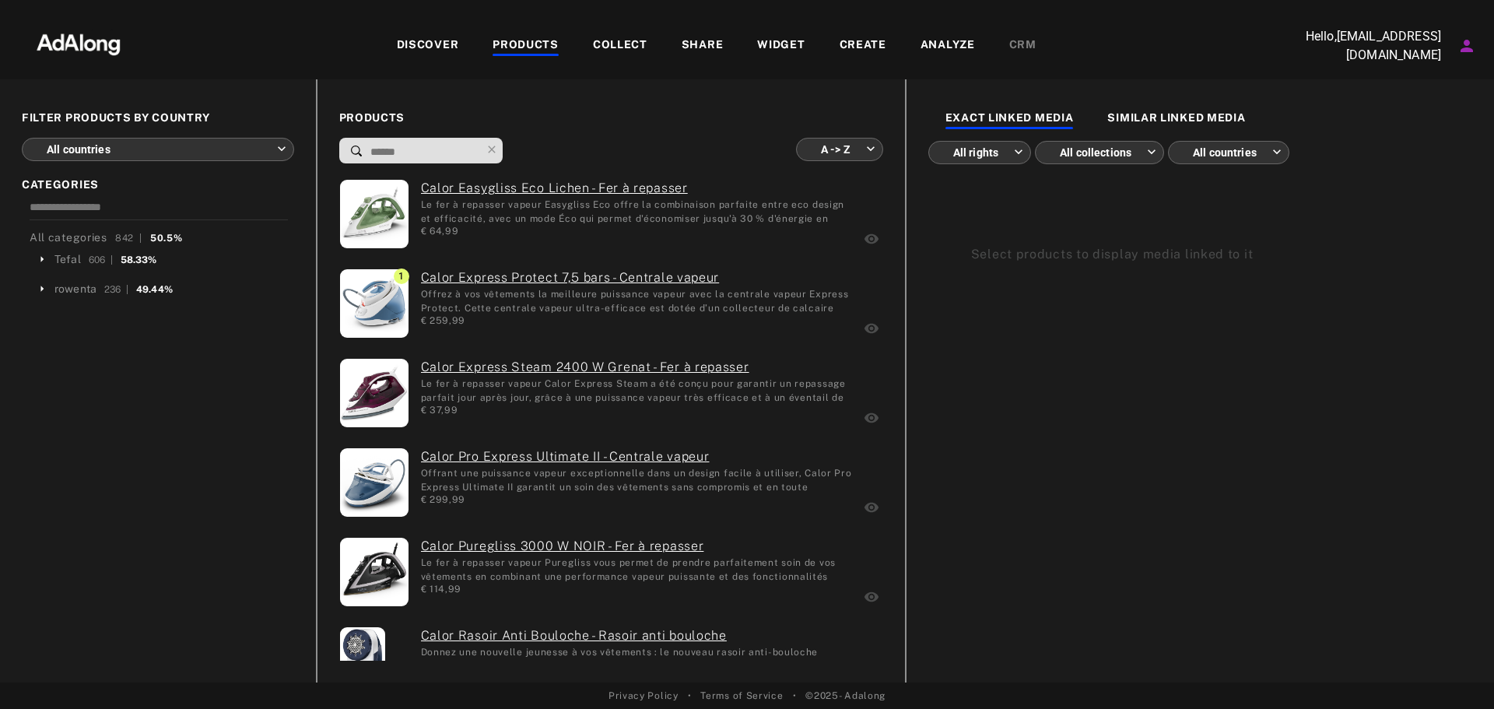
click at [473, 161] on input at bounding box center [425, 152] width 112 height 21
type input "*"
type input "**********"
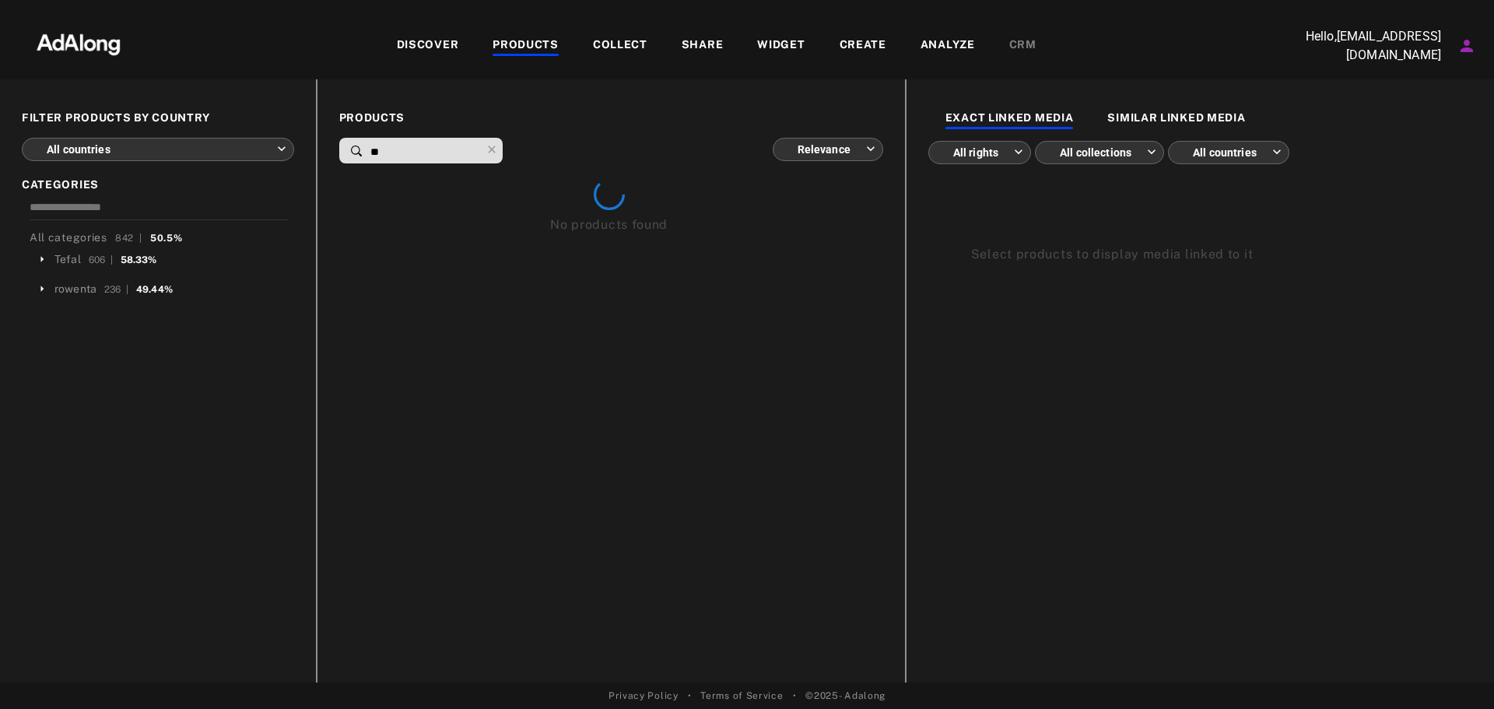
type input "*"
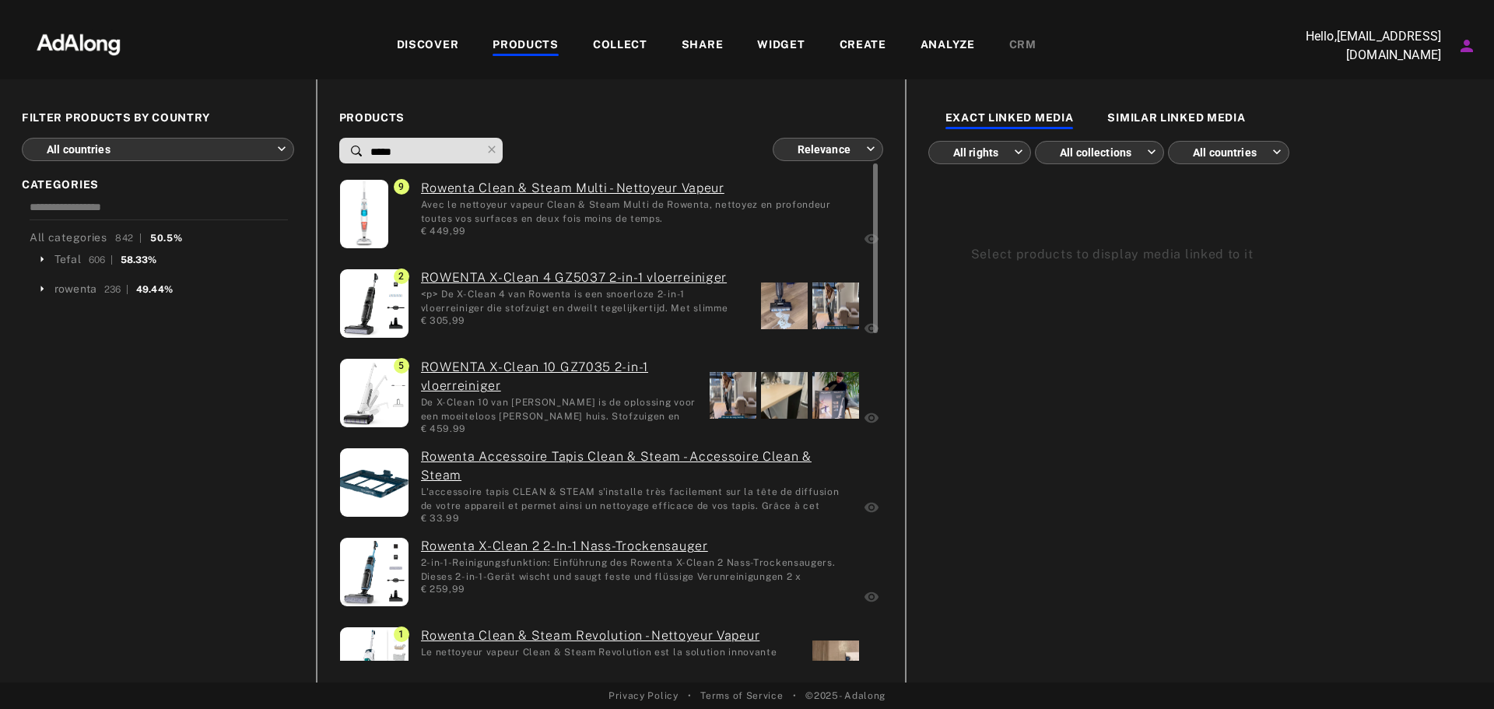
type input "*****"
click at [830, 385] on div at bounding box center [836, 395] width 47 height 47
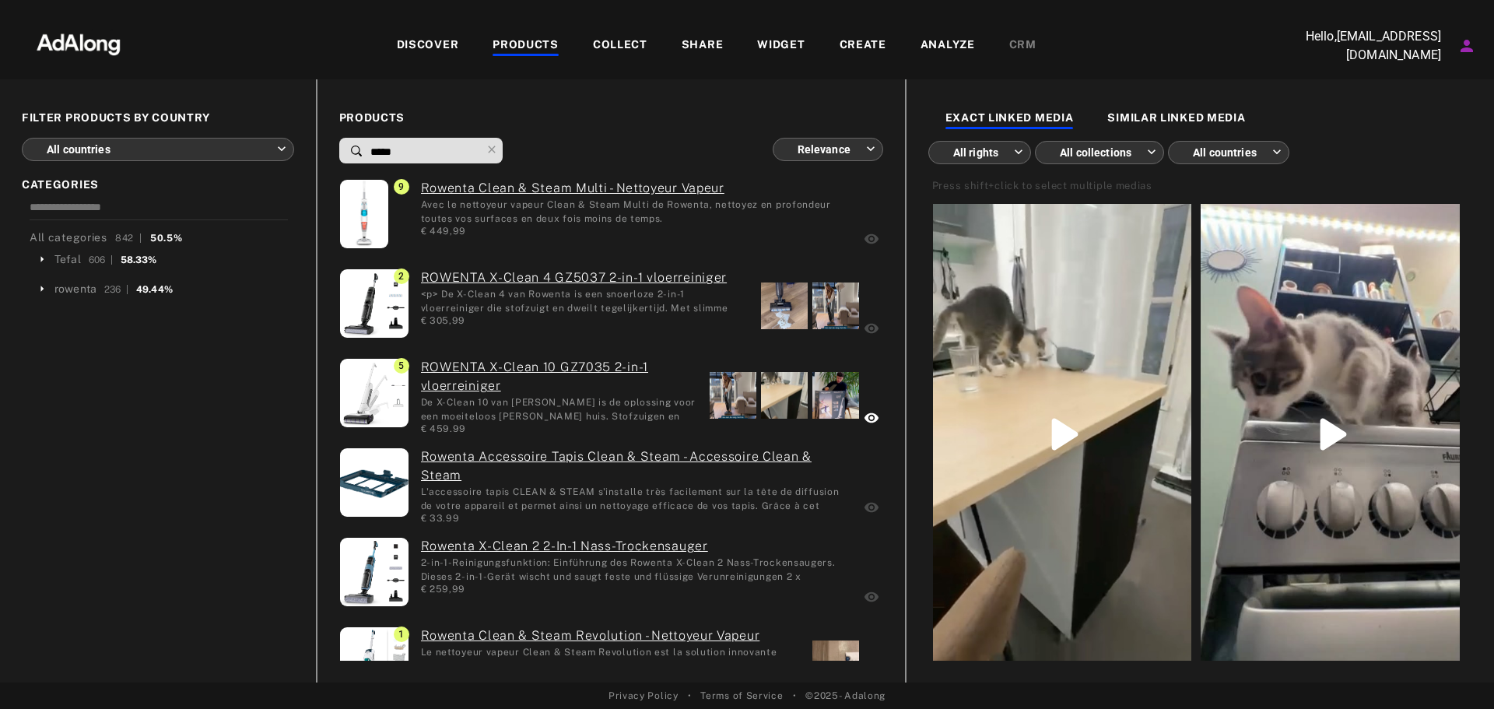
click at [994, 149] on body "**********" at bounding box center [747, 354] width 1494 height 709
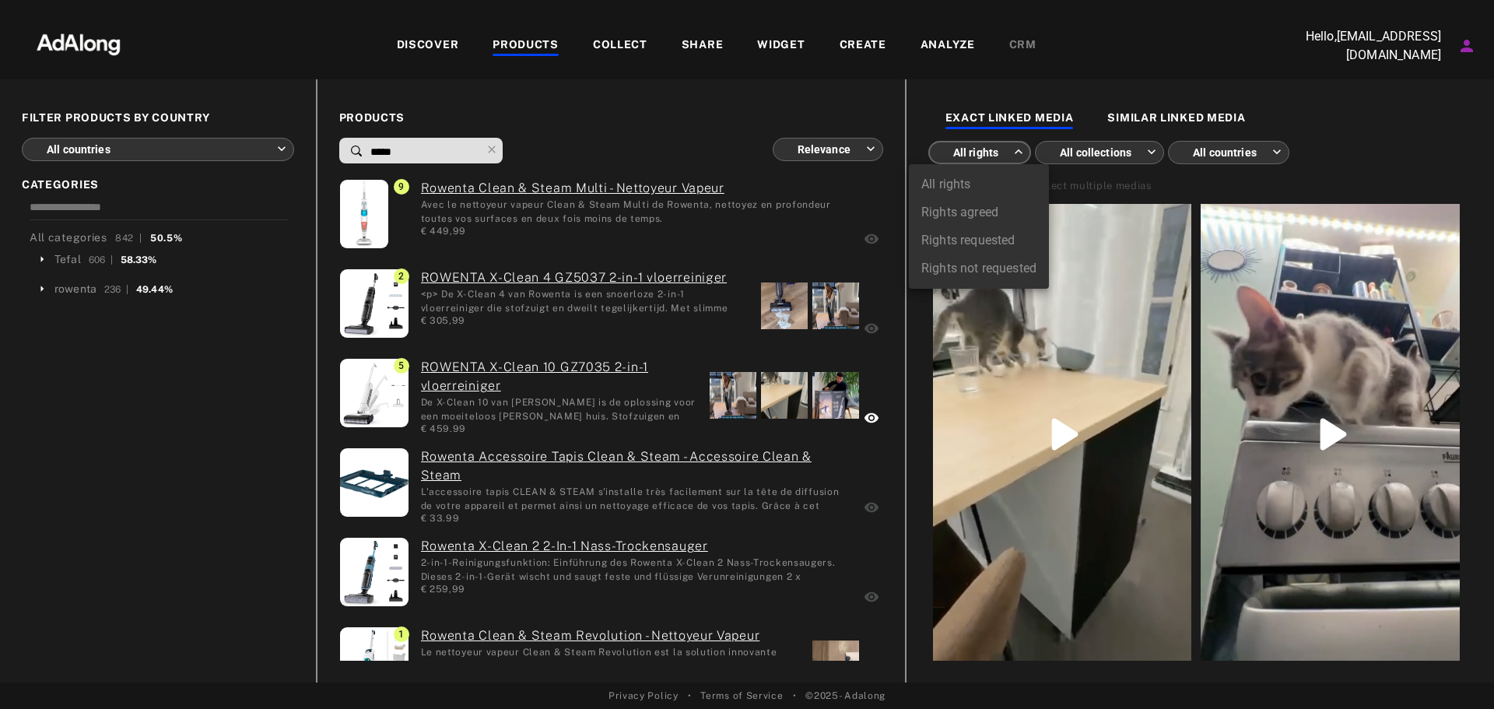
click at [979, 216] on li "Rights agreed" at bounding box center [979, 212] width 140 height 28
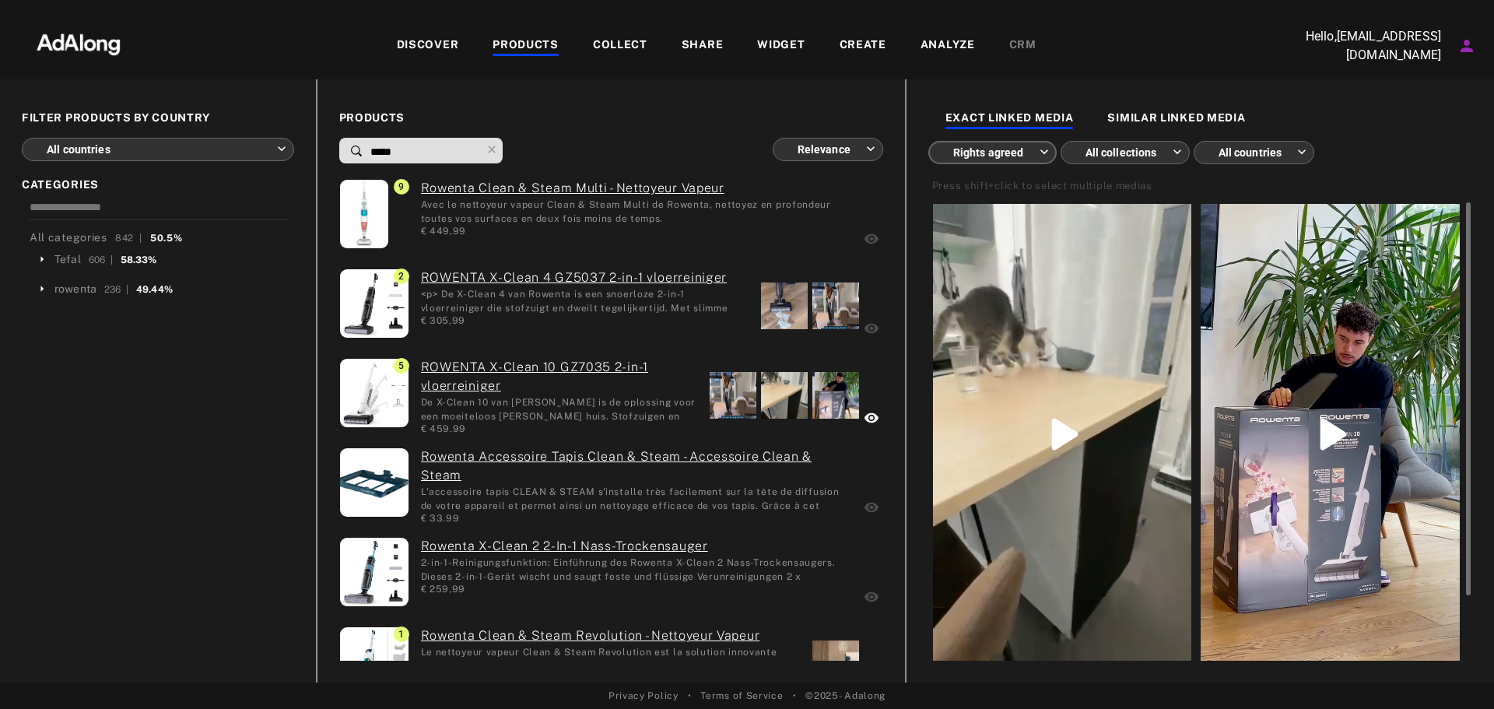
click at [1009, 147] on body "**********" at bounding box center [747, 354] width 1494 height 709
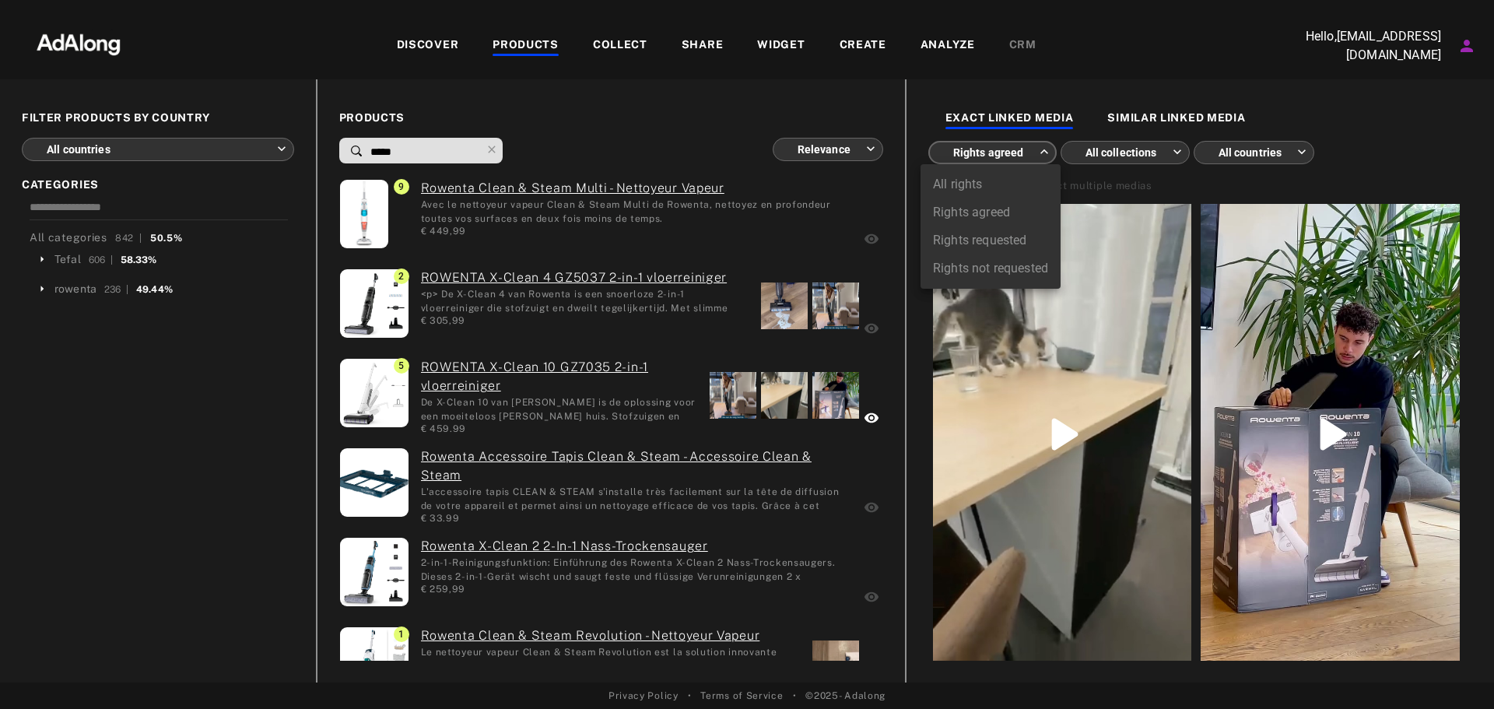
click at [980, 181] on li "All rights" at bounding box center [991, 184] width 140 height 28
type input "***"
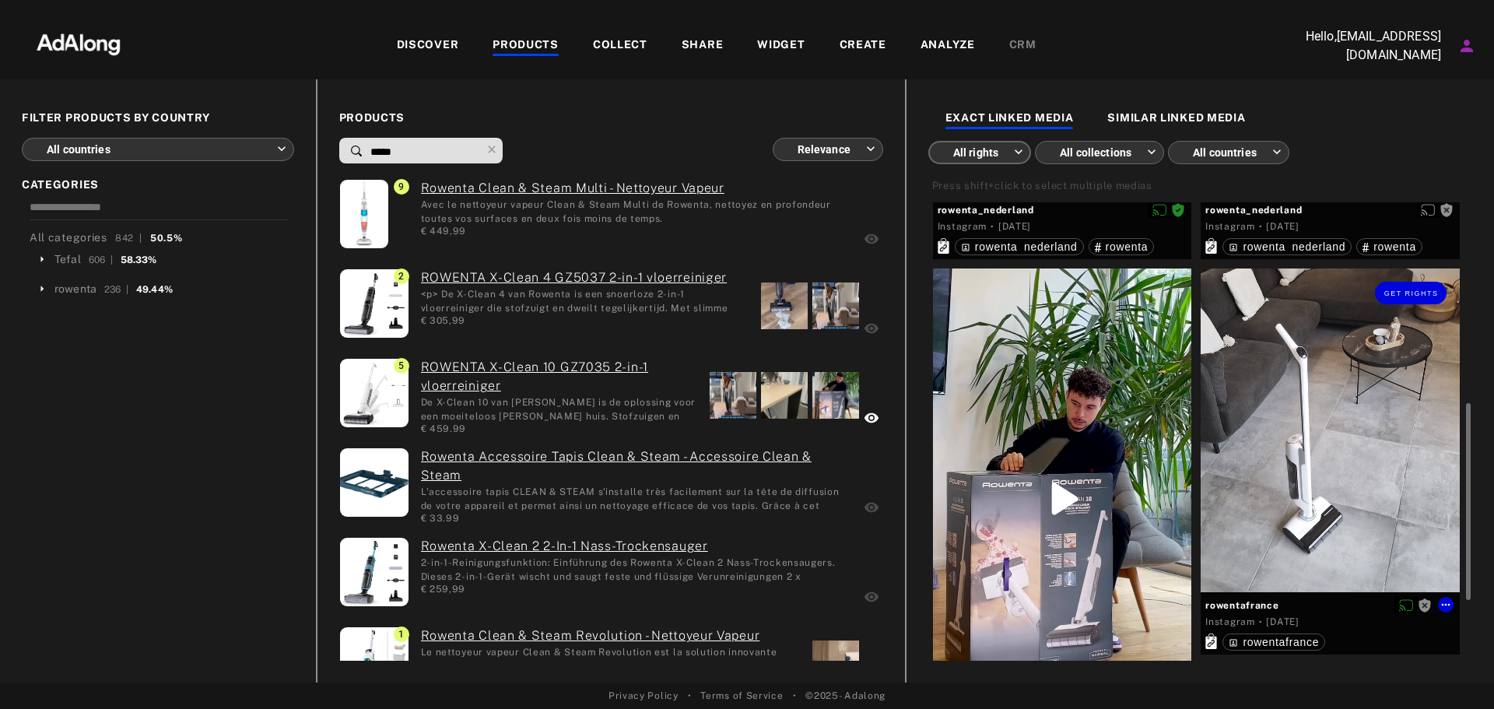
scroll to position [545, 0]
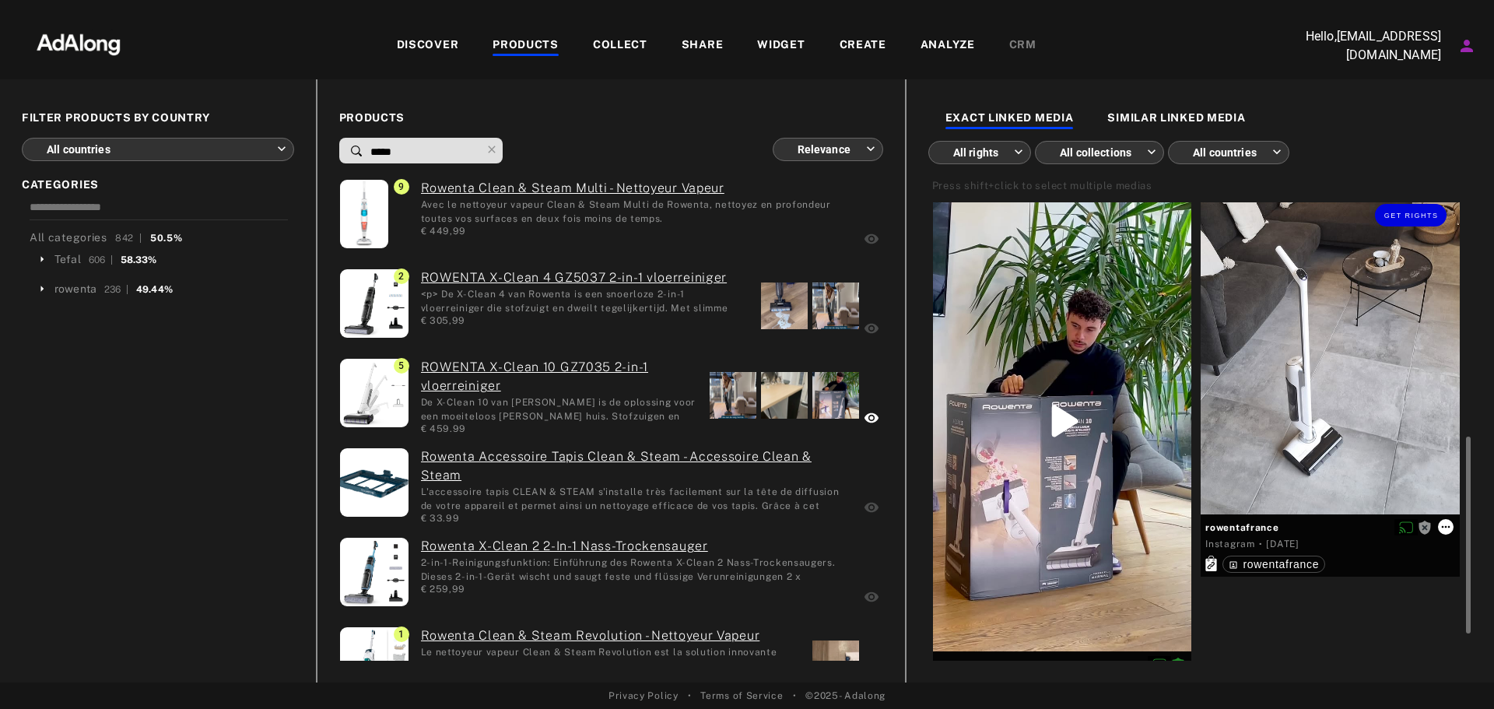
click at [1442, 525] on icon at bounding box center [1446, 527] width 12 height 12
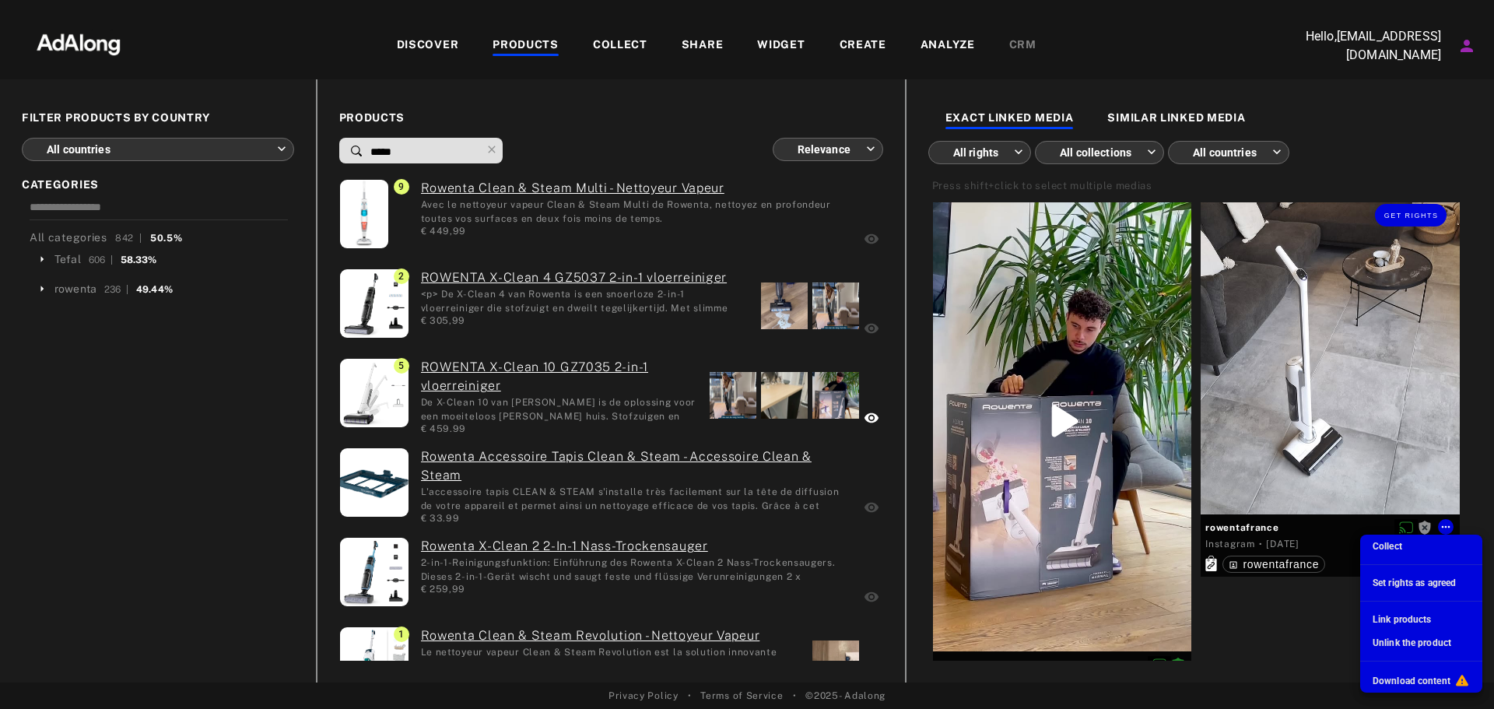
click at [1429, 584] on span "Set rights as agreed" at bounding box center [1414, 583] width 83 height 11
